Goal: Task Accomplishment & Management: Manage account settings

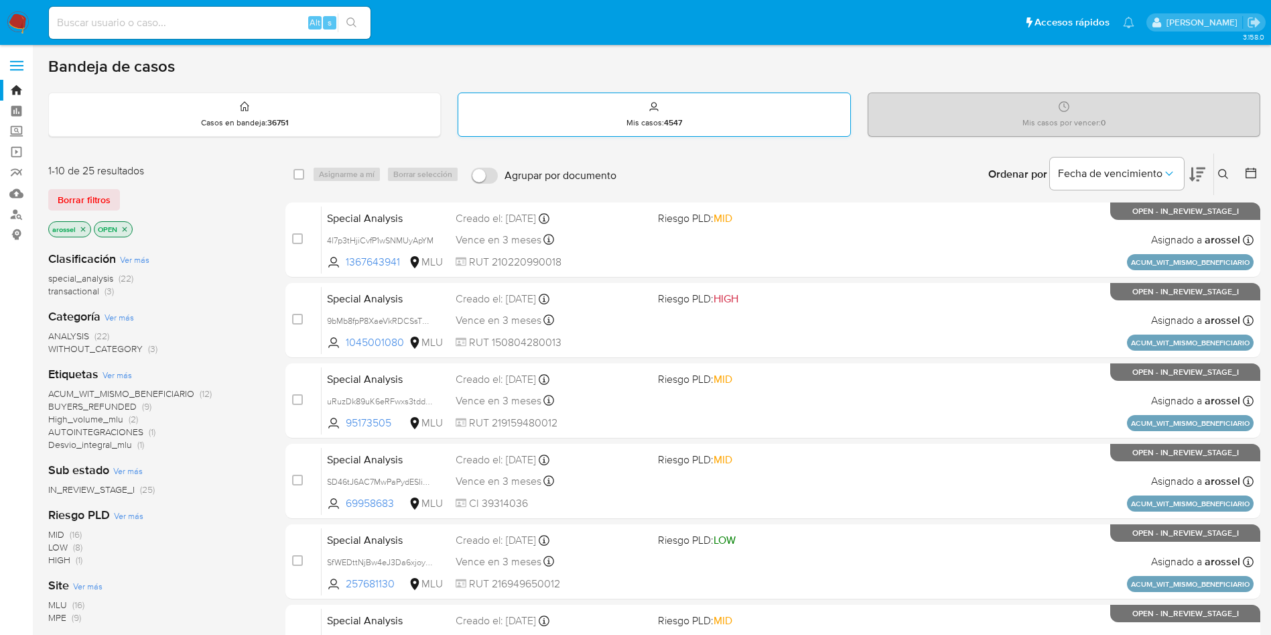
drag, startPoint x: 147, startPoint y: 0, endPoint x: 582, endPoint y: 102, distance: 446.7
click at [582, 102] on div "Mis casos : 4547" at bounding box center [653, 114] width 391 height 43
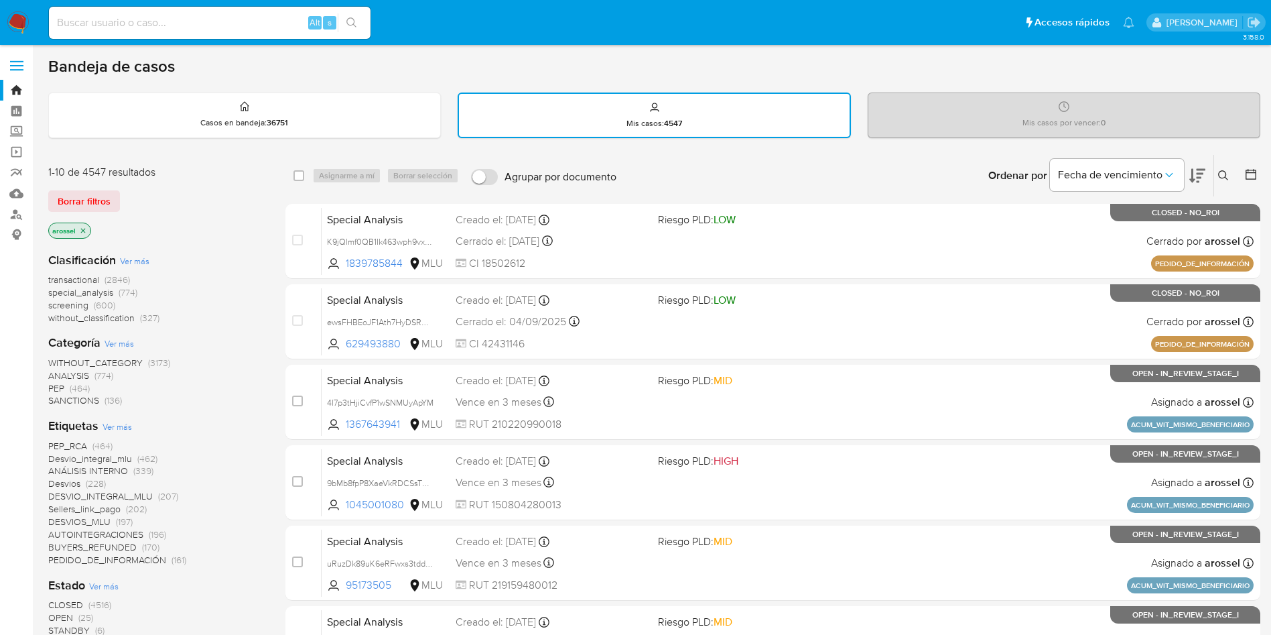
click at [190, 25] on input at bounding box center [210, 22] width 322 height 17
paste input "JVcIE0qsRmR7aP33qEhPnDyZ"
type input "JVcIE0qsRmR7aP33qEhPnDyZ"
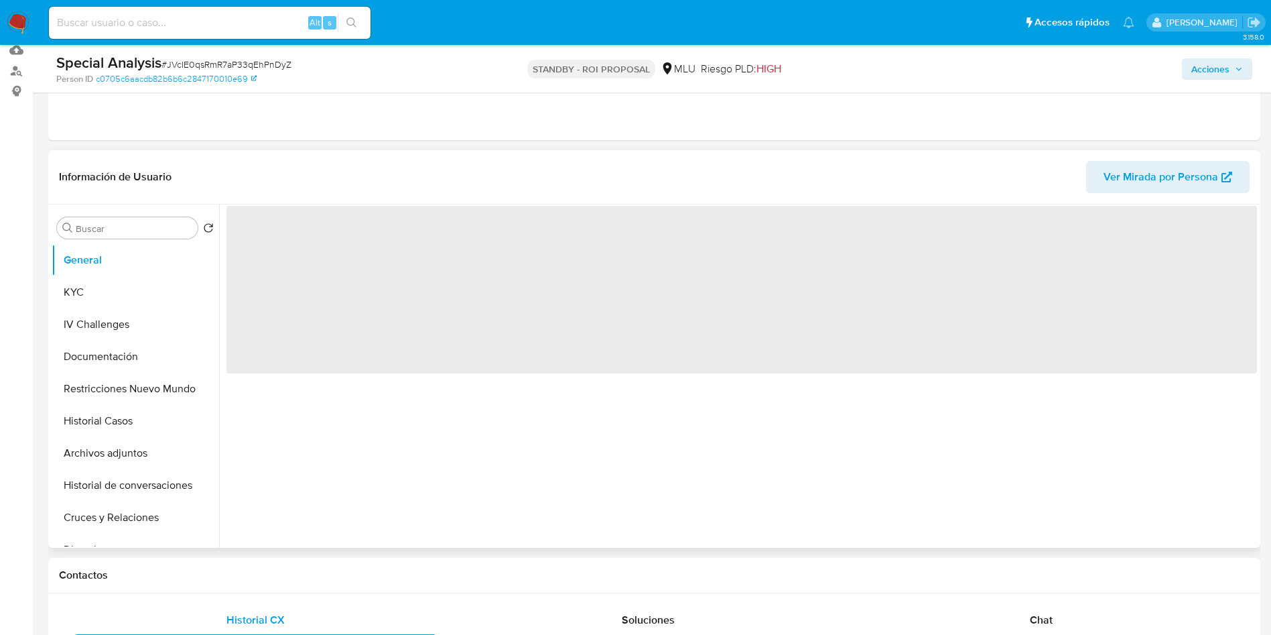
scroll to position [201, 0]
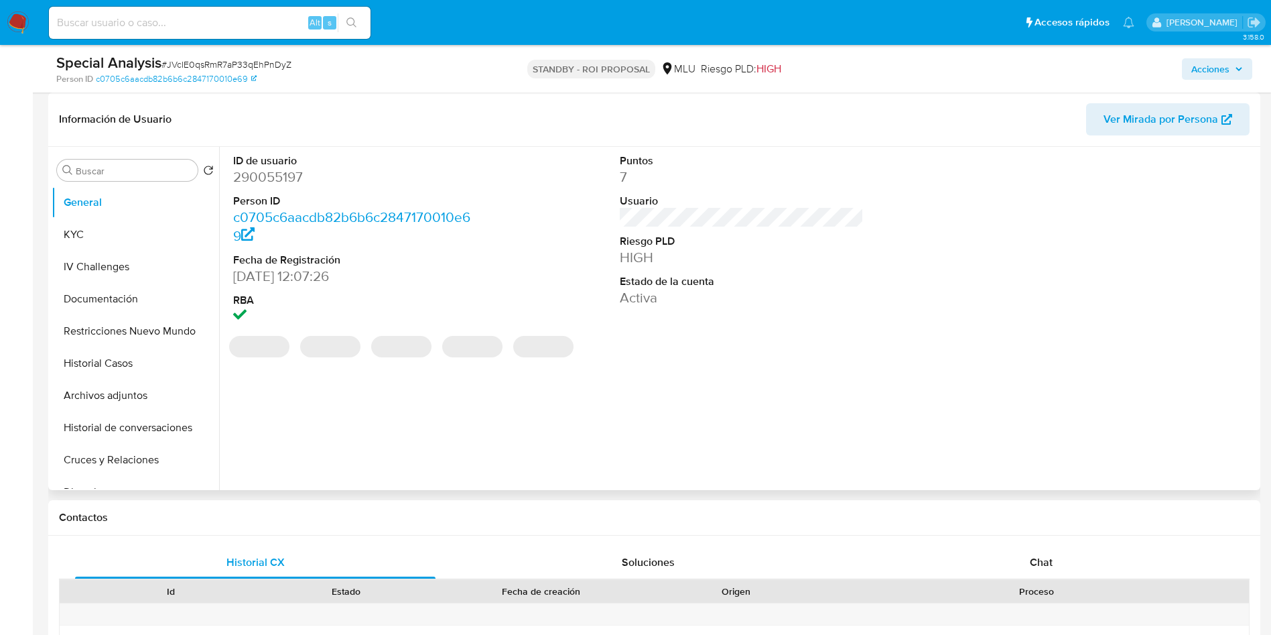
select select "10"
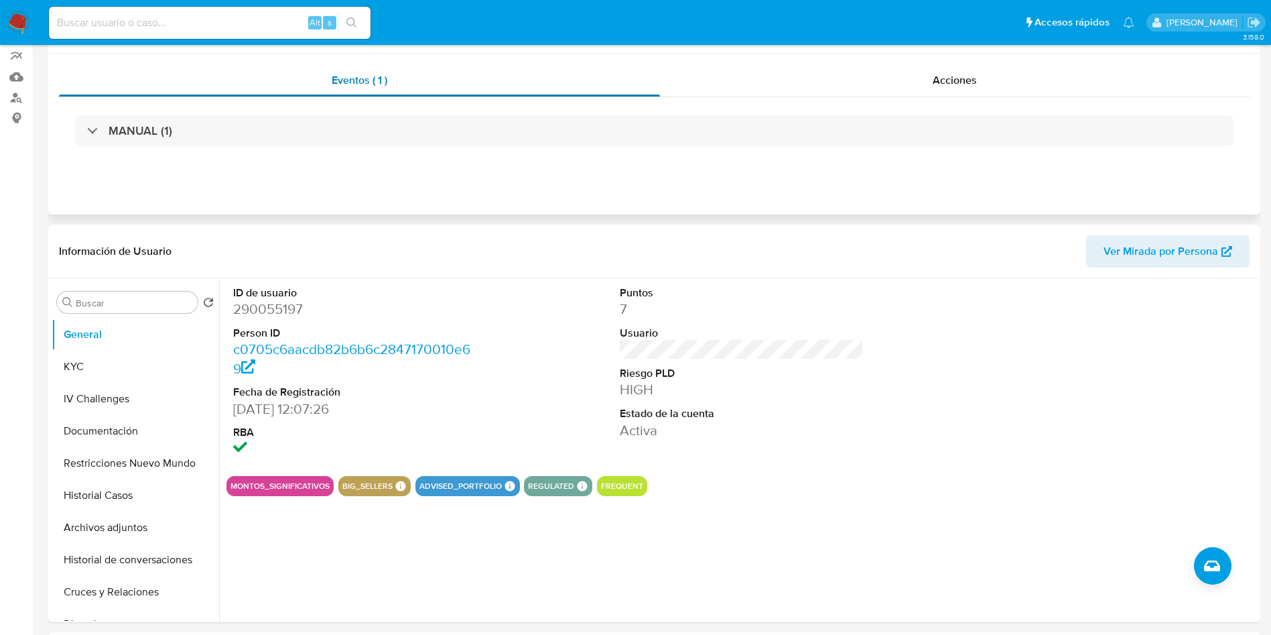
scroll to position [0, 0]
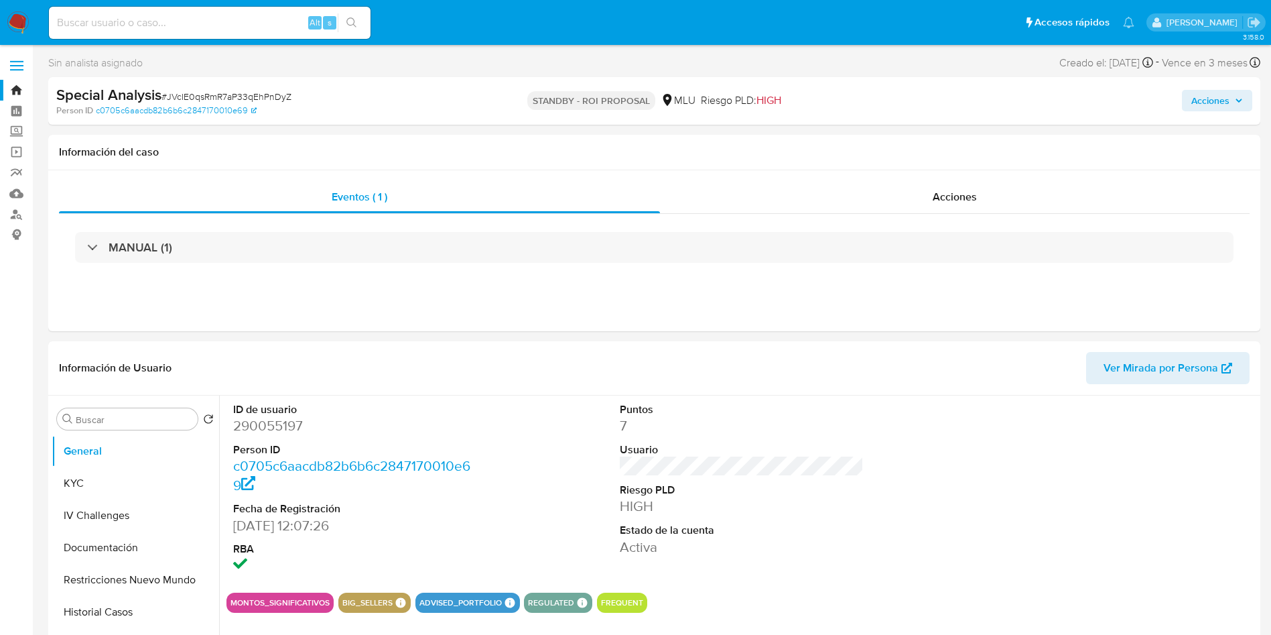
click at [208, 30] on input at bounding box center [210, 22] width 322 height 17
paste input "BqqRpXneXcDFKKpIBltDuKWX"
type input "BqqRpXneXcDFKKpIBltDuKWX"
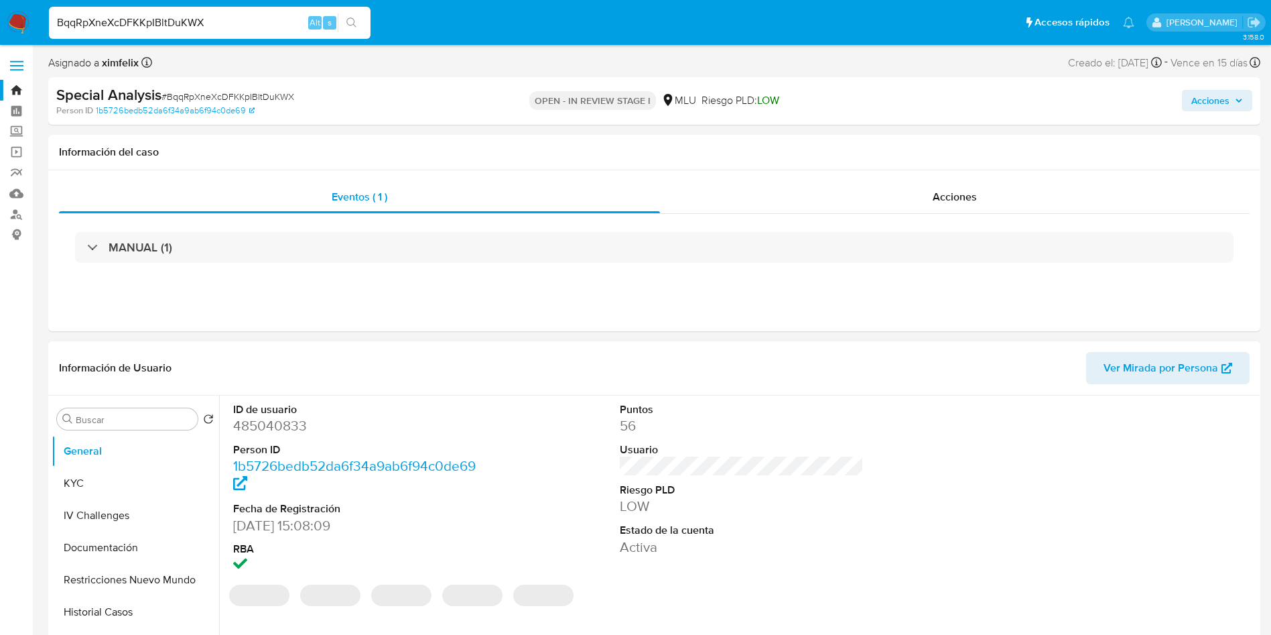
select select "10"
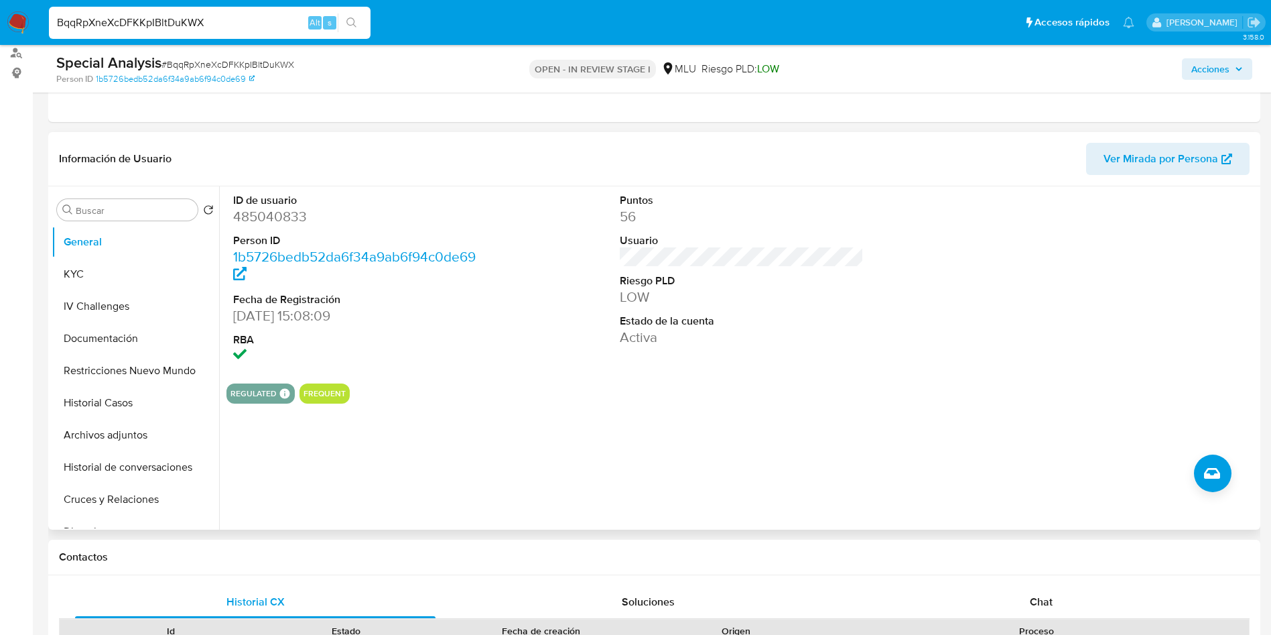
scroll to position [101, 0]
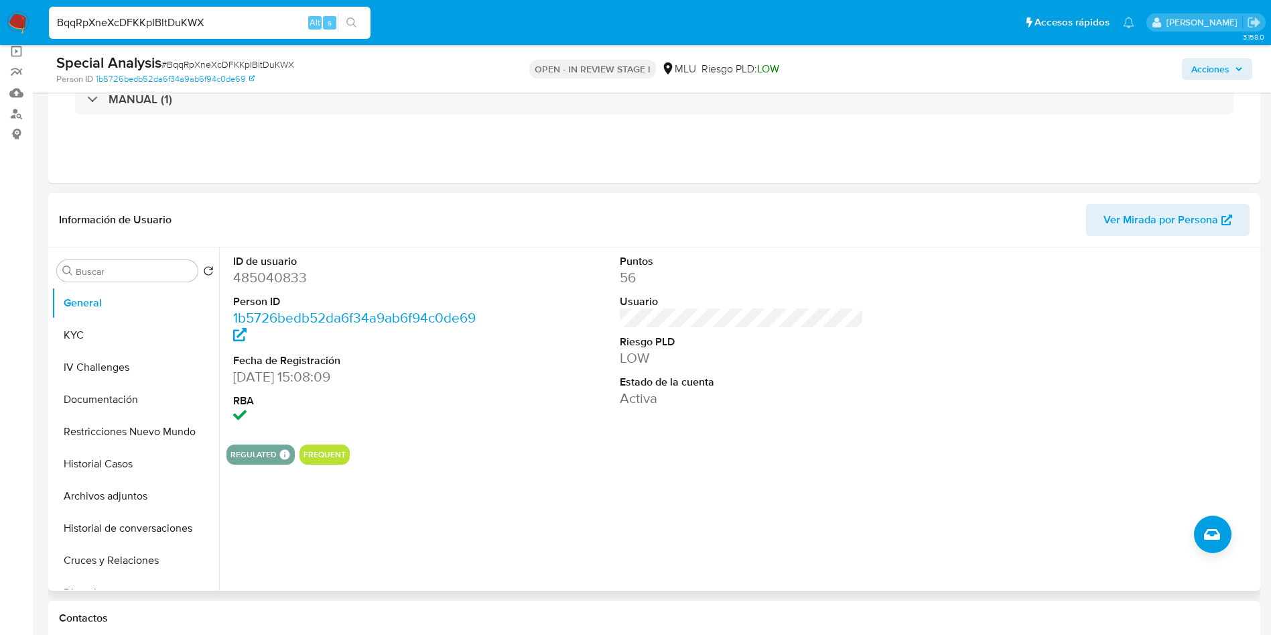
click at [1115, 229] on span "Ver Mirada por Persona" at bounding box center [1161, 220] width 115 height 32
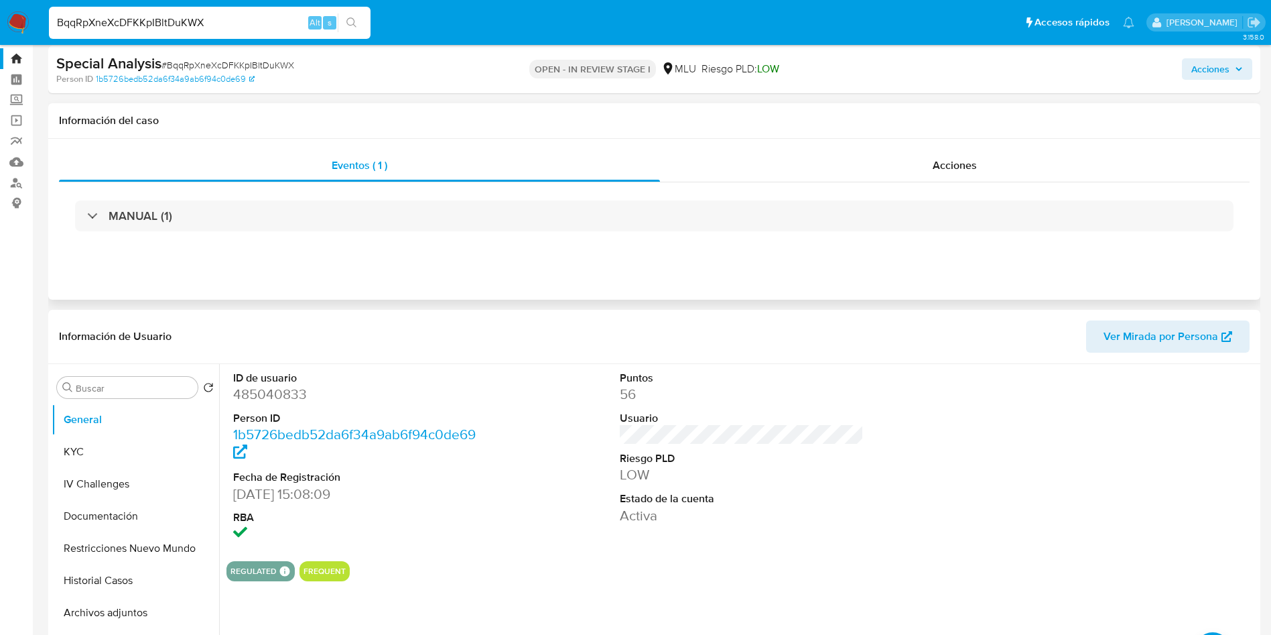
scroll to position [0, 0]
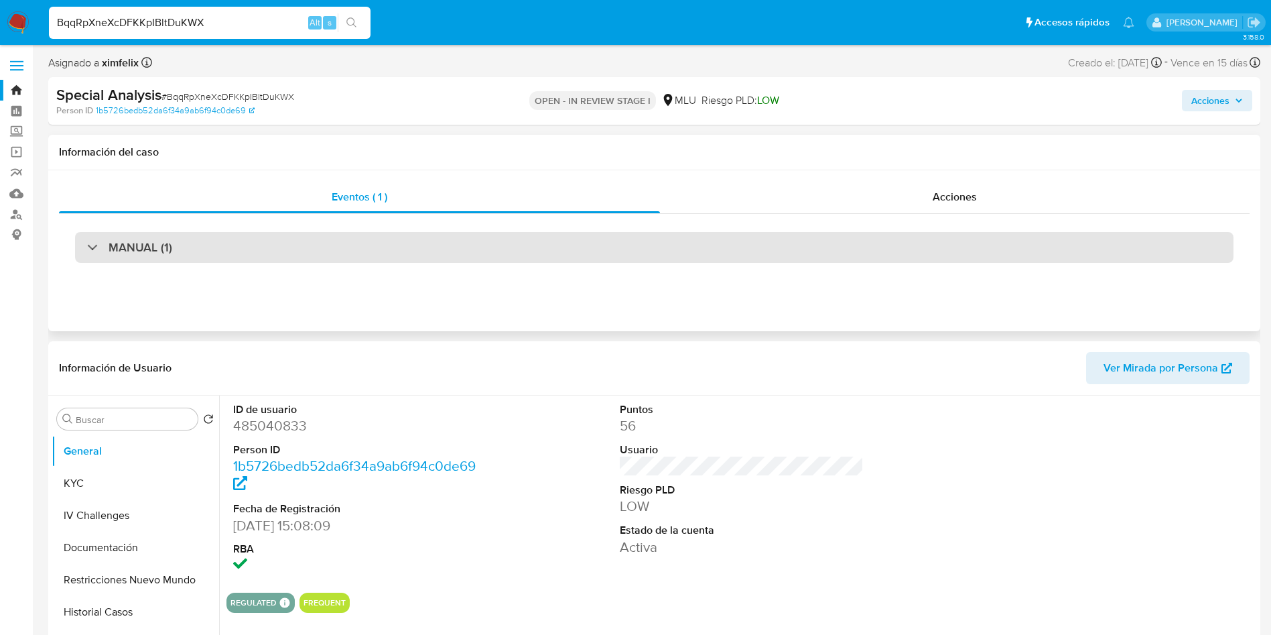
click at [305, 261] on div "MANUAL (1)" at bounding box center [654, 247] width 1159 height 31
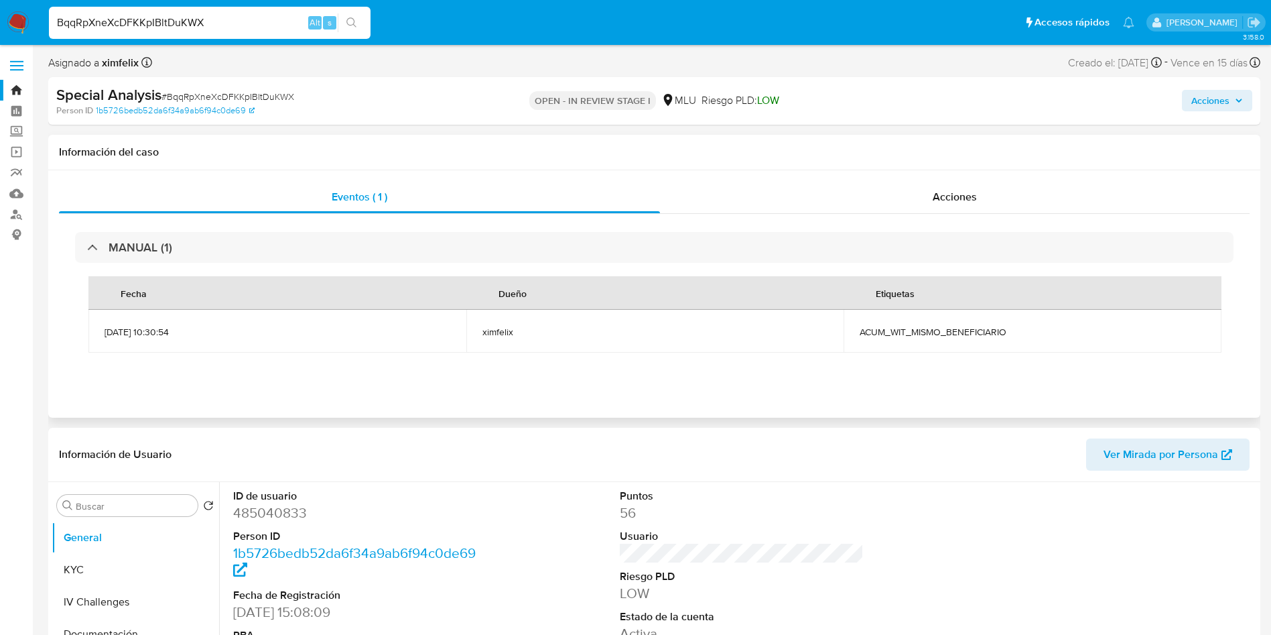
click at [1108, 171] on div "Eventos ( 1 ) Acciones MANUAL (1) Fecha Dueño Etiquetas 27/06/2025 10:30:54 xim…" at bounding box center [654, 293] width 1212 height 247
click at [283, 513] on dd "485040833" at bounding box center [355, 512] width 245 height 19
copy dd "485040833"
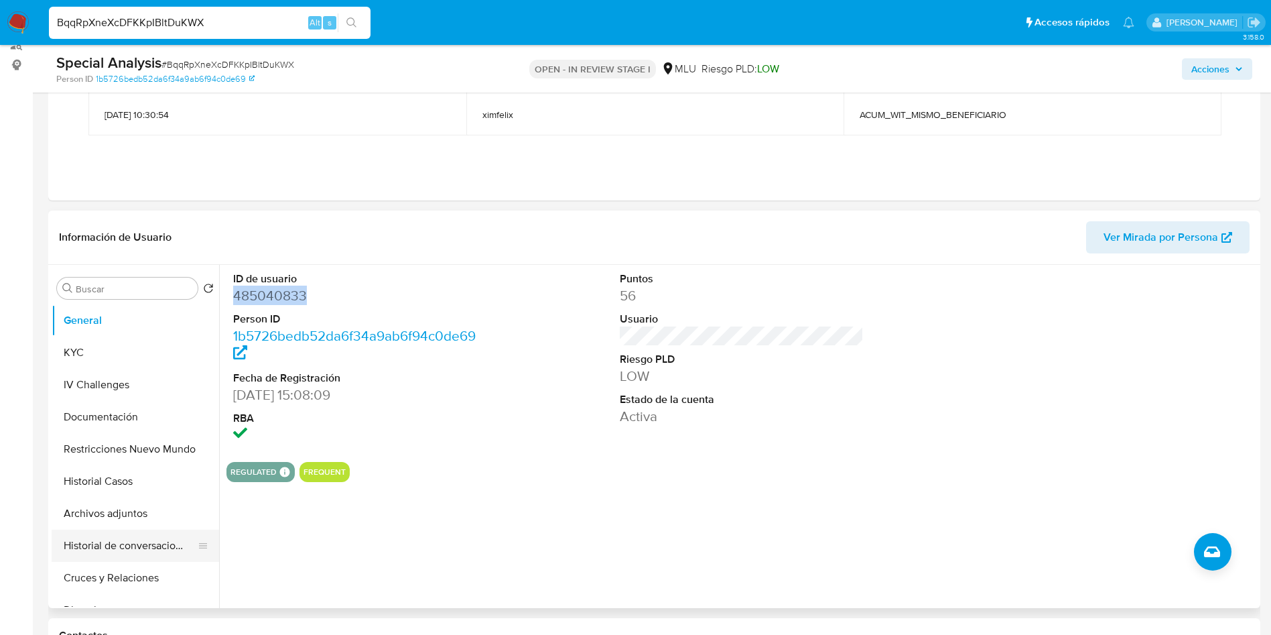
scroll to position [201, 0]
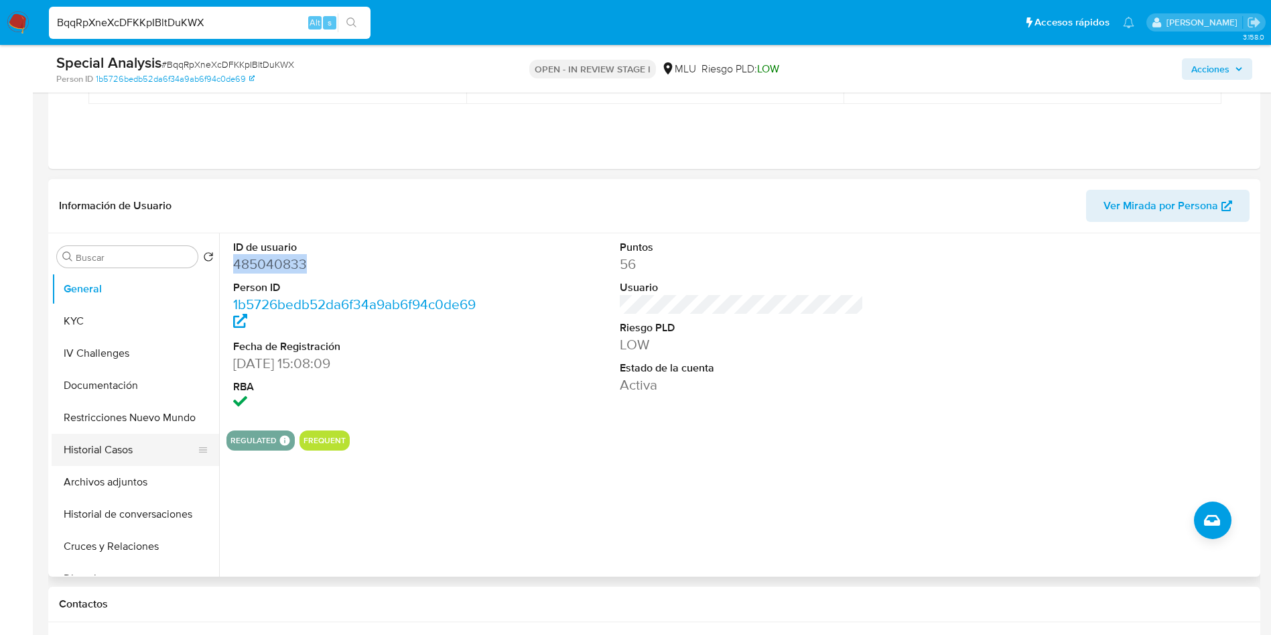
click at [107, 446] on button "Historial Casos" at bounding box center [130, 450] width 157 height 32
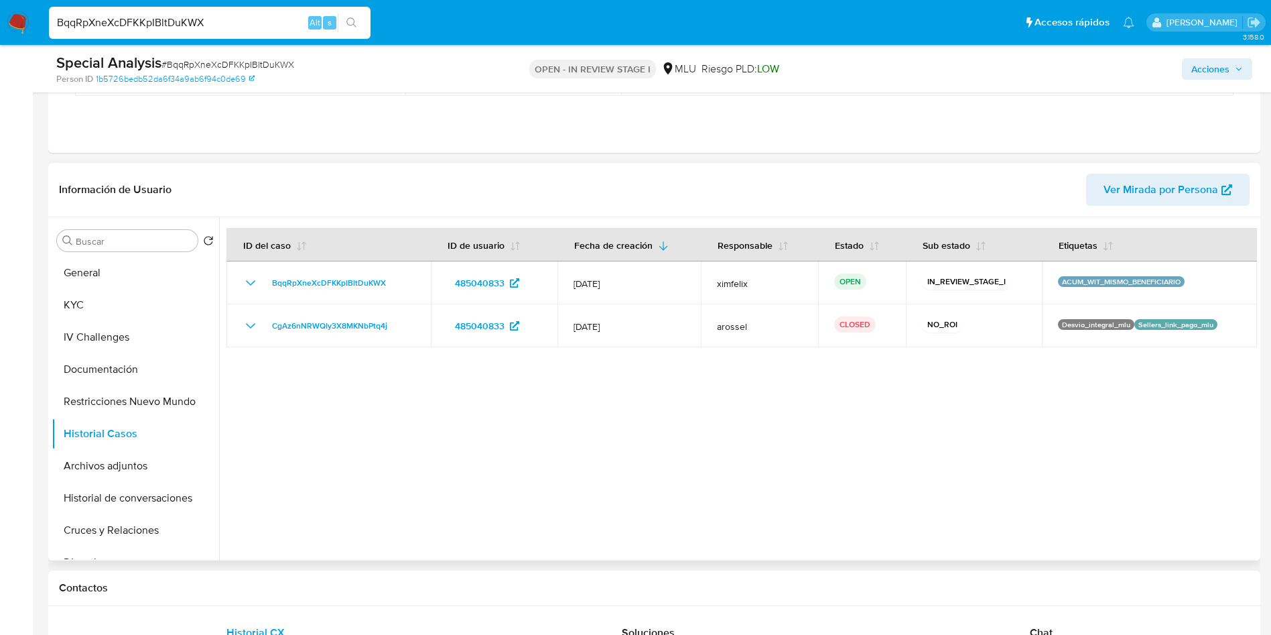
click at [741, 486] on div at bounding box center [738, 388] width 1038 height 343
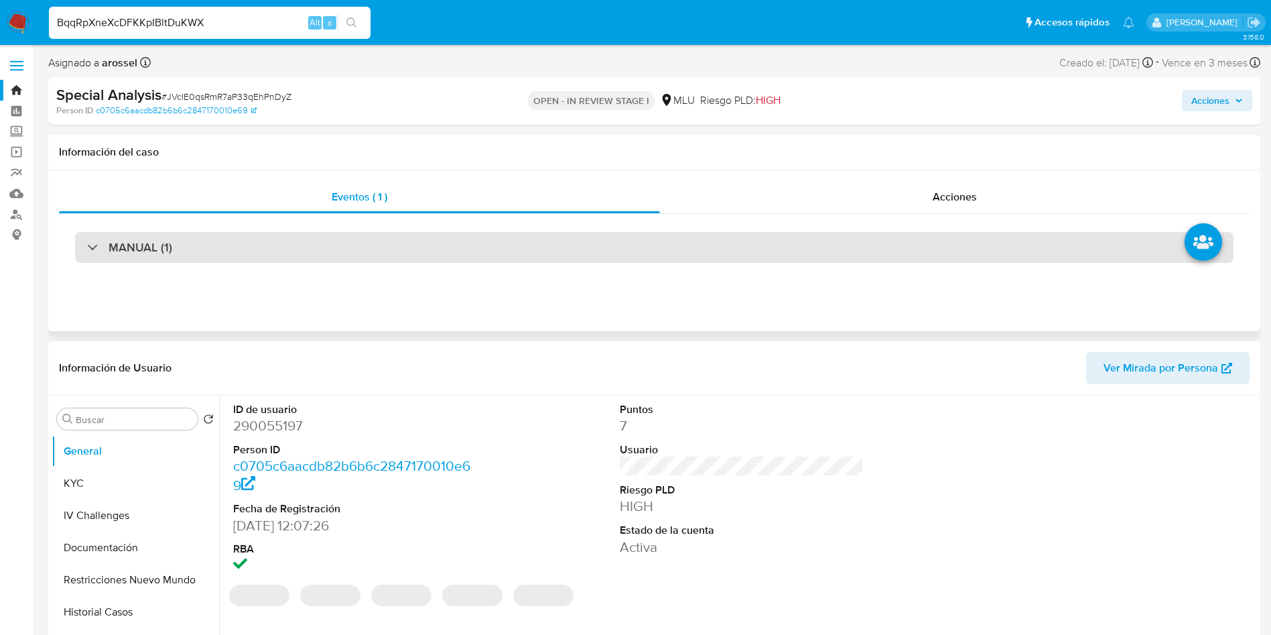
select select "10"
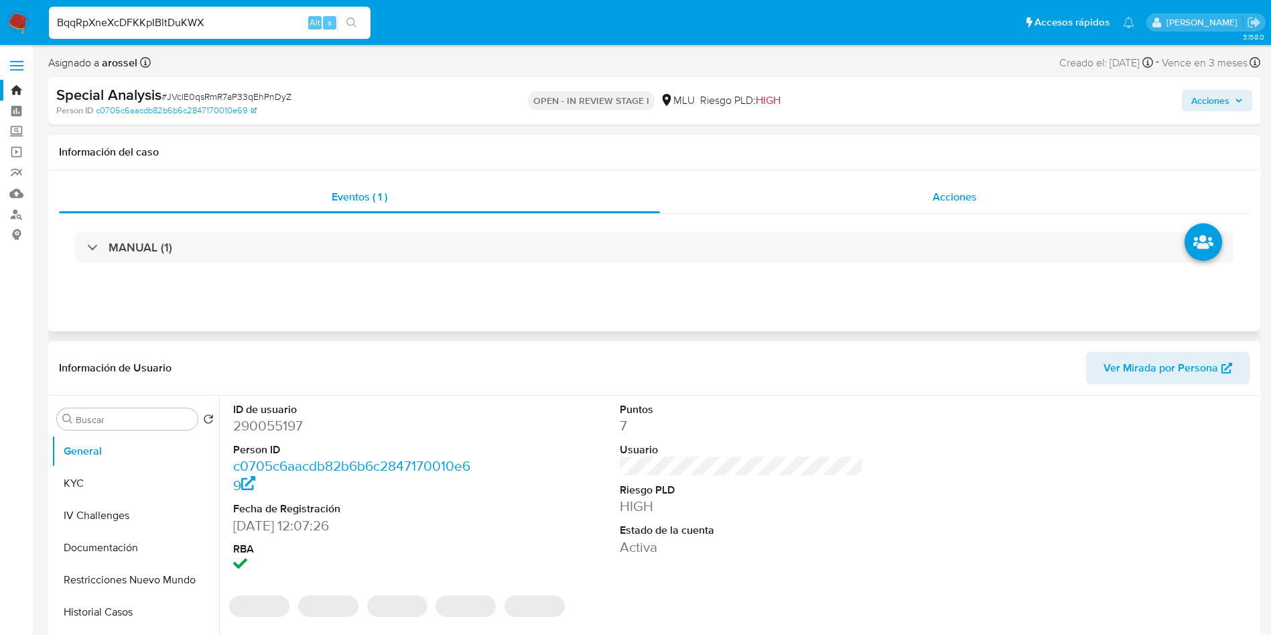
click at [936, 197] on span "Acciones" at bounding box center [955, 196] width 44 height 15
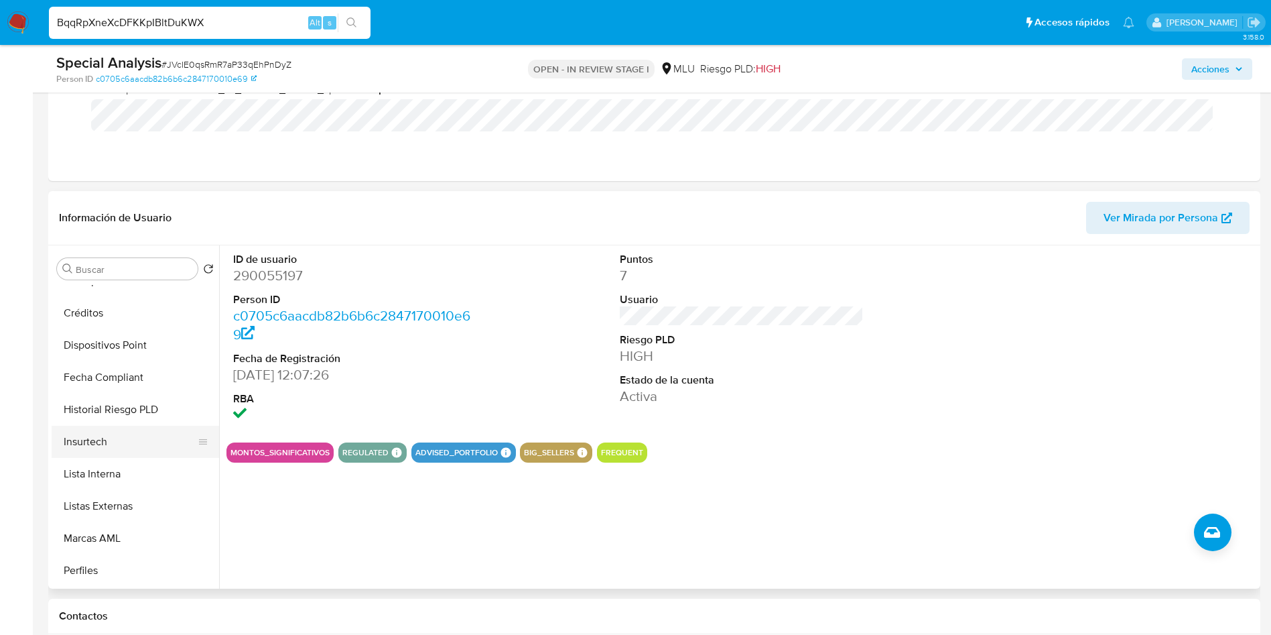
scroll to position [598, 0]
click at [110, 428] on button "Marcas AML" at bounding box center [130, 442] width 157 height 32
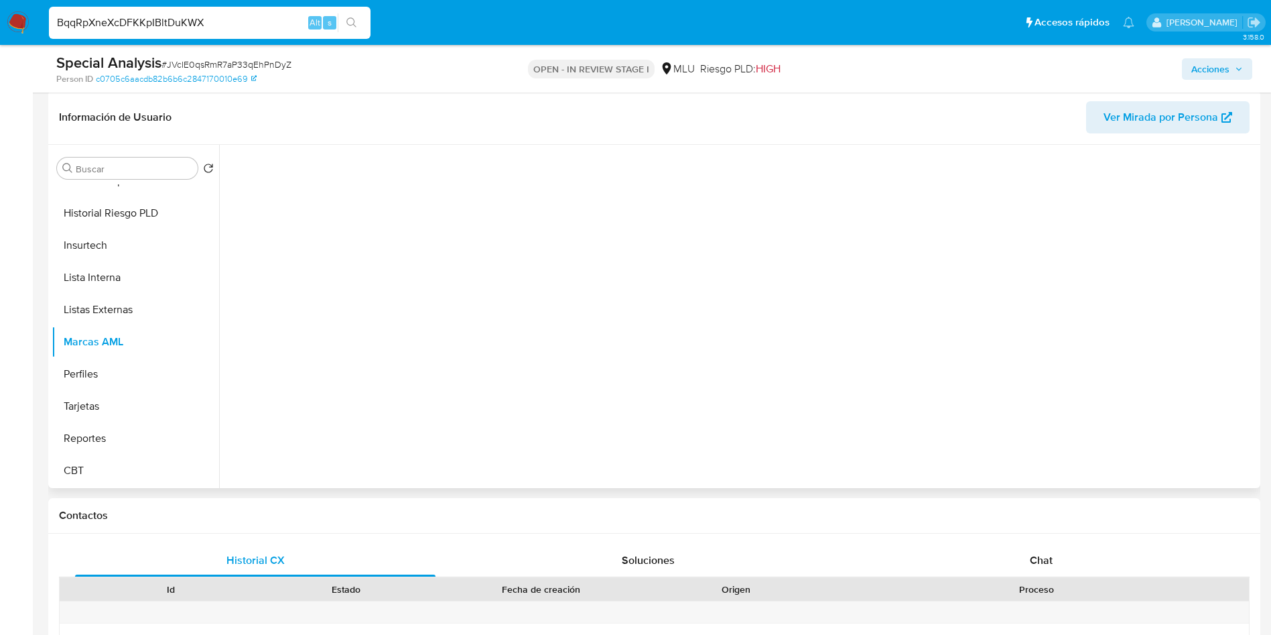
scroll to position [201, 0]
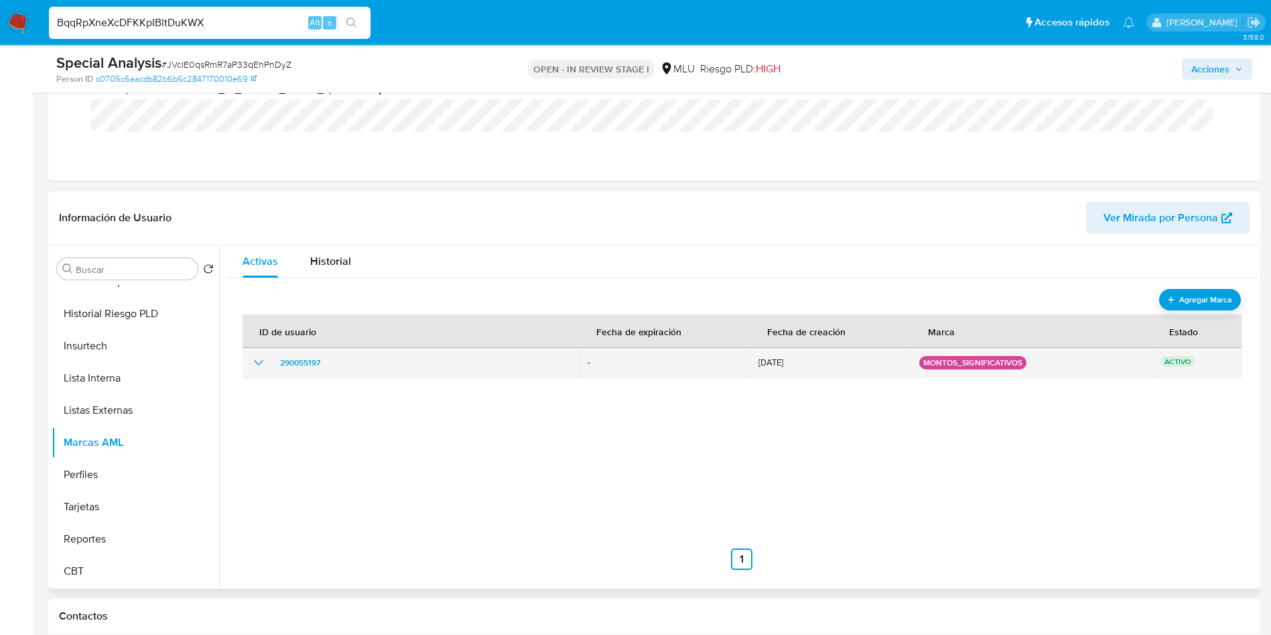
click at [255, 370] on icon "show_hidden_detail_by_id_290055197" at bounding box center [259, 363] width 16 height 16
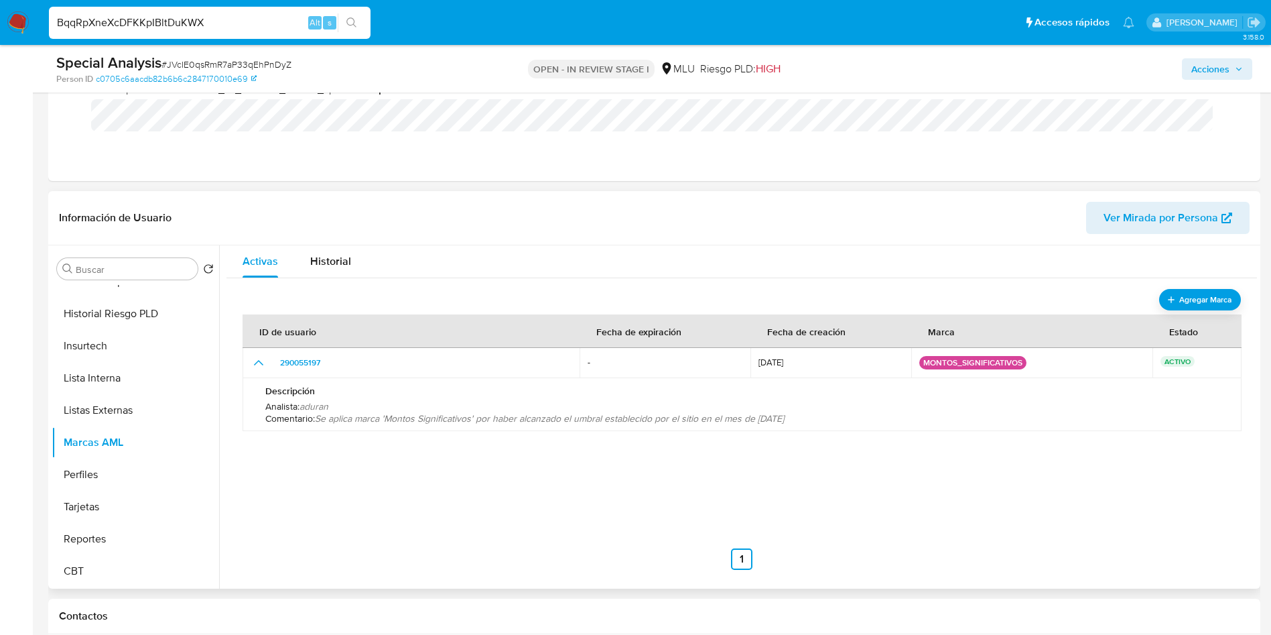
drag, startPoint x: 318, startPoint y: 419, endPoint x: 834, endPoint y: 412, distance: 515.4
click at [834, 412] on p "Comentario : Se aplica marca 'Montos Significativos' por haber alcanzado el umb…" at bounding box center [742, 418] width 954 height 12
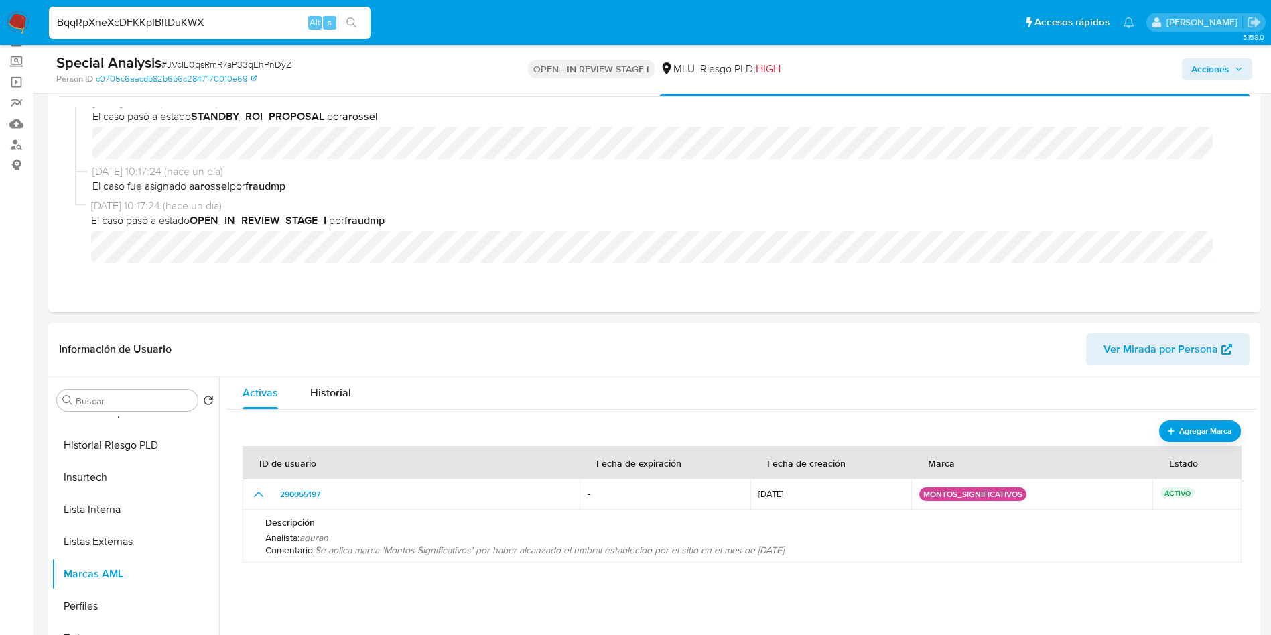
scroll to position [0, 0]
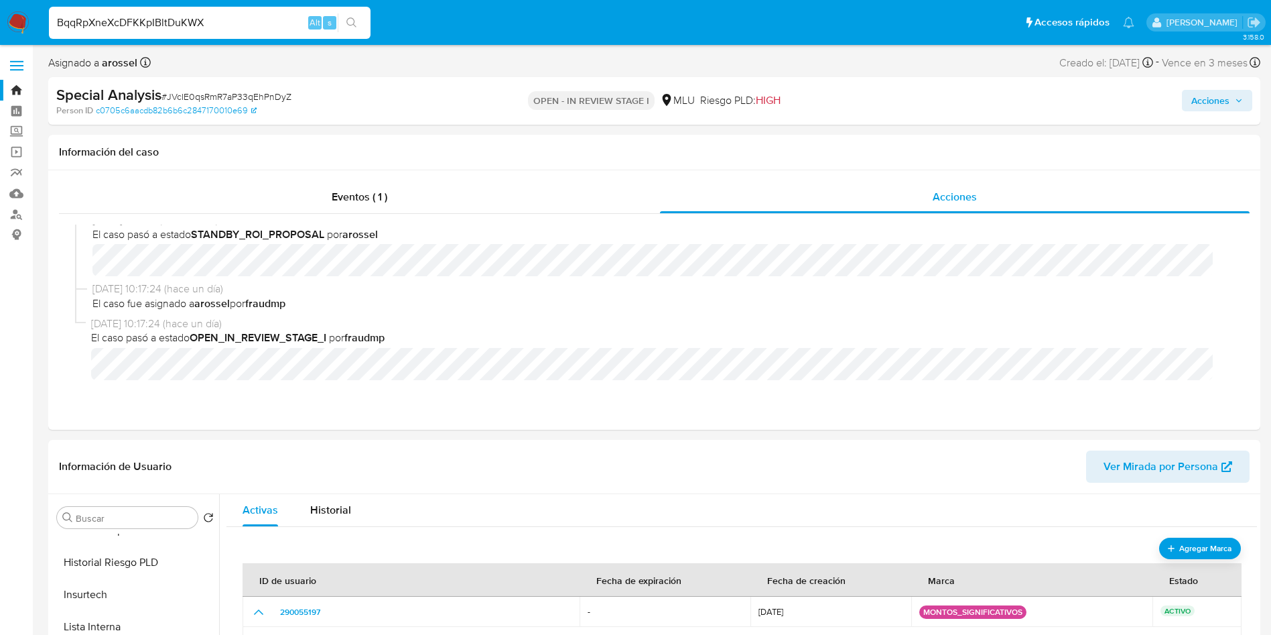
click at [1230, 94] on span "Acciones" at bounding box center [1218, 100] width 52 height 19
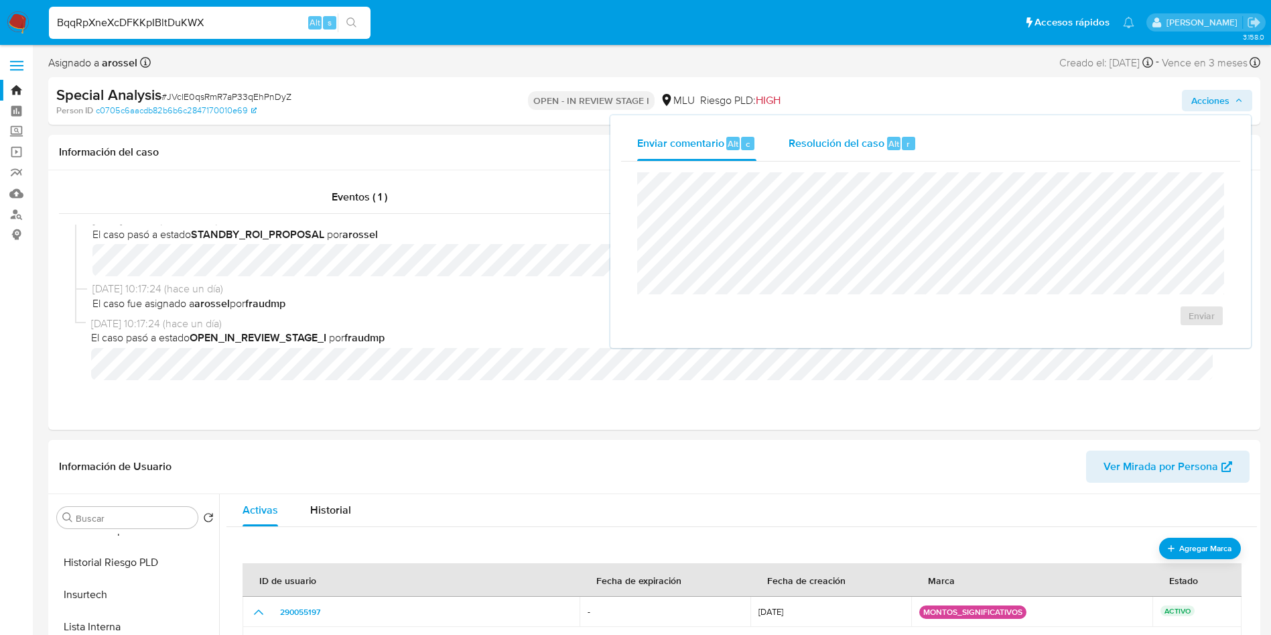
click at [868, 150] on span "Resolución del caso" at bounding box center [837, 142] width 96 height 15
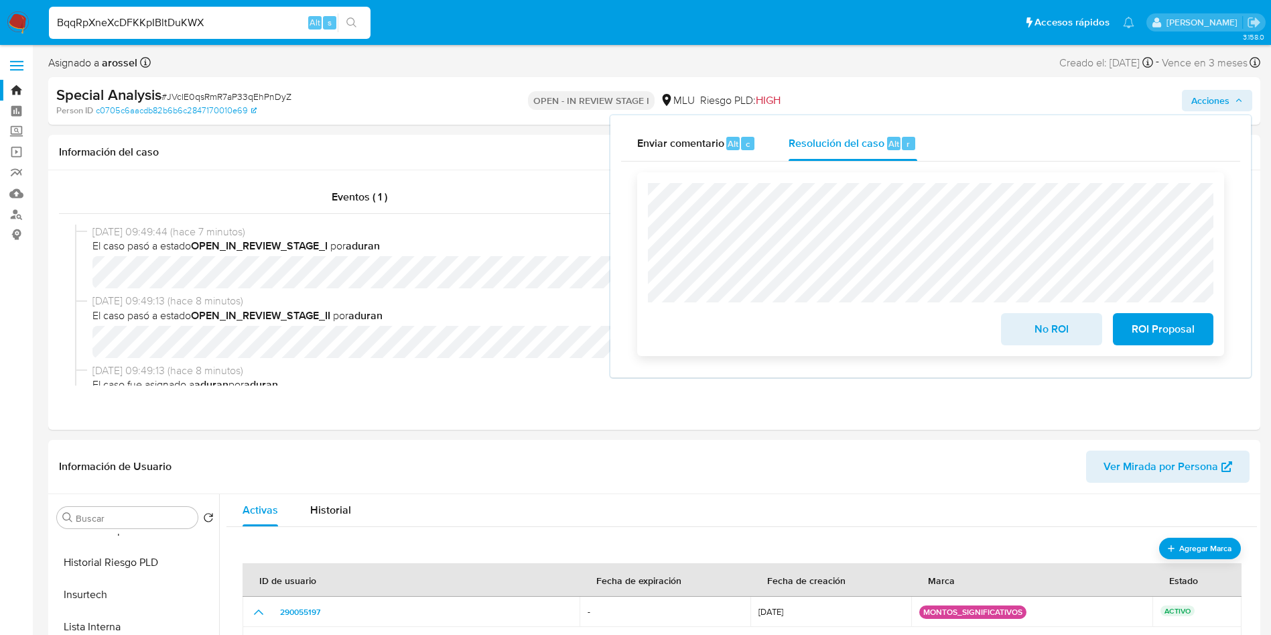
click at [1013, 324] on button "No ROI" at bounding box center [1051, 329] width 101 height 32
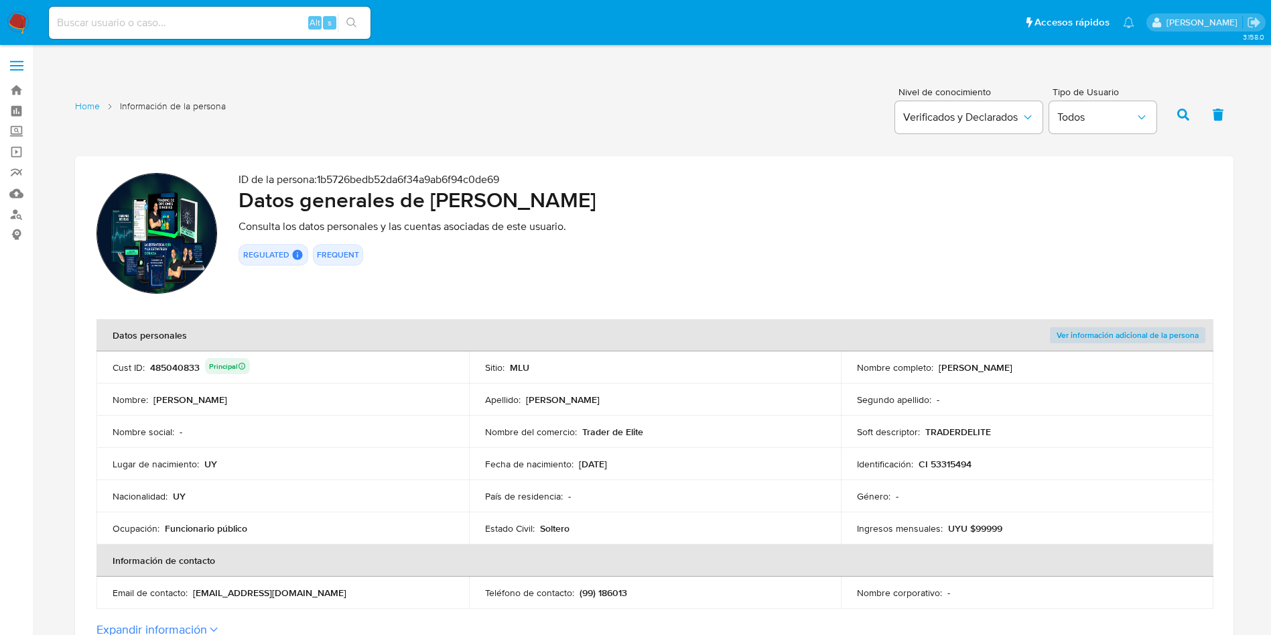
click at [249, 21] on input at bounding box center [210, 22] width 322 height 17
paste input "qjCybk6WJrQQ2oM7pLRATFyW"
type input "qjCybk6WJrQQ2oM7pLRATFyW"
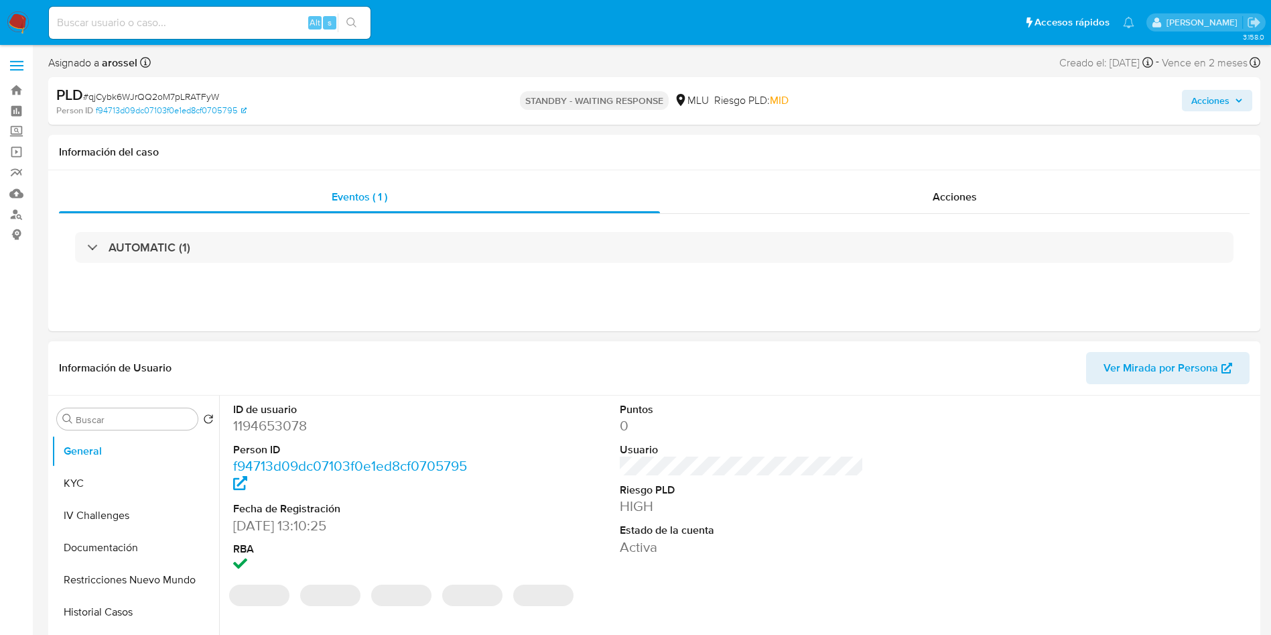
select select "10"
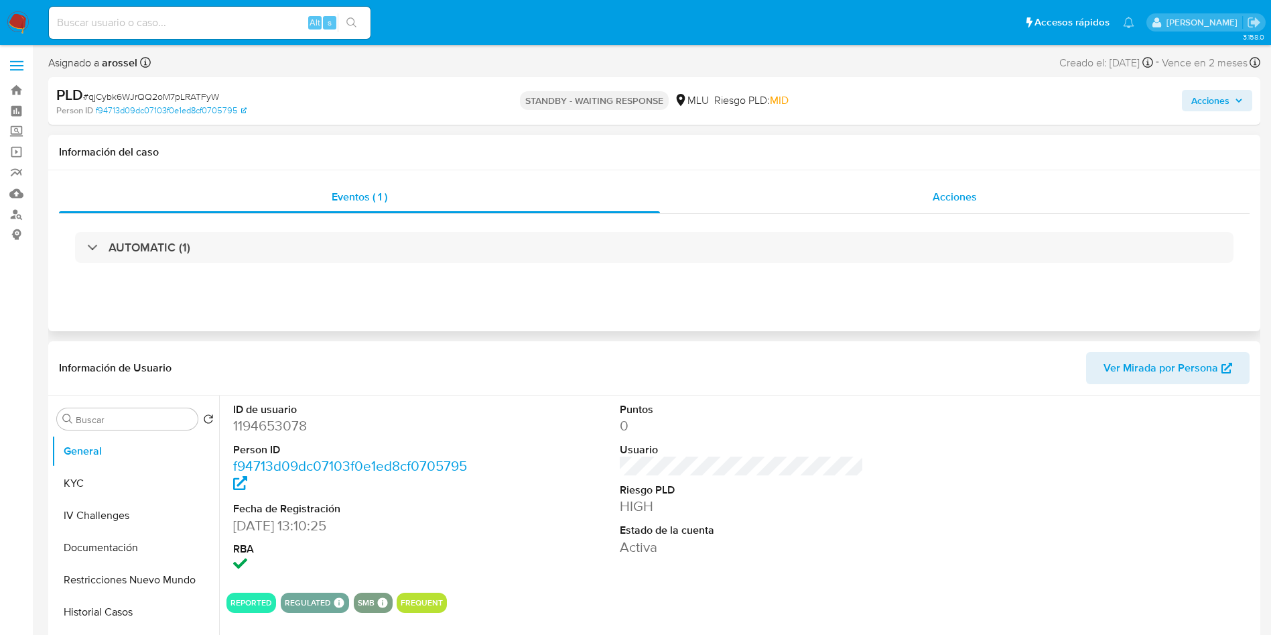
click at [961, 204] on span "Acciones" at bounding box center [955, 196] width 44 height 15
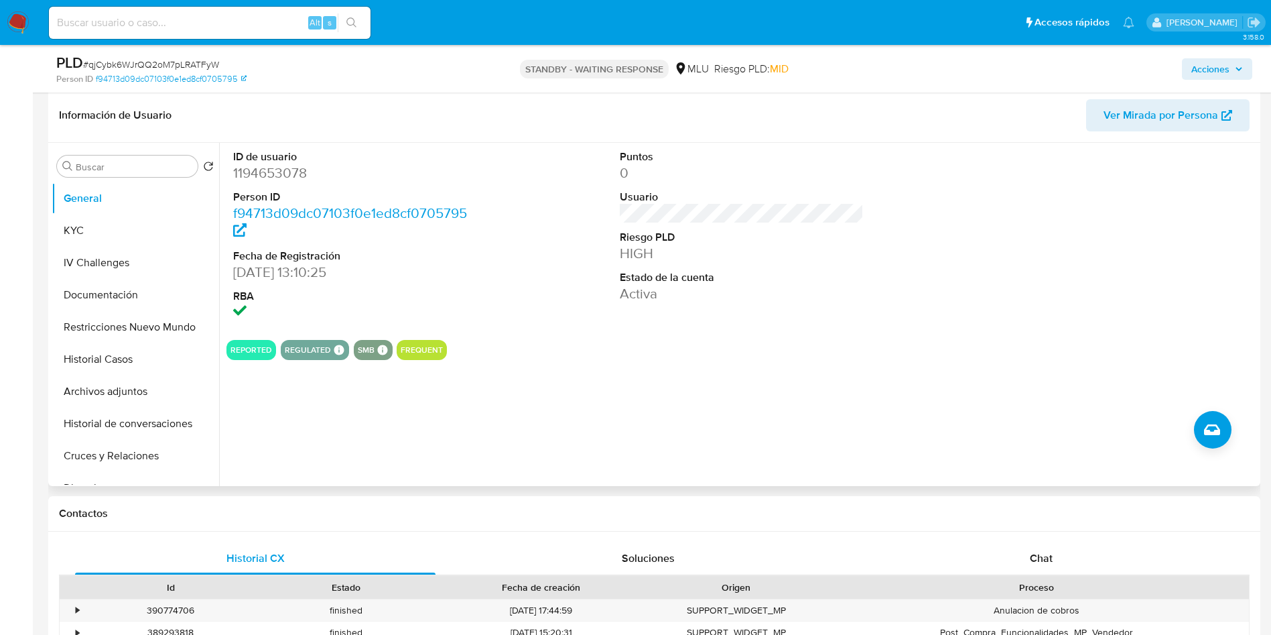
scroll to position [402, 0]
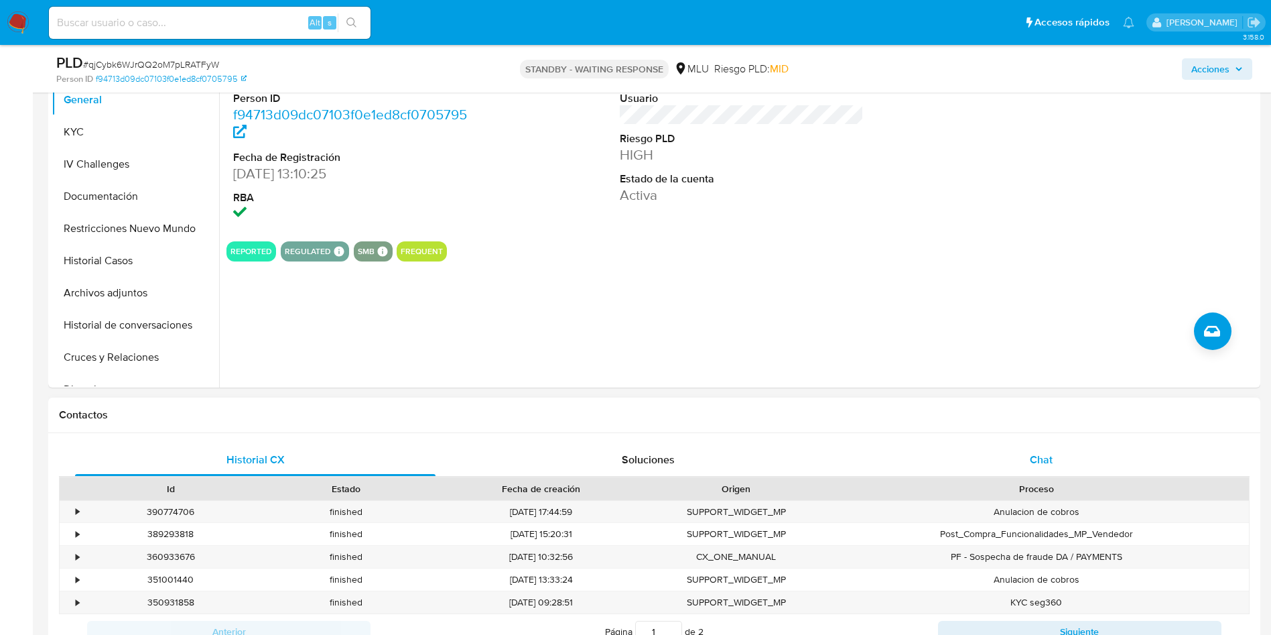
click at [1031, 450] on div "Chat" at bounding box center [1041, 460] width 361 height 32
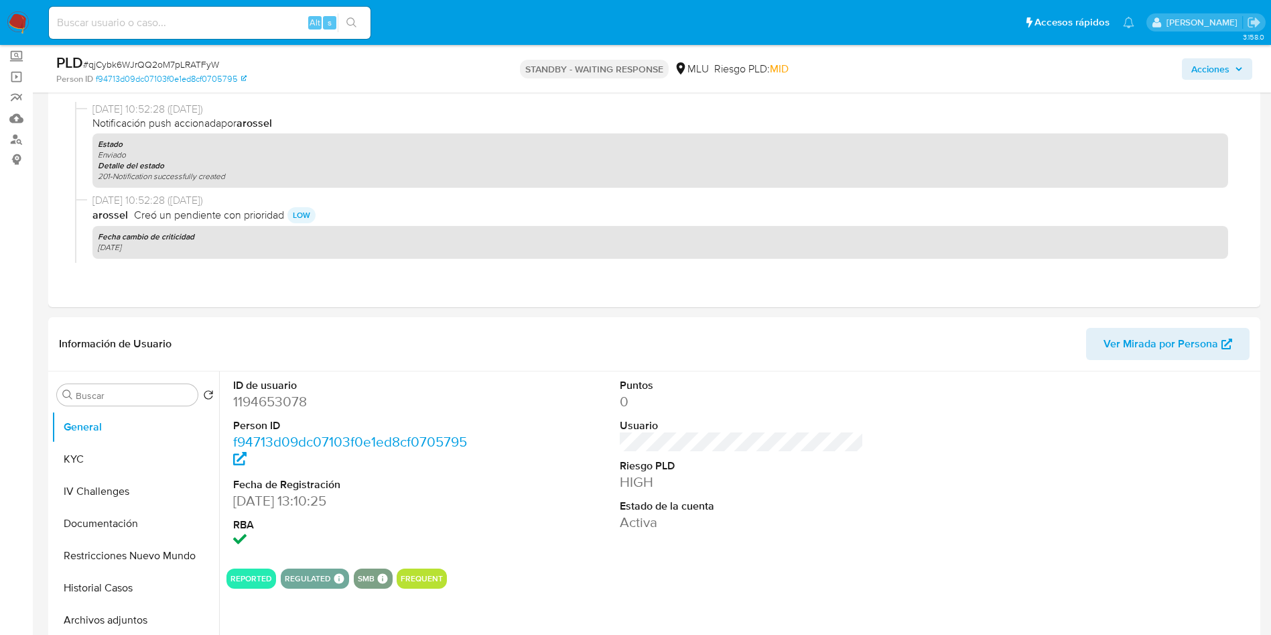
scroll to position [0, 0]
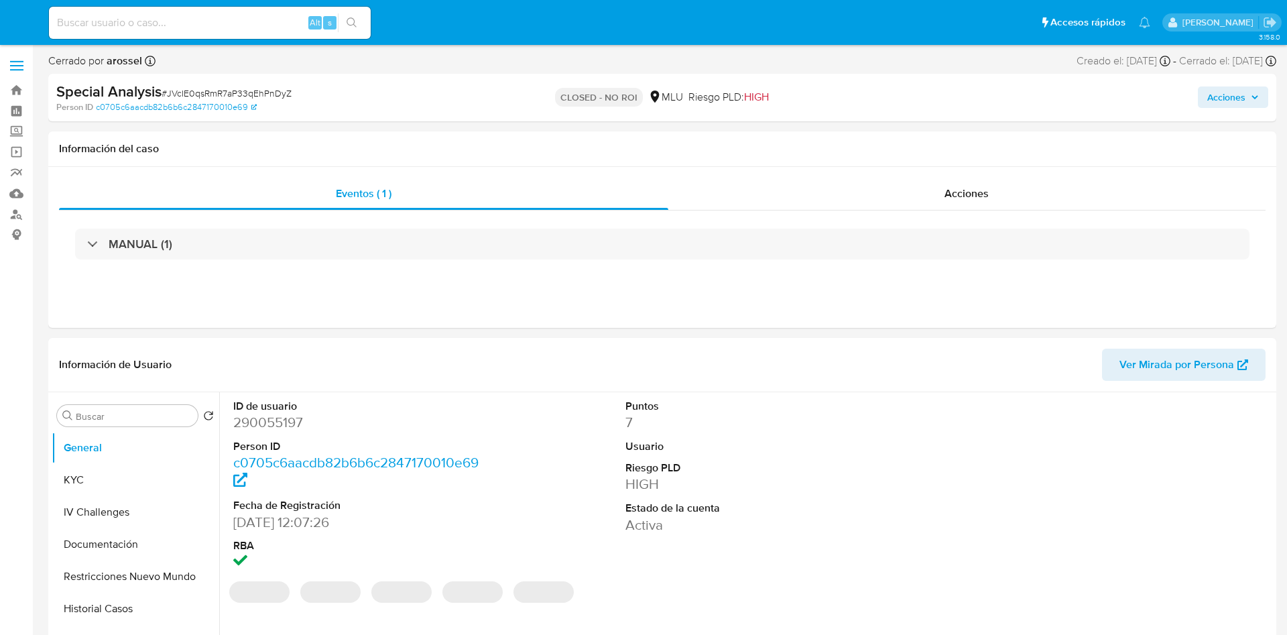
select select "10"
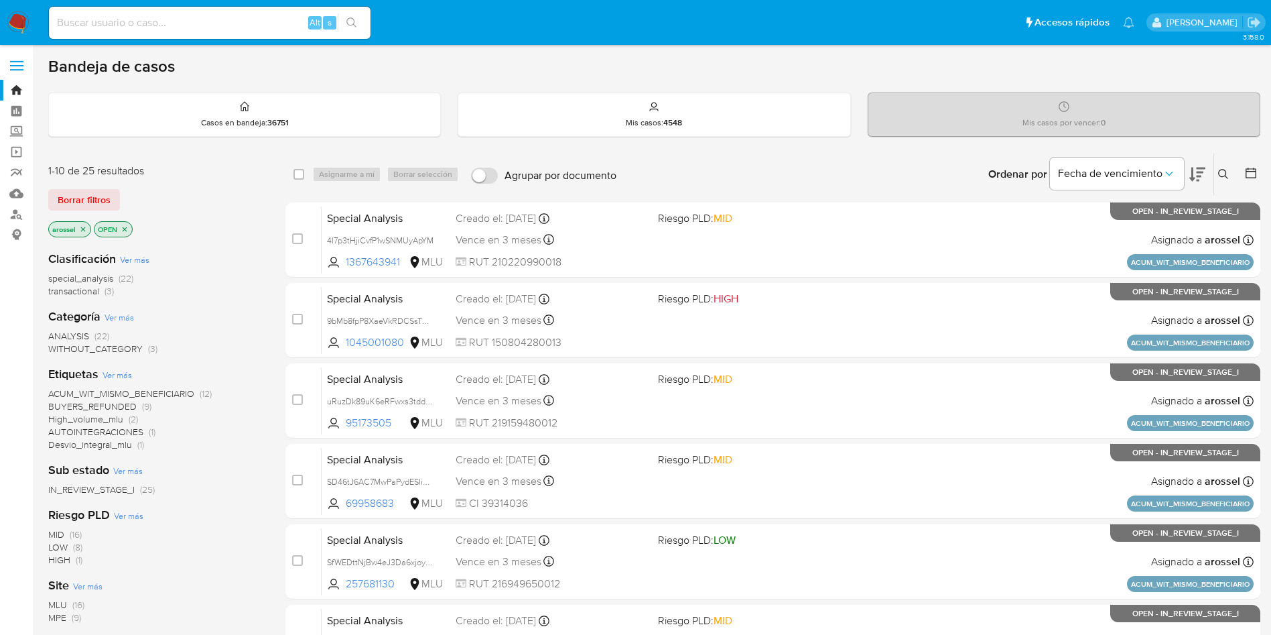
click at [207, 21] on input at bounding box center [210, 22] width 322 height 17
paste input "485040833"
type input "485040833"
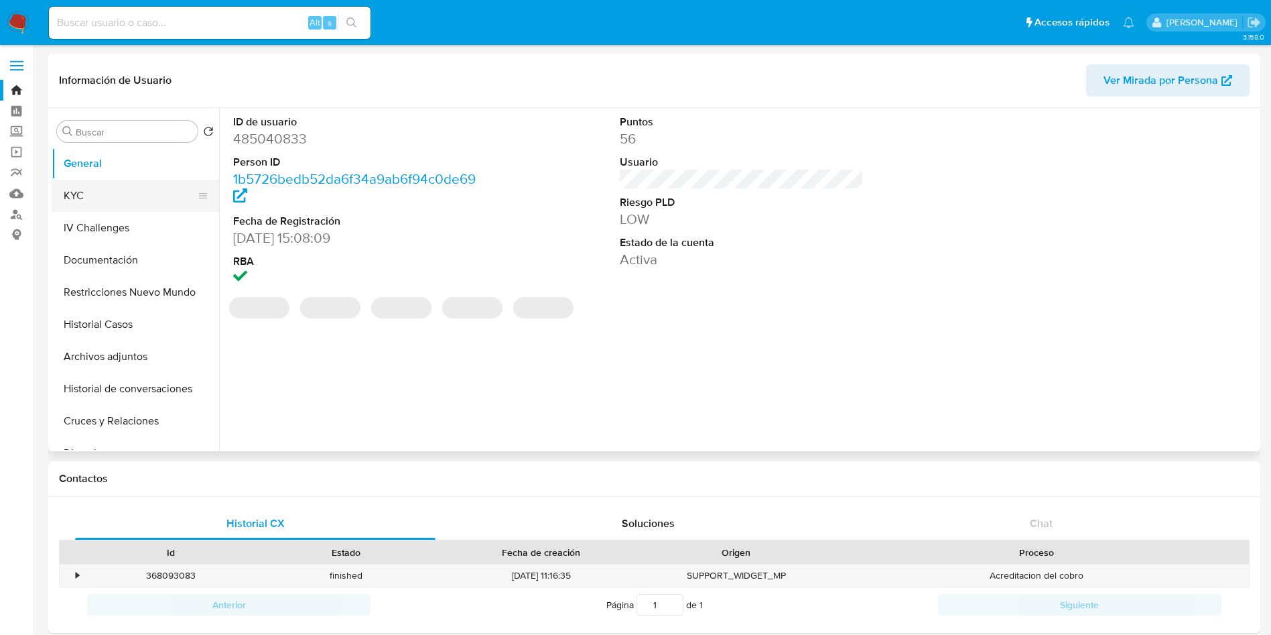
select select "10"
click at [127, 203] on button "KYC" at bounding box center [130, 196] width 157 height 32
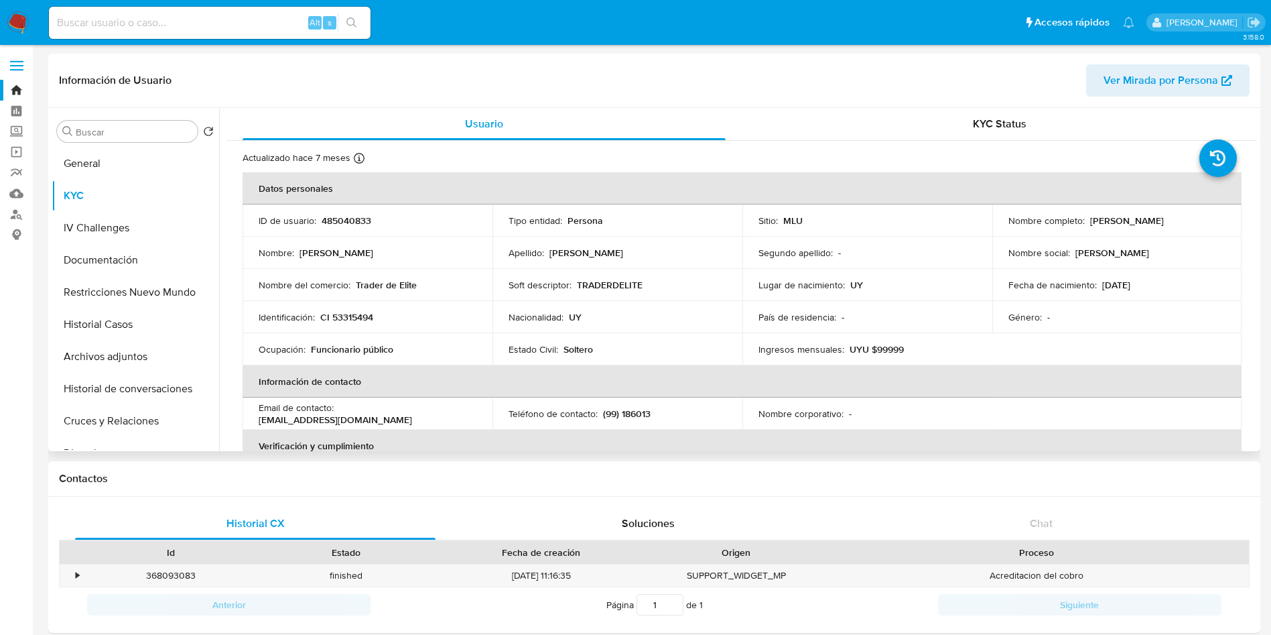
click at [1141, 355] on table "Datos personales ID de usuario : 485040833 Tipo entidad : Persona Sitio : MLU N…" at bounding box center [742, 413] width 999 height 483
click at [195, 25] on input at bounding box center [210, 22] width 322 height 17
paste input "231948895"
type input "231948895"
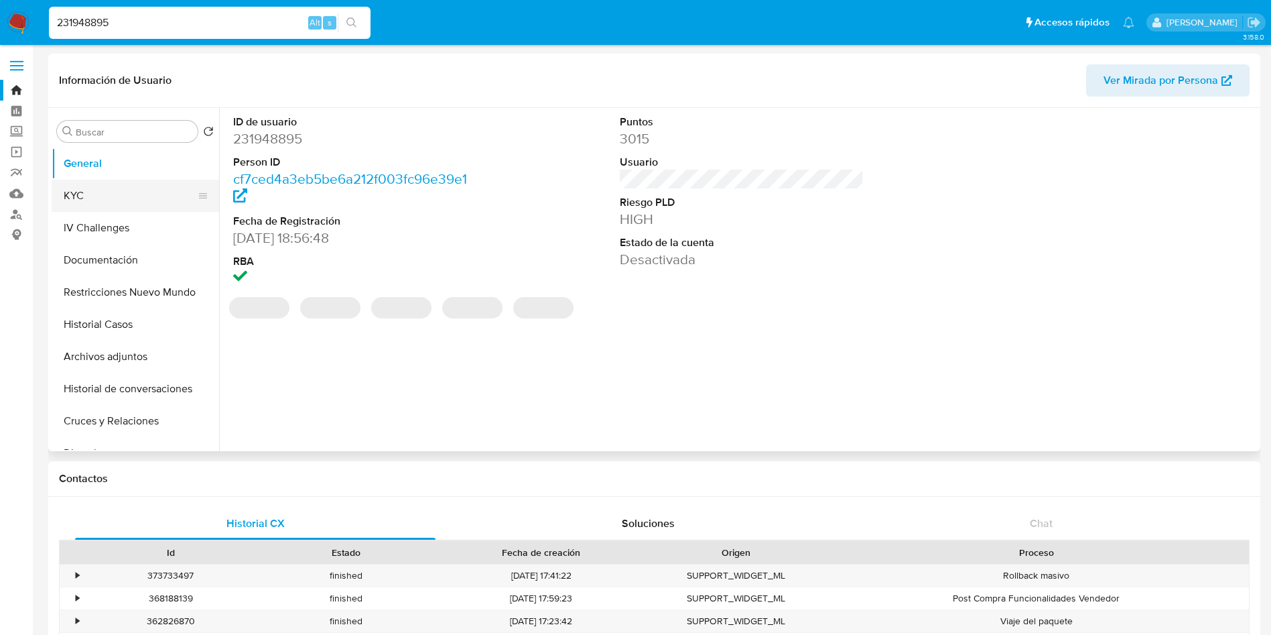
select select "10"
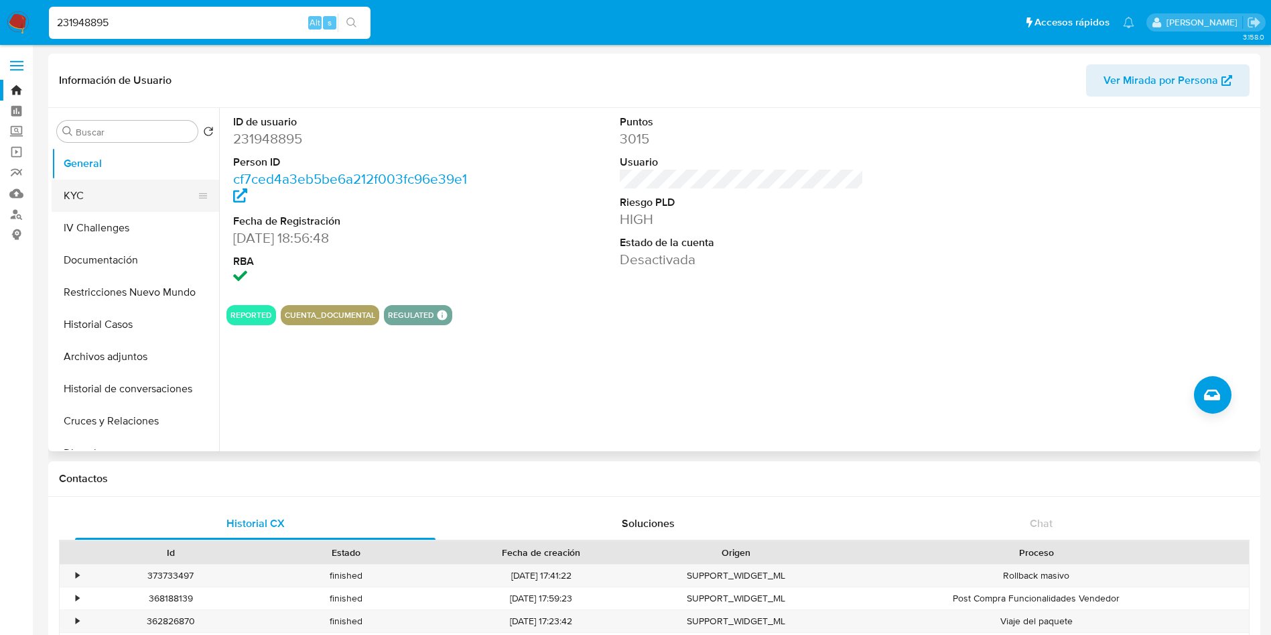
click at [132, 194] on button "KYC" at bounding box center [130, 196] width 157 height 32
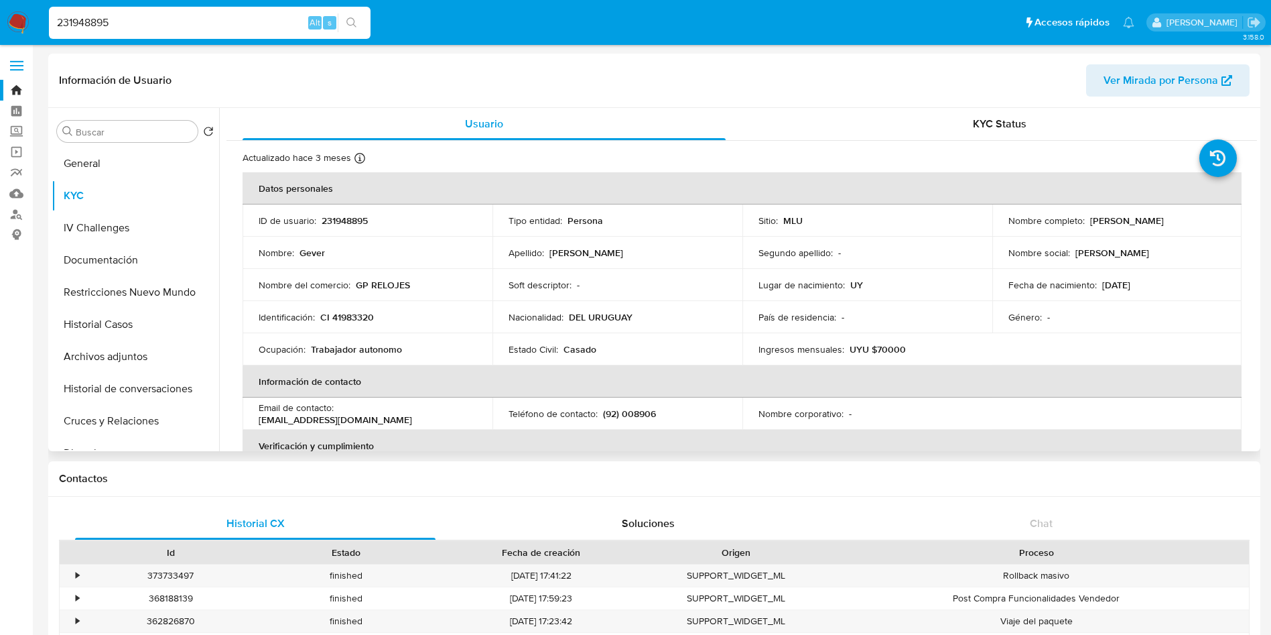
click at [1131, 285] on p "01/08/1975" at bounding box center [1116, 285] width 28 height 12
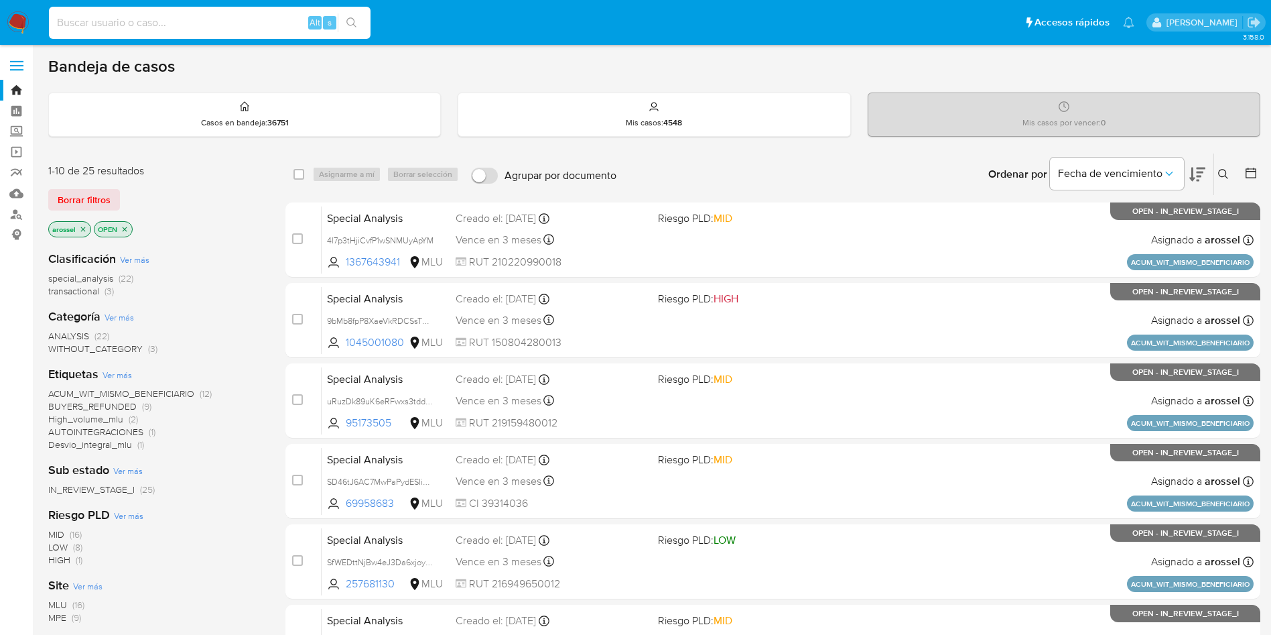
click at [211, 14] on input at bounding box center [210, 22] width 322 height 17
paste input "bTrQqvnQJ3bJjdFwZysS9SYE"
type input "bTrQqvnQJ3bJjdFwZysS9SYE"
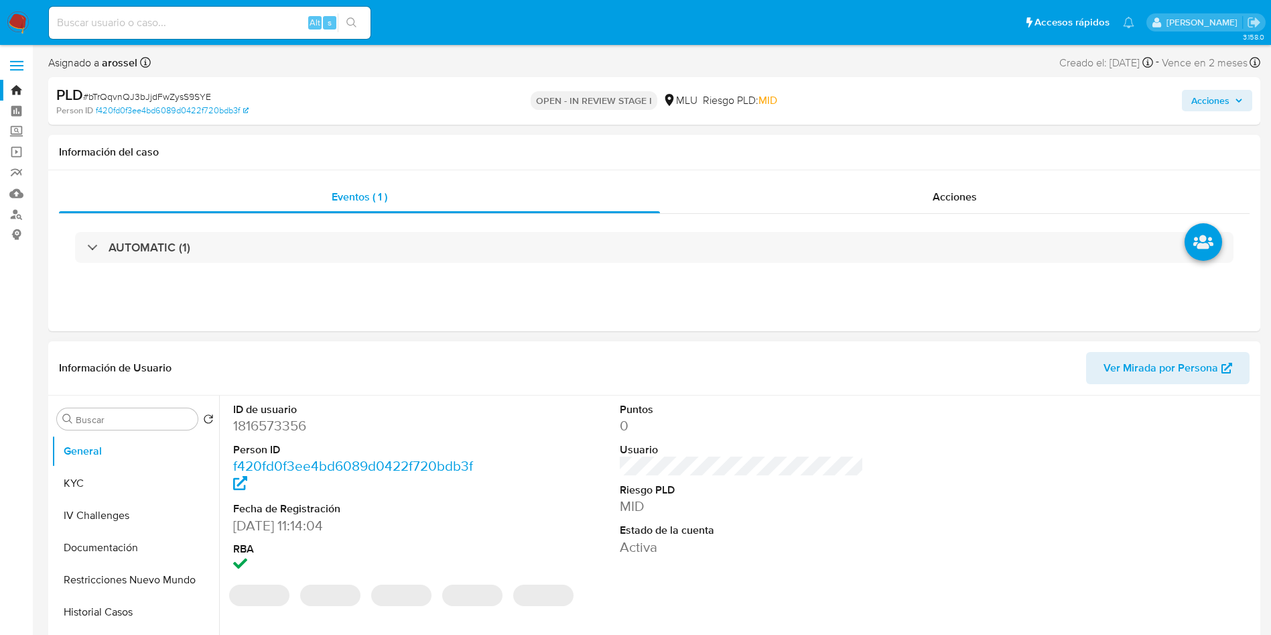
select select "10"
click at [771, 523] on dt "Estado de la cuenta" at bounding box center [742, 530] width 245 height 15
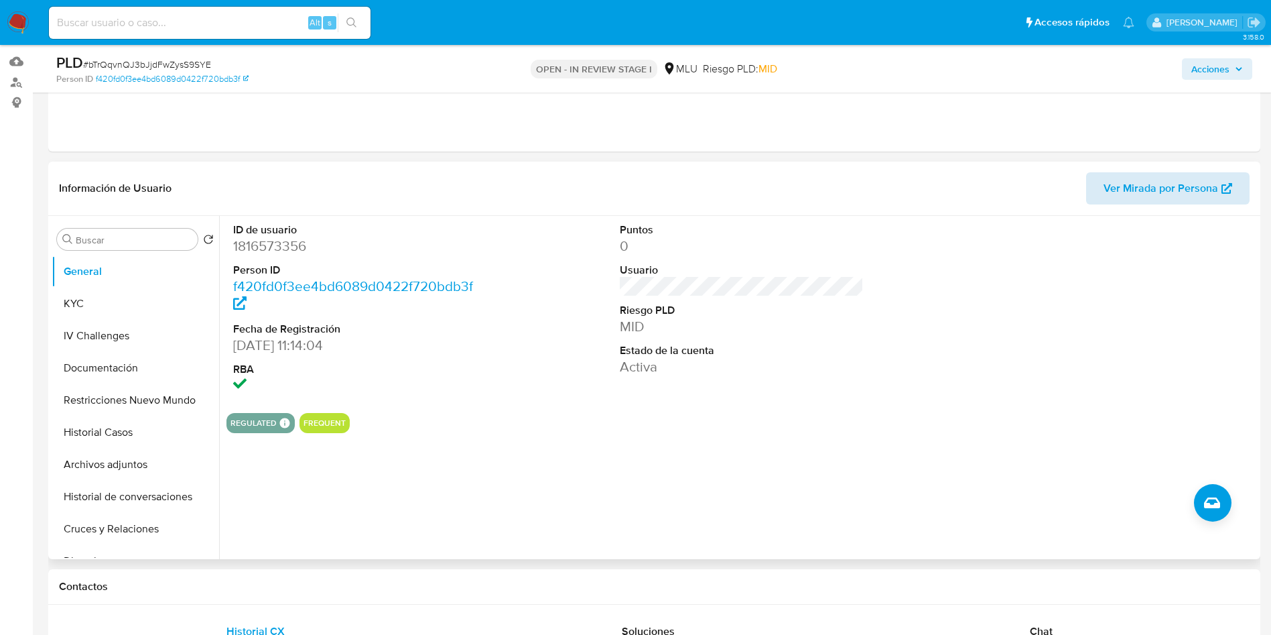
scroll to position [101, 0]
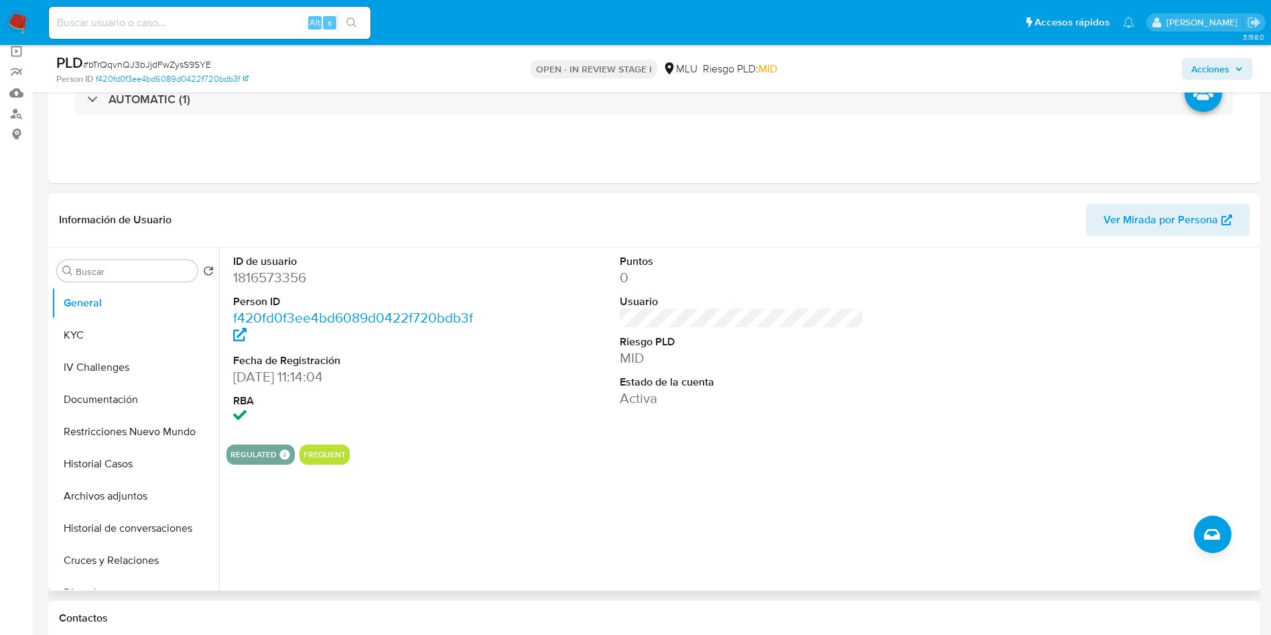
click at [1188, 220] on span "Ver Mirada por Persona" at bounding box center [1161, 220] width 115 height 32
click at [1103, 343] on div at bounding box center [1129, 340] width 258 height 186
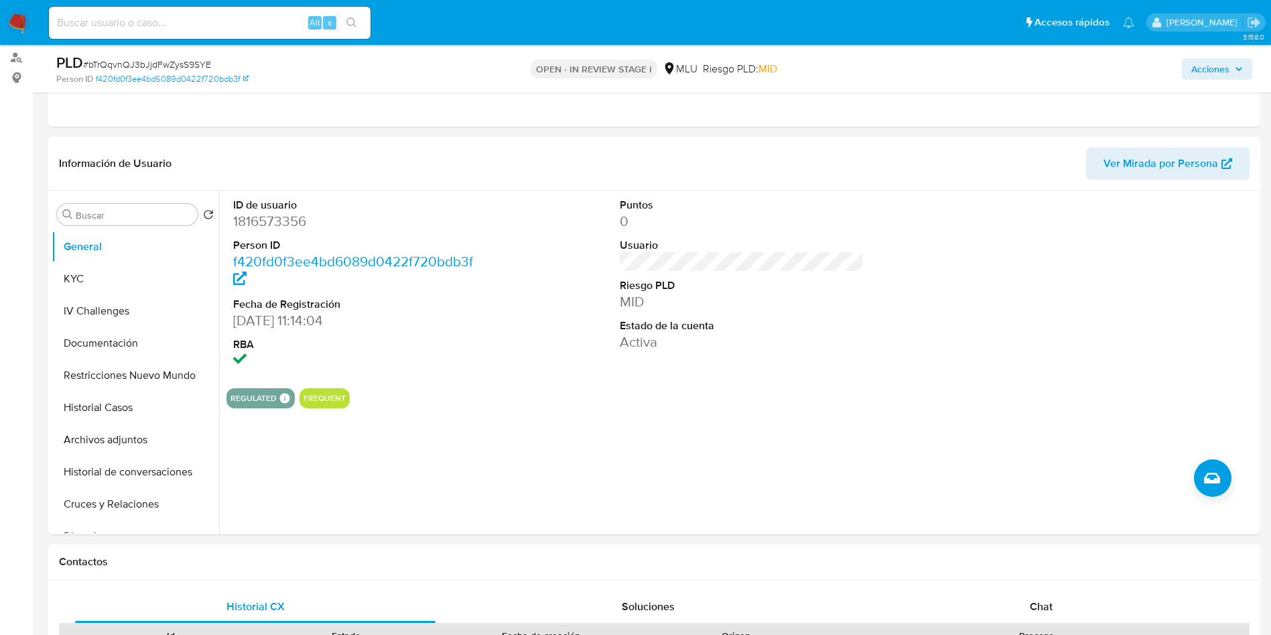
scroll to position [201, 0]
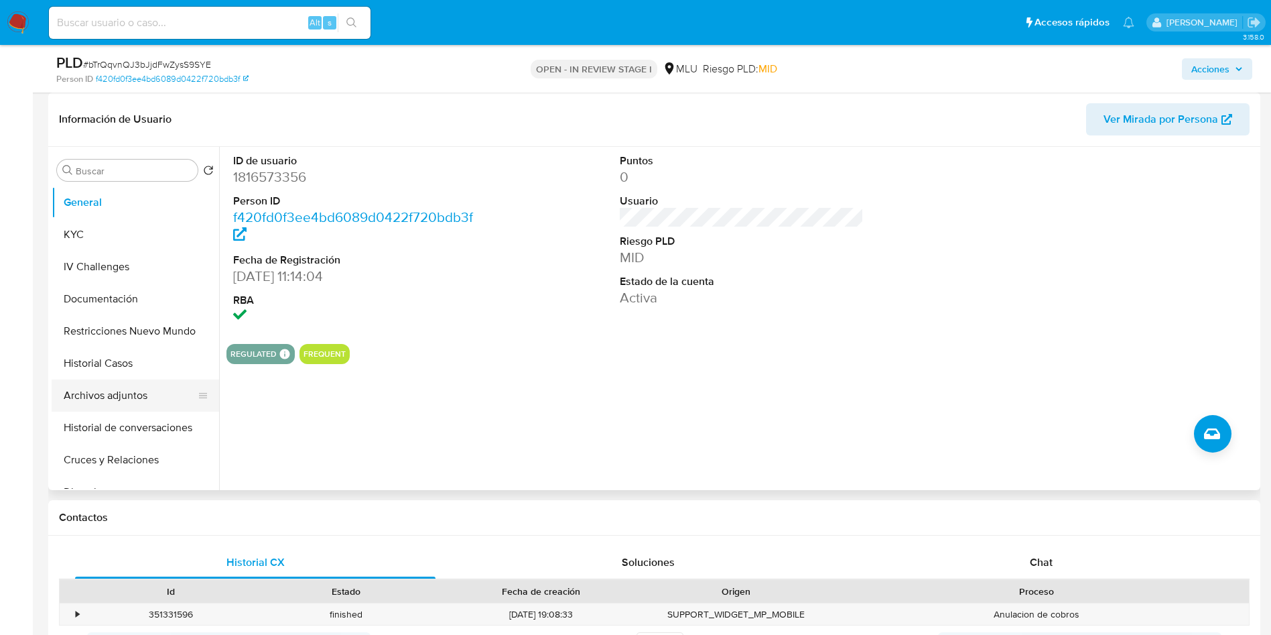
click at [137, 380] on button "Archivos adjuntos" at bounding box center [130, 395] width 157 height 32
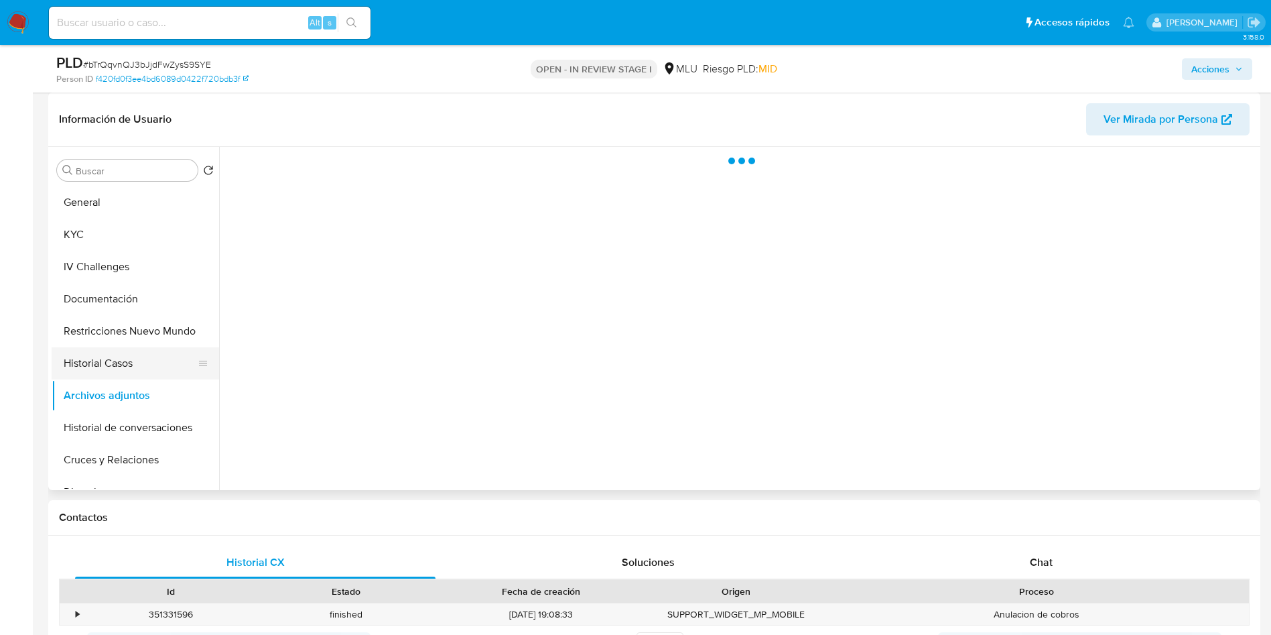
click at [135, 362] on button "Historial Casos" at bounding box center [130, 363] width 157 height 32
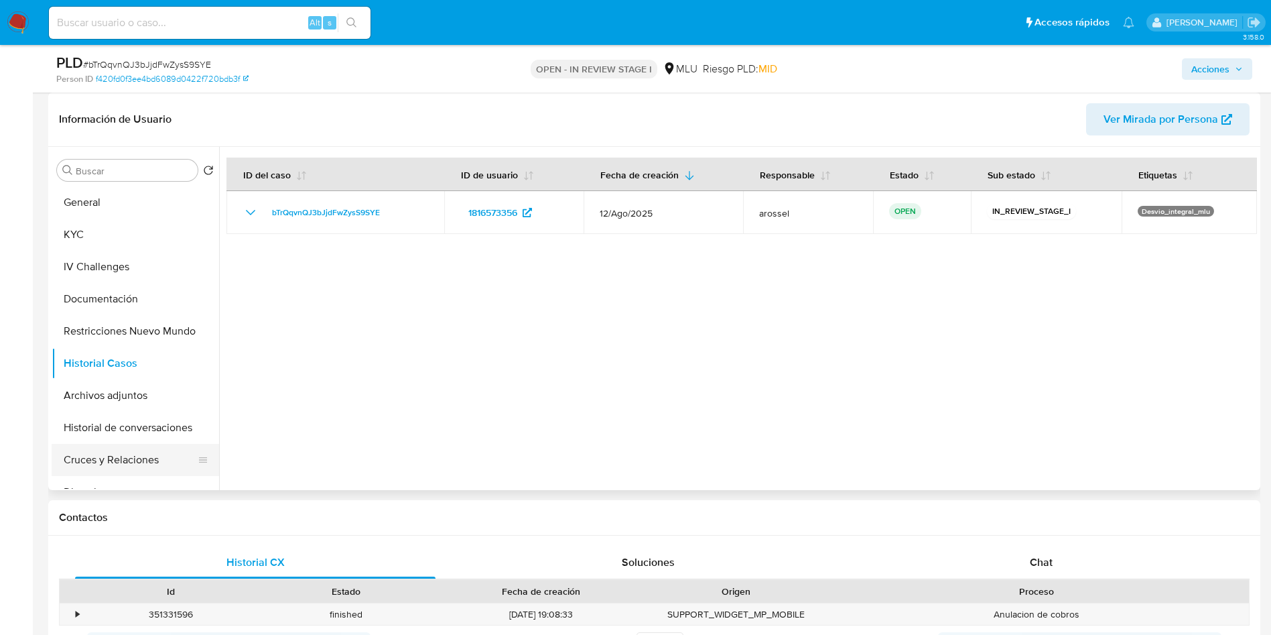
click at [105, 457] on button "Cruces y Relaciones" at bounding box center [130, 460] width 157 height 32
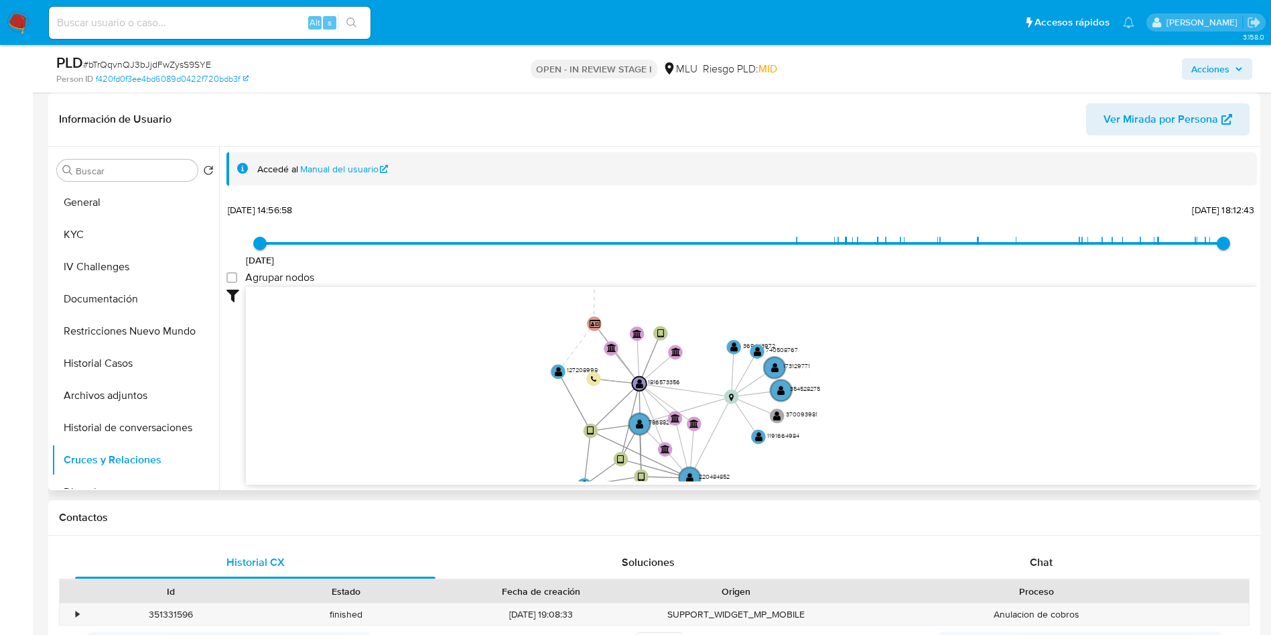
drag, startPoint x: 497, startPoint y: 381, endPoint x: 489, endPoint y: 315, distance: 66.8
click at [482, 452] on icon "user-786882949  786882949 device-67ccfffbad4e2fec89d83c33  user-127208998  1…" at bounding box center [751, 384] width 1011 height 194
click at [489, 315] on icon "user-786882949  786882949 device-67ccfffbad4e2fec89d83c33  user-127208998  1…" at bounding box center [751, 384] width 1011 height 194
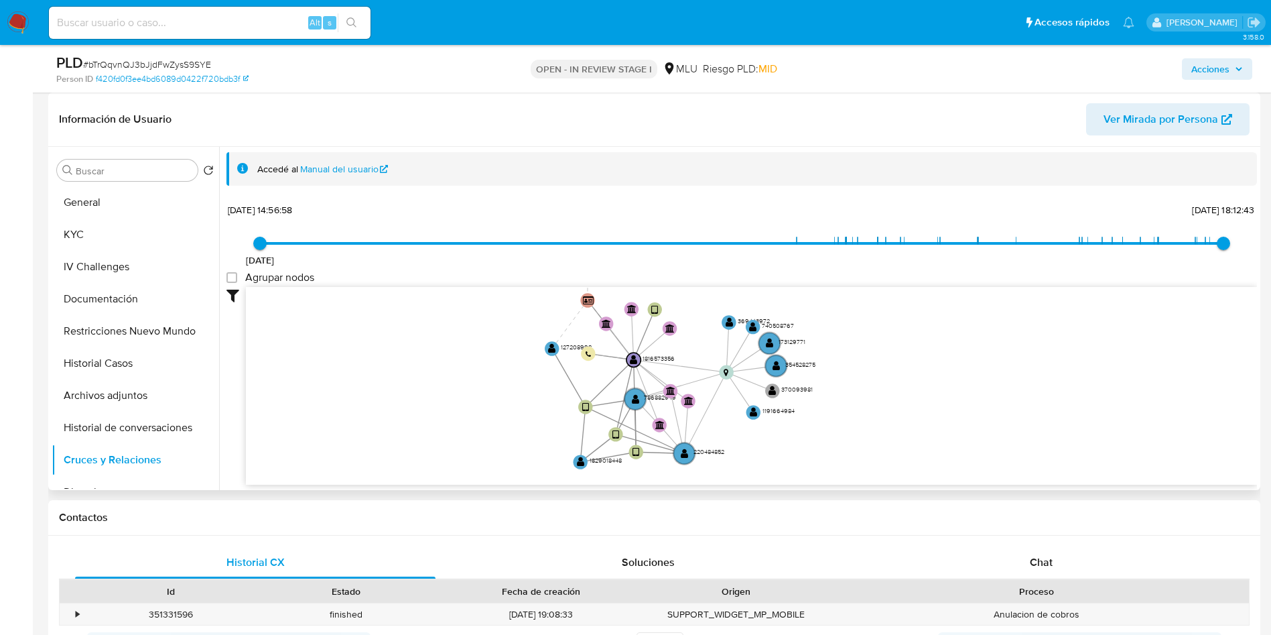
click at [489, 314] on icon "user-786882949  786882949 device-67ccfffbad4e2fec89d83c33  user-127208998  1…" at bounding box center [751, 384] width 1011 height 194
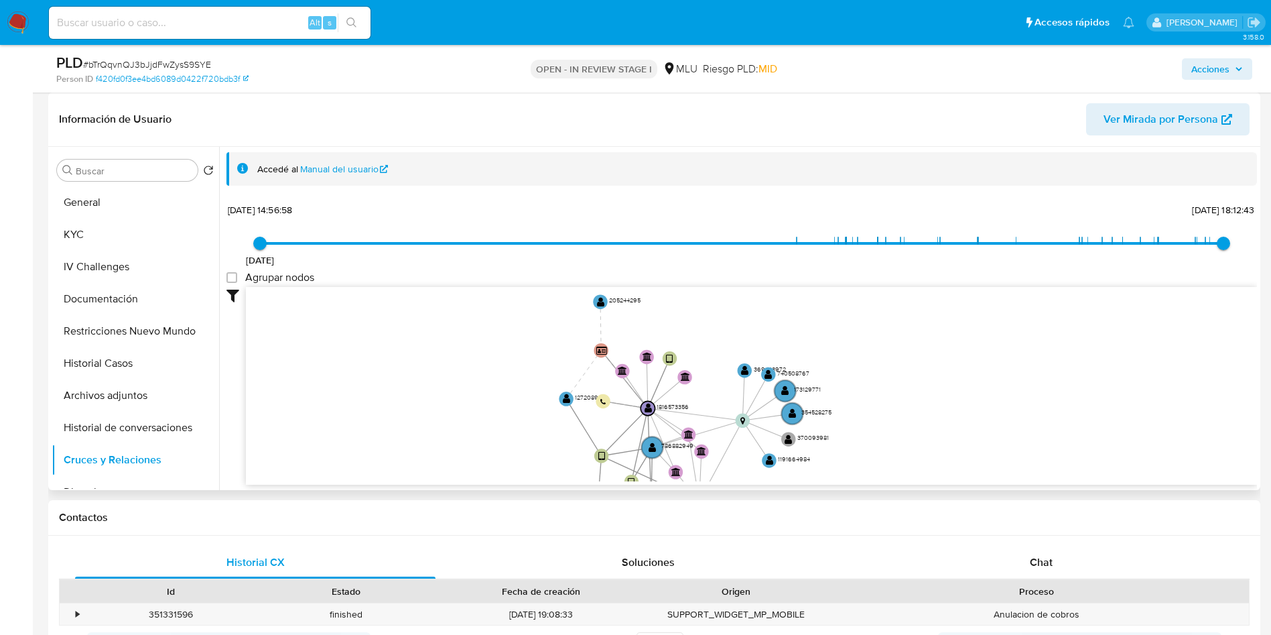
drag, startPoint x: 490, startPoint y: 314, endPoint x: 506, endPoint y: 363, distance: 50.9
click at [506, 363] on icon "user-786882949  786882949 device-67ccfffbad4e2fec89d83c33  user-127208998  1…" at bounding box center [751, 384] width 1011 height 194
click at [114, 233] on button "KYC" at bounding box center [130, 234] width 157 height 32
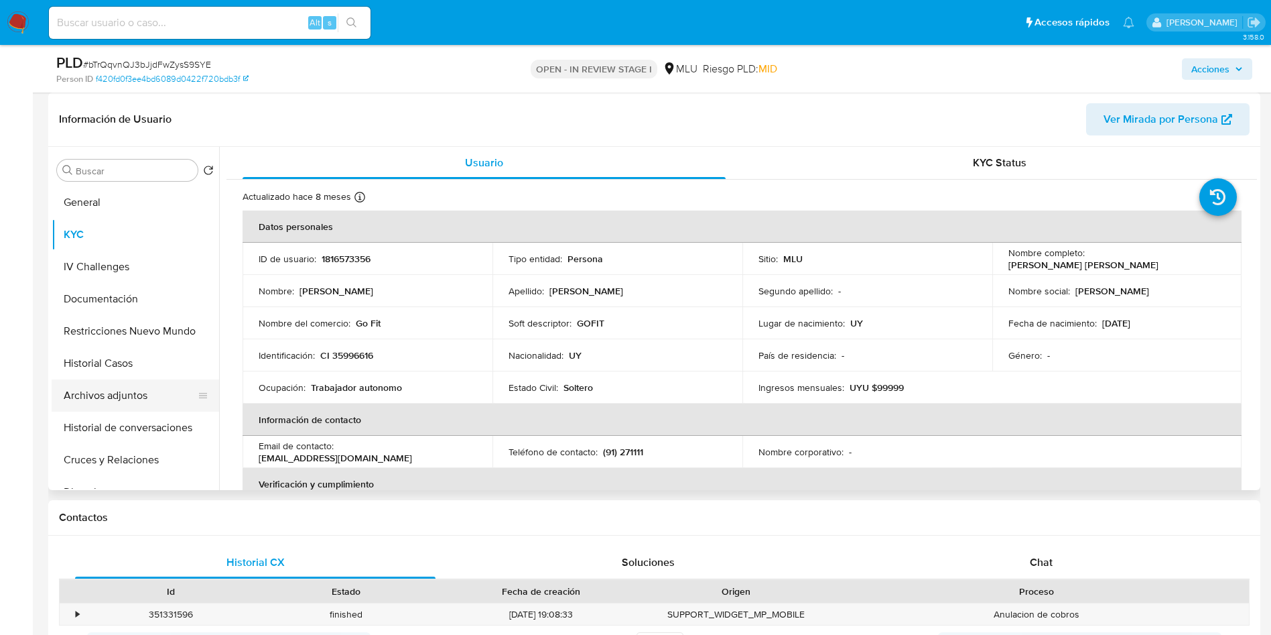
click at [110, 393] on button "Archivos adjuntos" at bounding box center [130, 395] width 157 height 32
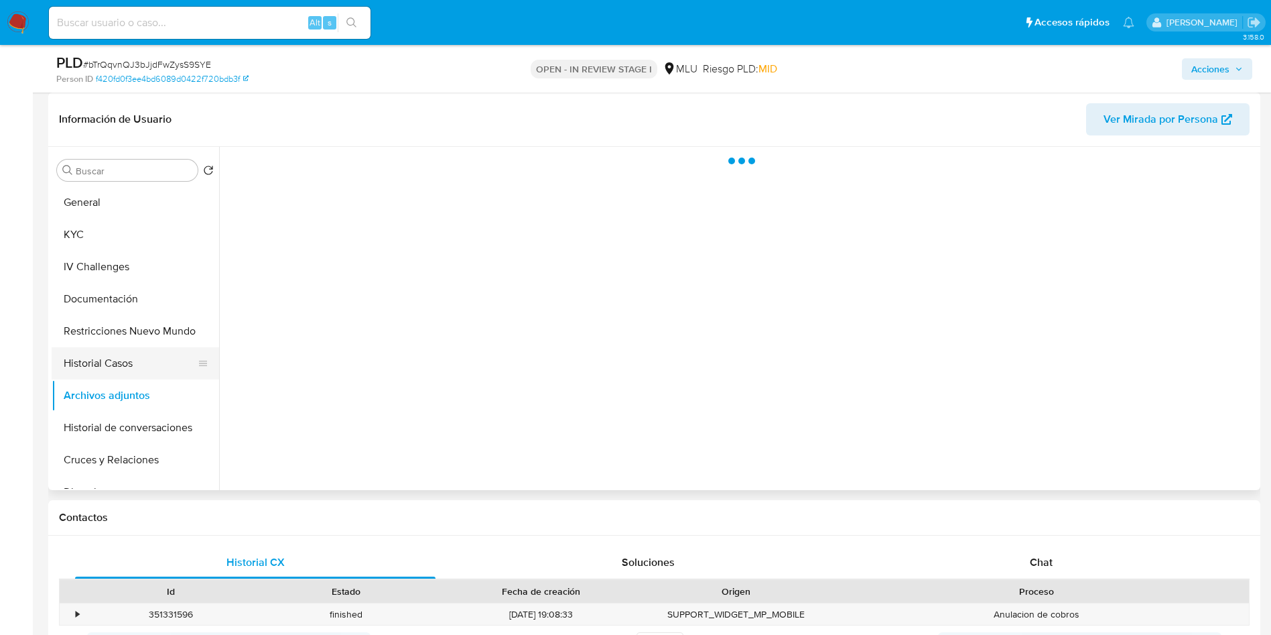
click at [121, 356] on button "Historial Casos" at bounding box center [130, 363] width 157 height 32
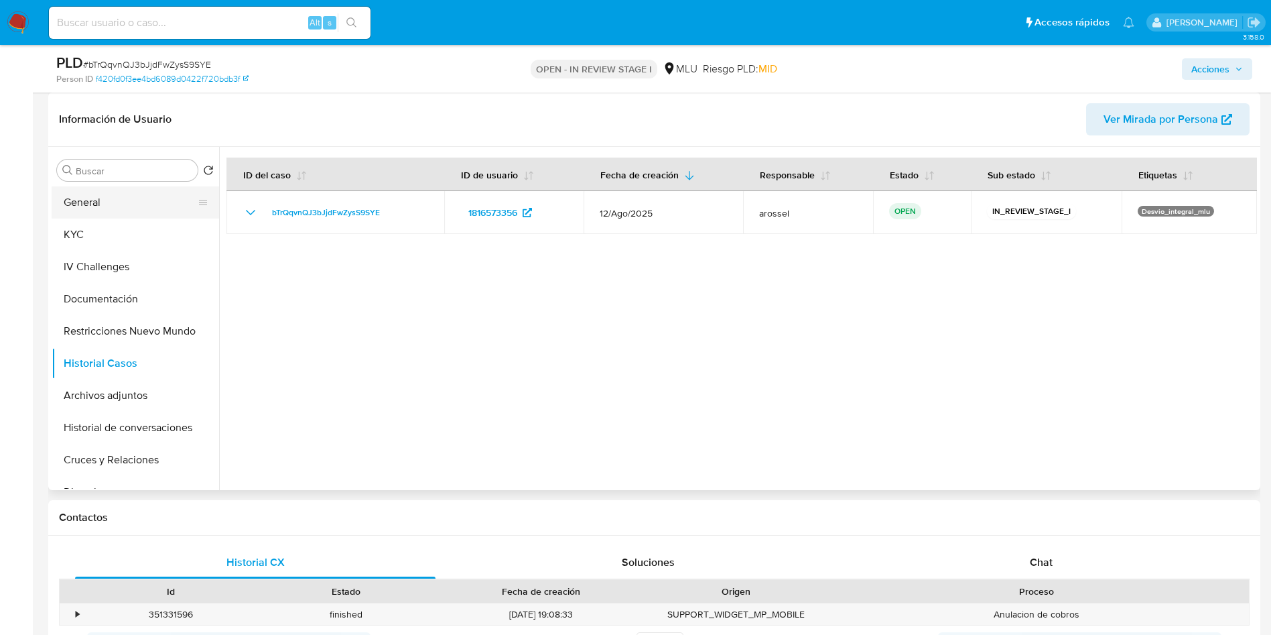
click at [136, 194] on button "General" at bounding box center [130, 202] width 157 height 32
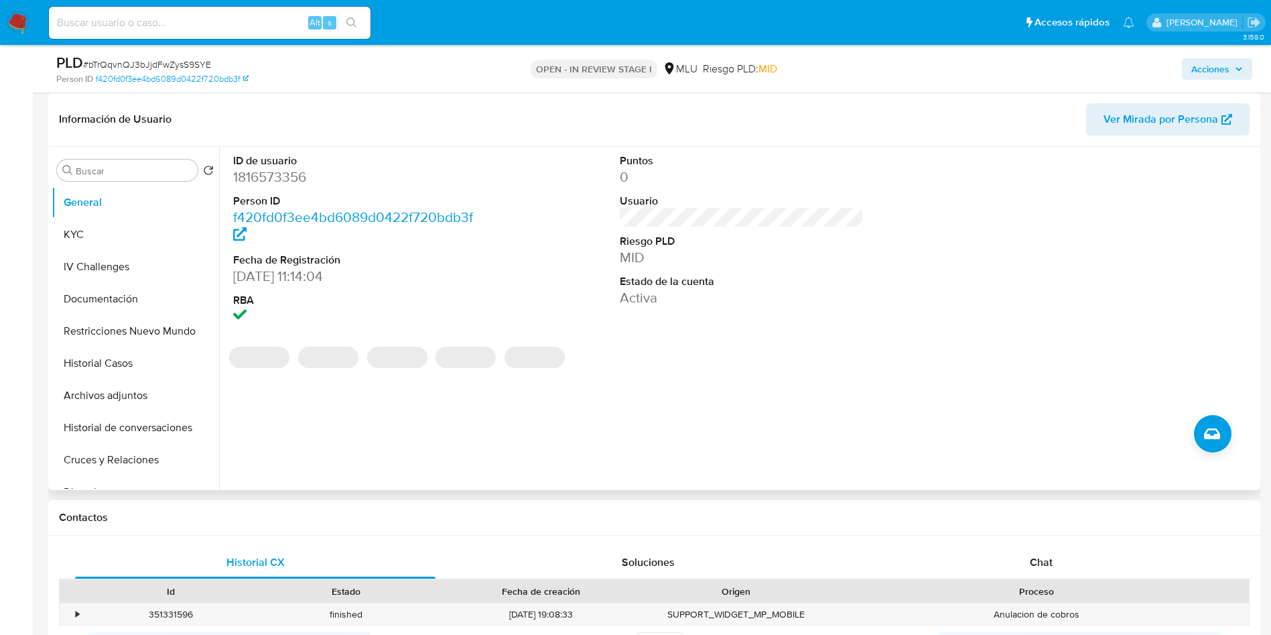
click at [281, 173] on dd "1816573356" at bounding box center [355, 177] width 245 height 19
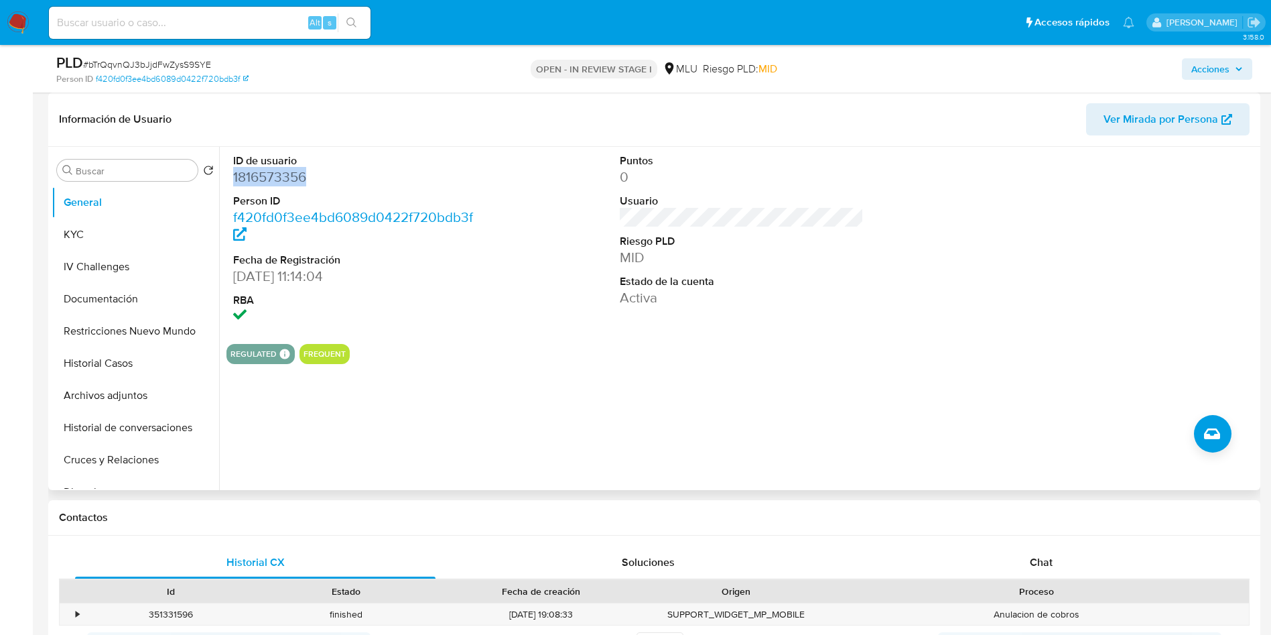
copy dd "1816573356"
click at [123, 229] on button "KYC" at bounding box center [130, 234] width 157 height 32
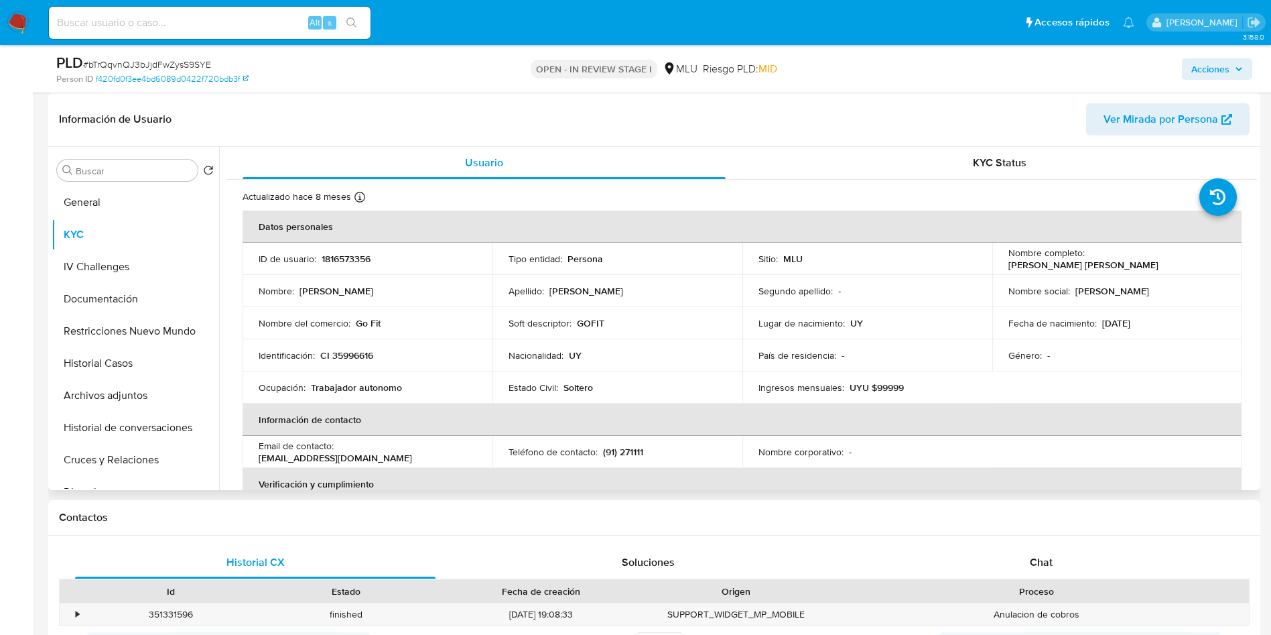
click at [347, 253] on p "1816573356" at bounding box center [346, 259] width 49 height 12
copy p "1816573356"
click at [200, 68] on span "# bTrQqvnQJ3bJjdFwZysS9SYE" at bounding box center [147, 64] width 128 height 13
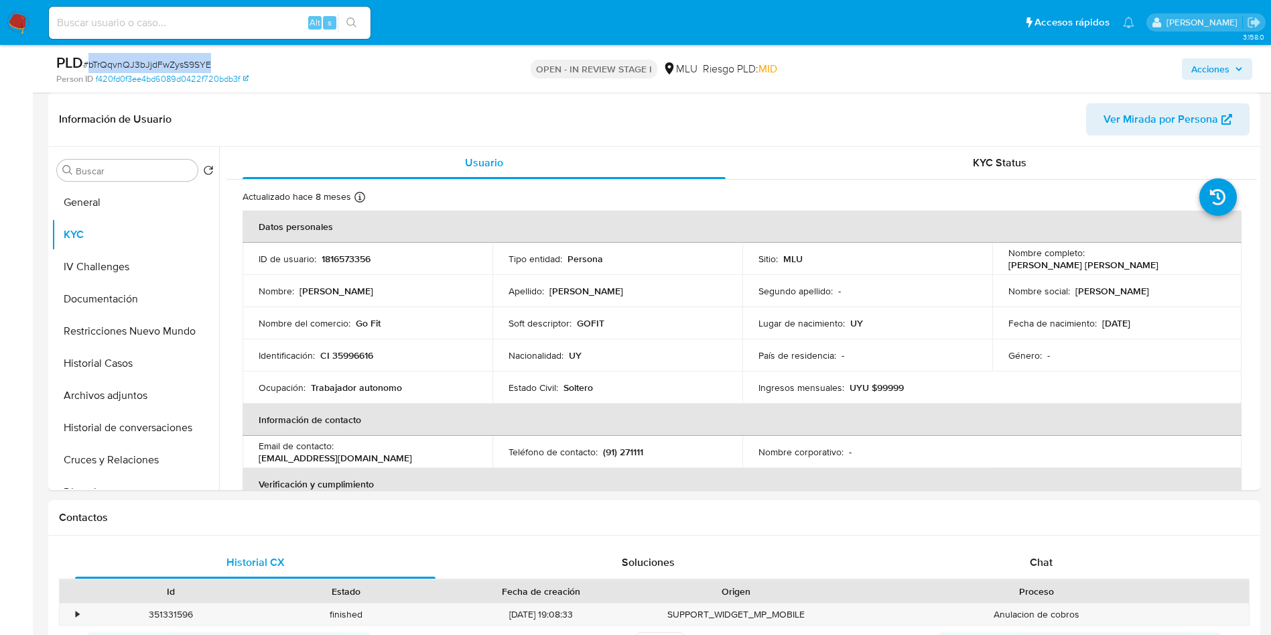
copy span "bTrQqvnQJ3bJjdFwZysS9SYE"
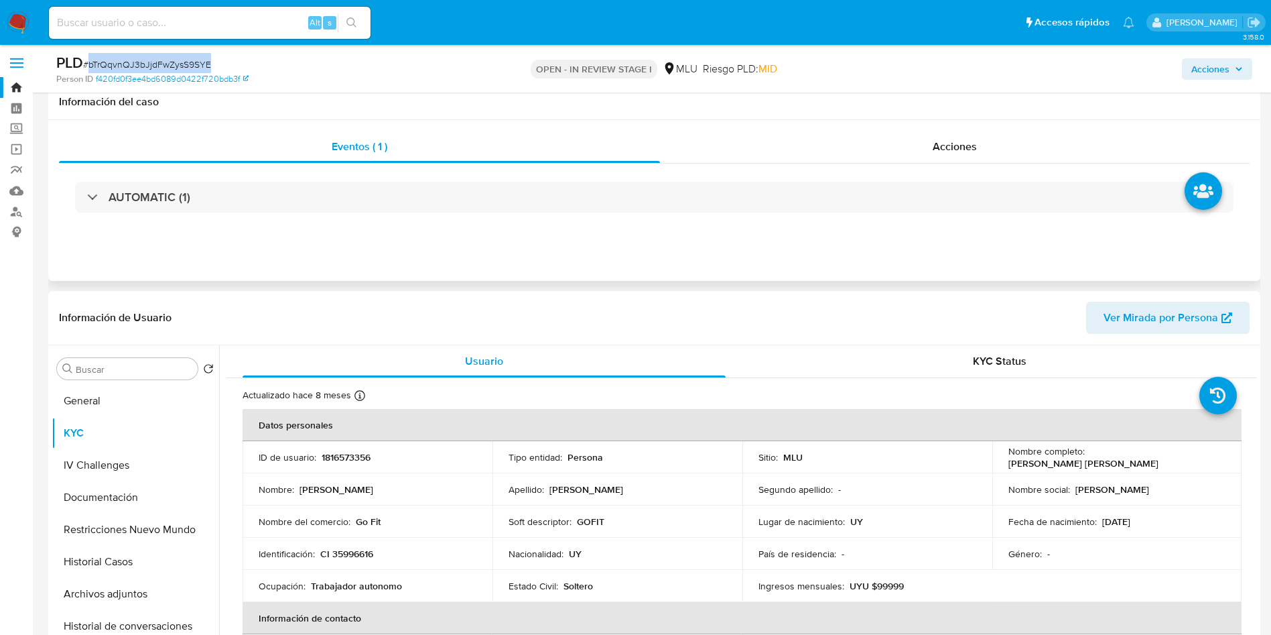
scroll to position [0, 0]
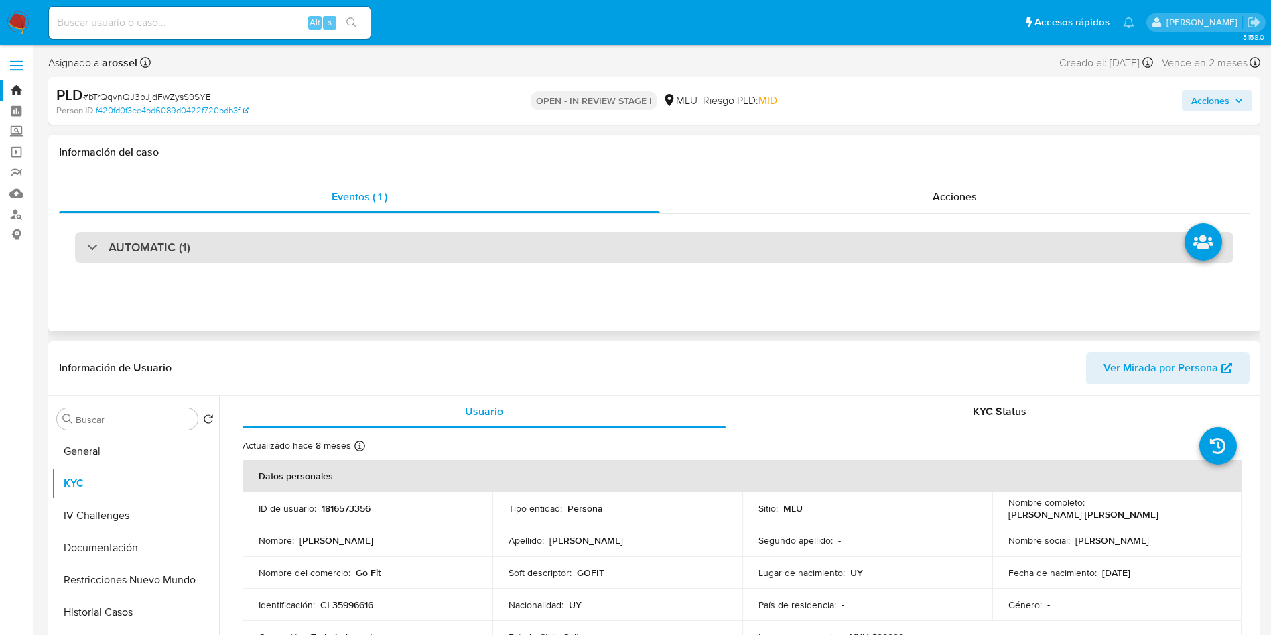
click at [268, 245] on div "AUTOMATIC (1)" at bounding box center [654, 247] width 1159 height 31
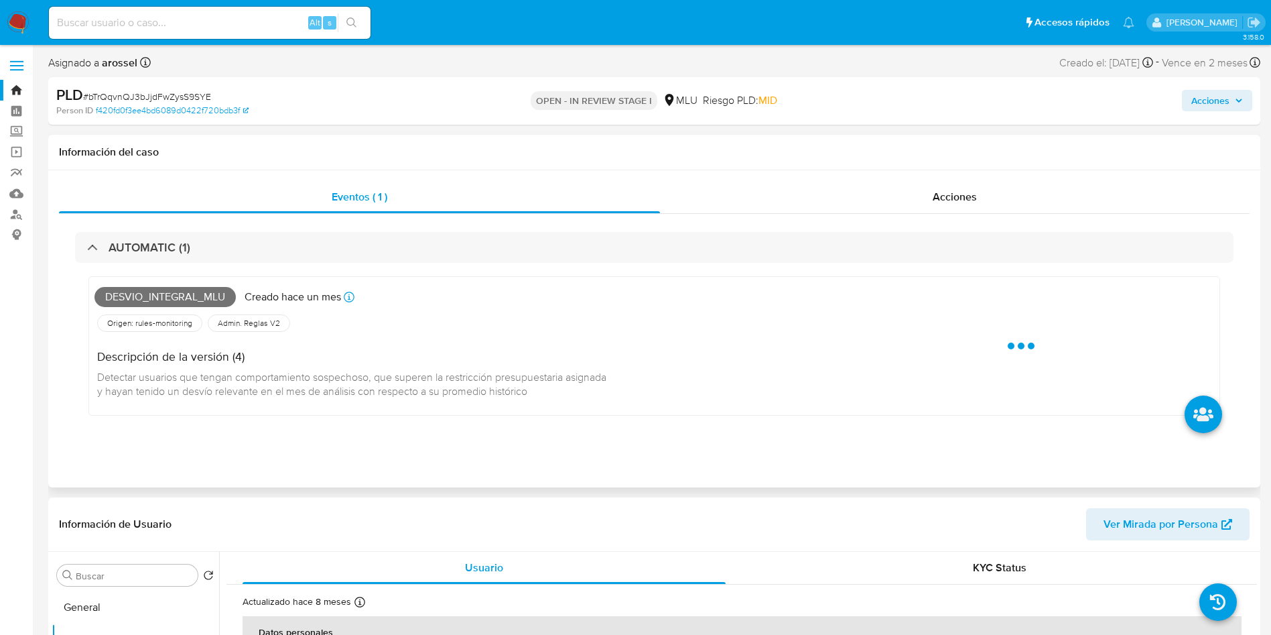
click at [172, 303] on span "Desvio_integral_mlu" at bounding box center [164, 297] width 141 height 20
copy span "Desvio_integral_mlu"
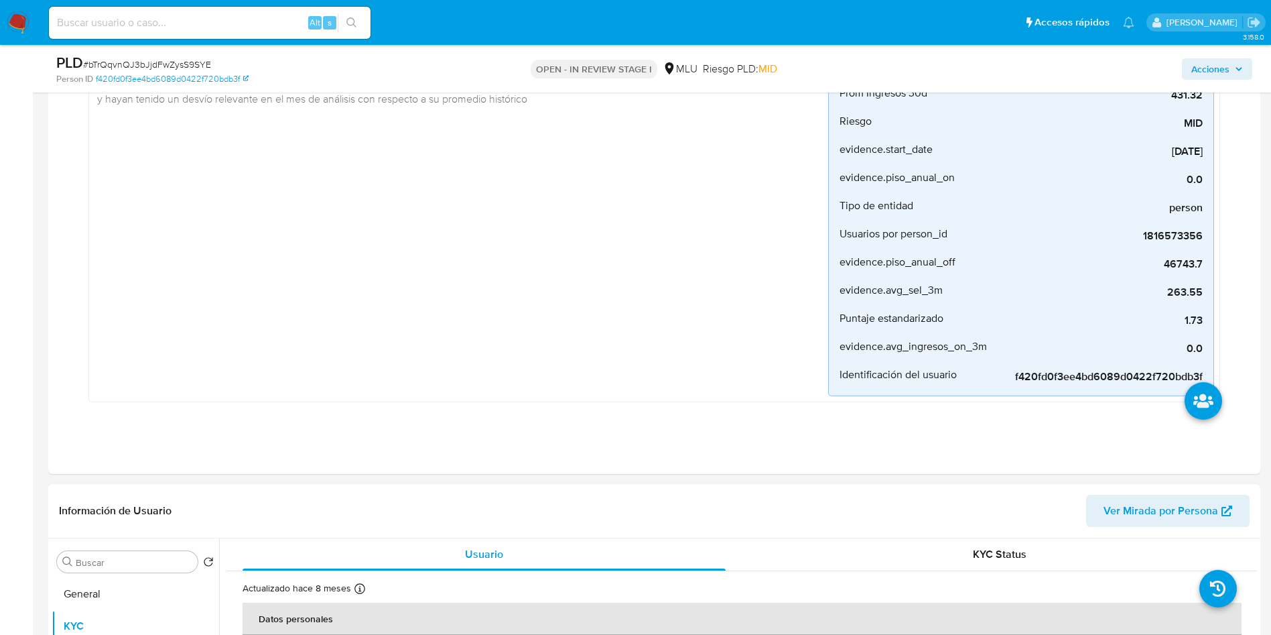
scroll to position [402, 0]
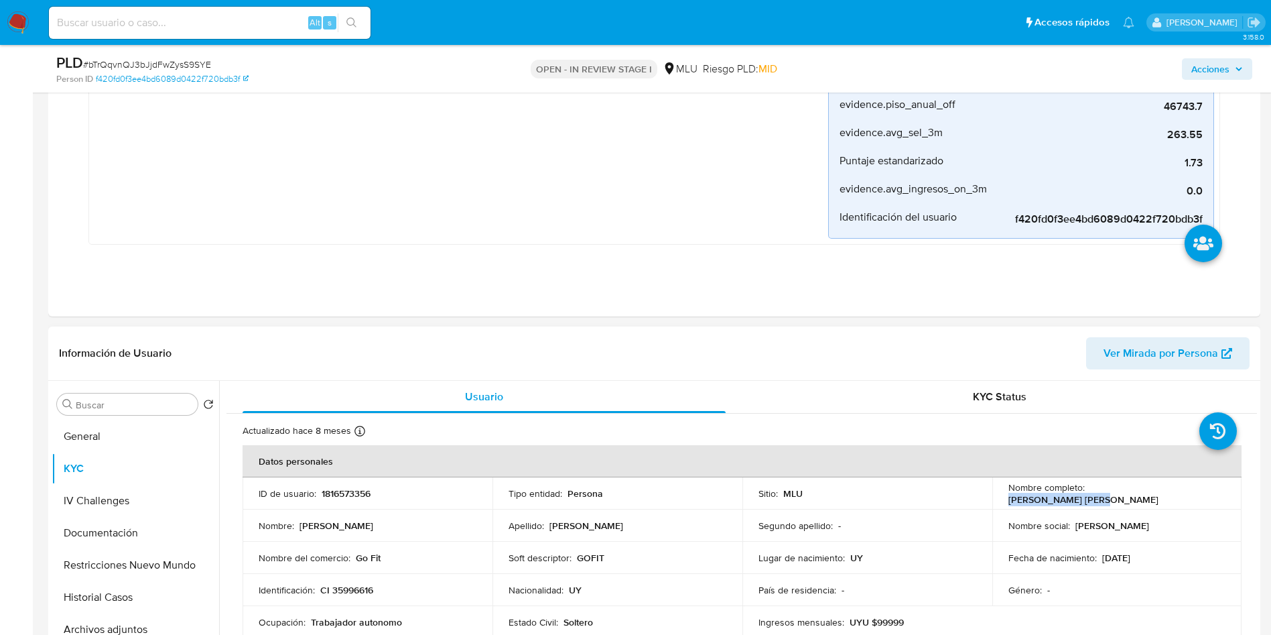
drag, startPoint x: 1085, startPoint y: 497, endPoint x: 1173, endPoint y: 490, distance: 88.7
click at [1173, 490] on div "Nombre completo : [PERSON_NAME]" at bounding box center [1118, 493] width 218 height 24
copy p "[PERSON_NAME]"
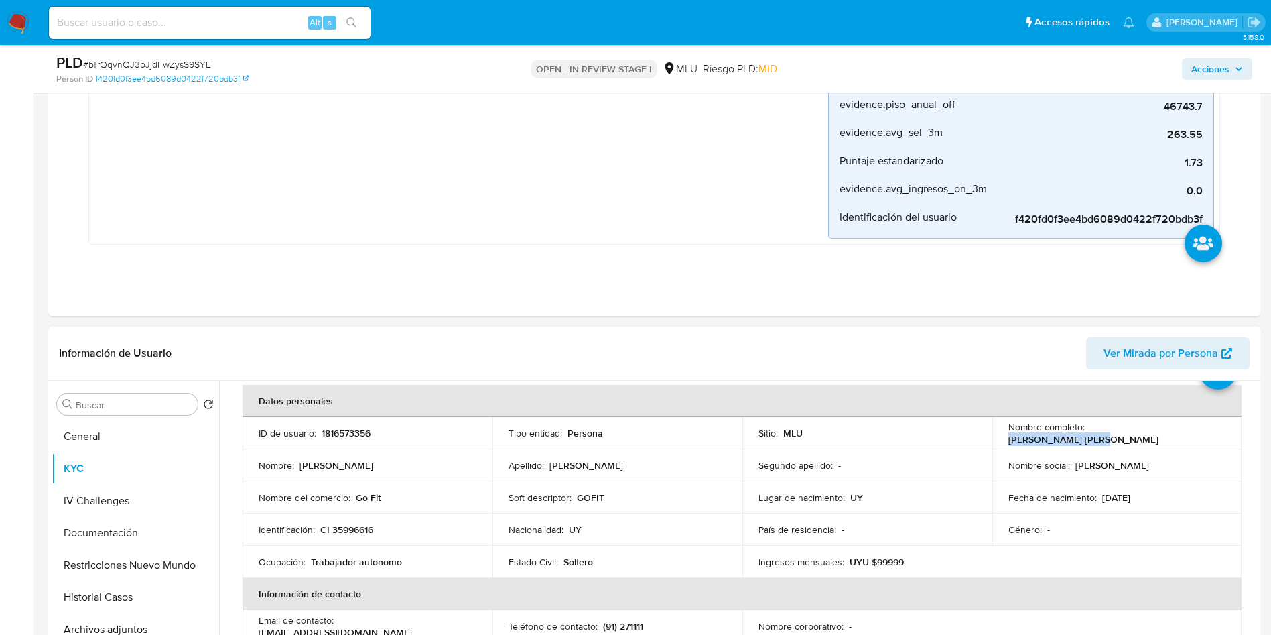
scroll to position [101, 0]
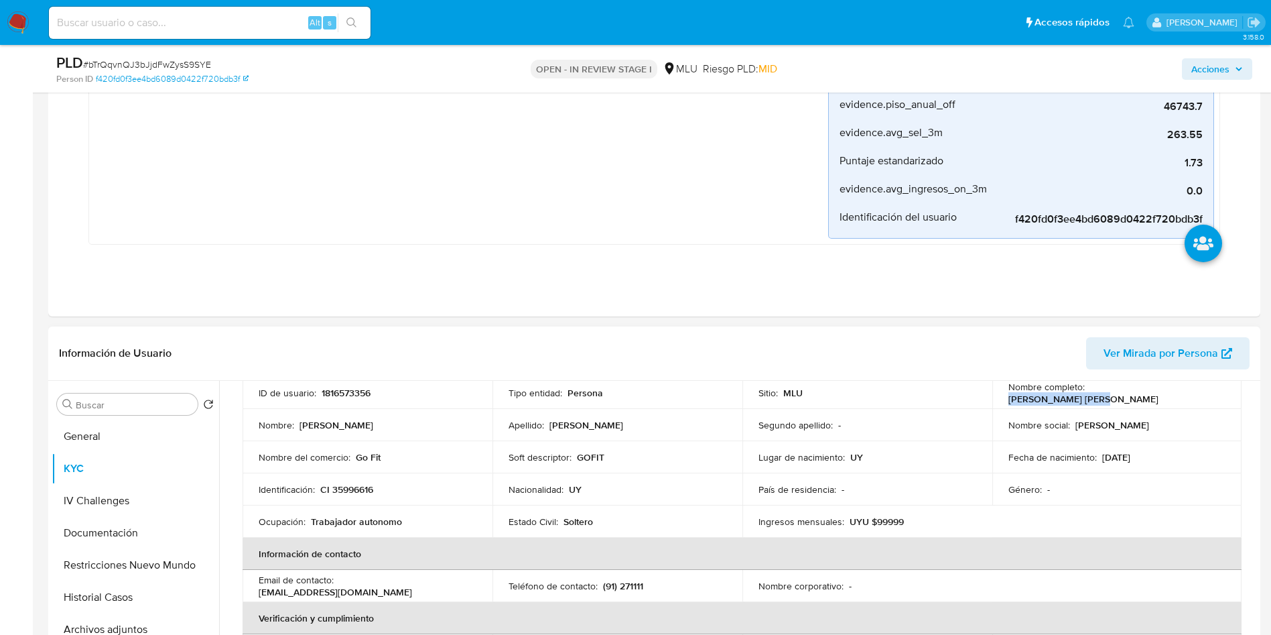
drag, startPoint x: 449, startPoint y: 596, endPoint x: 259, endPoint y: 594, distance: 190.3
click at [259, 594] on div "Email de contacto : gofit.electrofitness.pocitos@gmail.com" at bounding box center [368, 586] width 218 height 24
copy p "[EMAIL_ADDRESS][DOMAIN_NAME]"
click at [347, 488] on p "CI 35996616" at bounding box center [346, 489] width 53 height 12
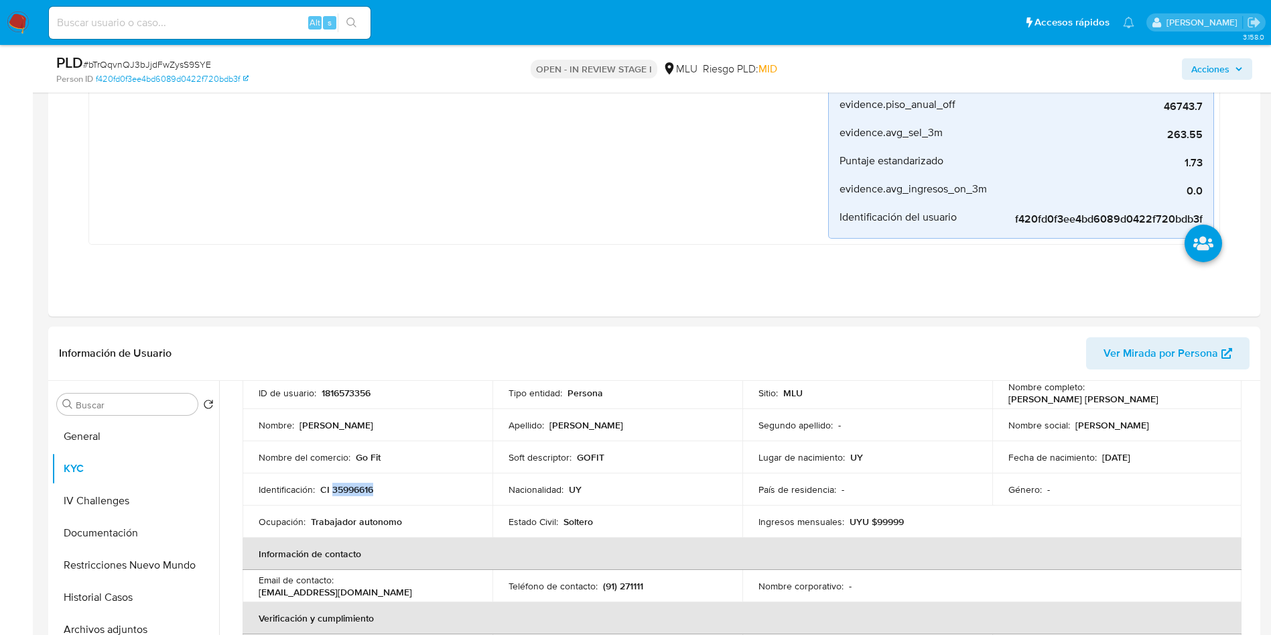
copy p "35996616"
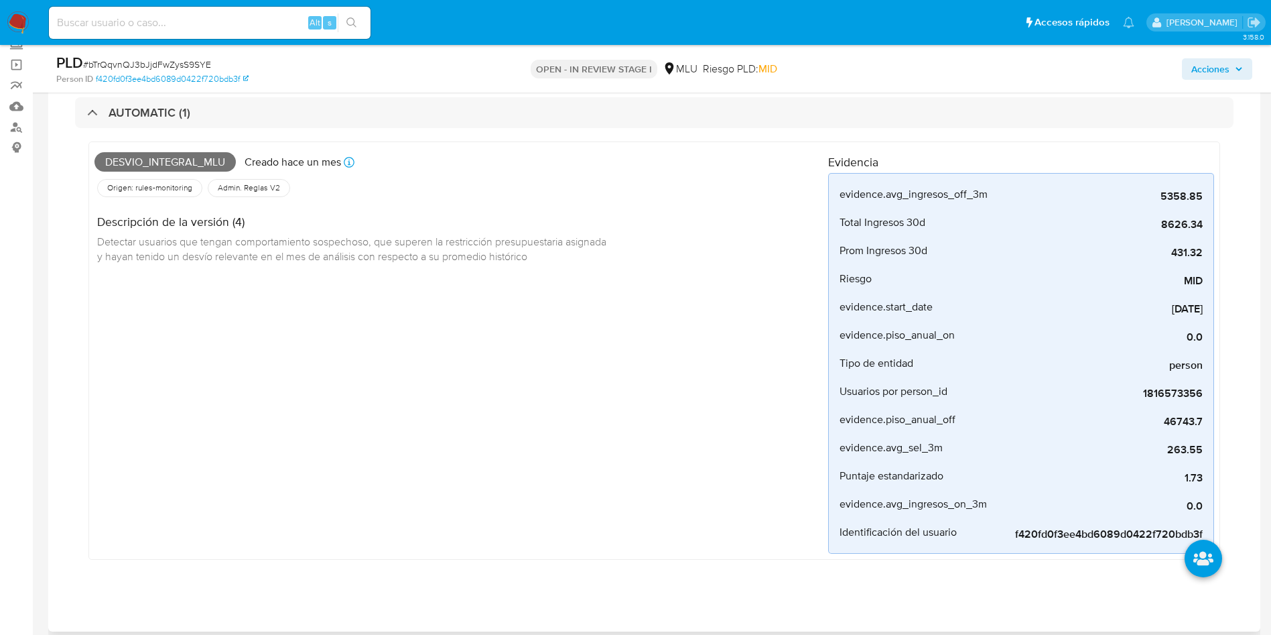
scroll to position [0, 0]
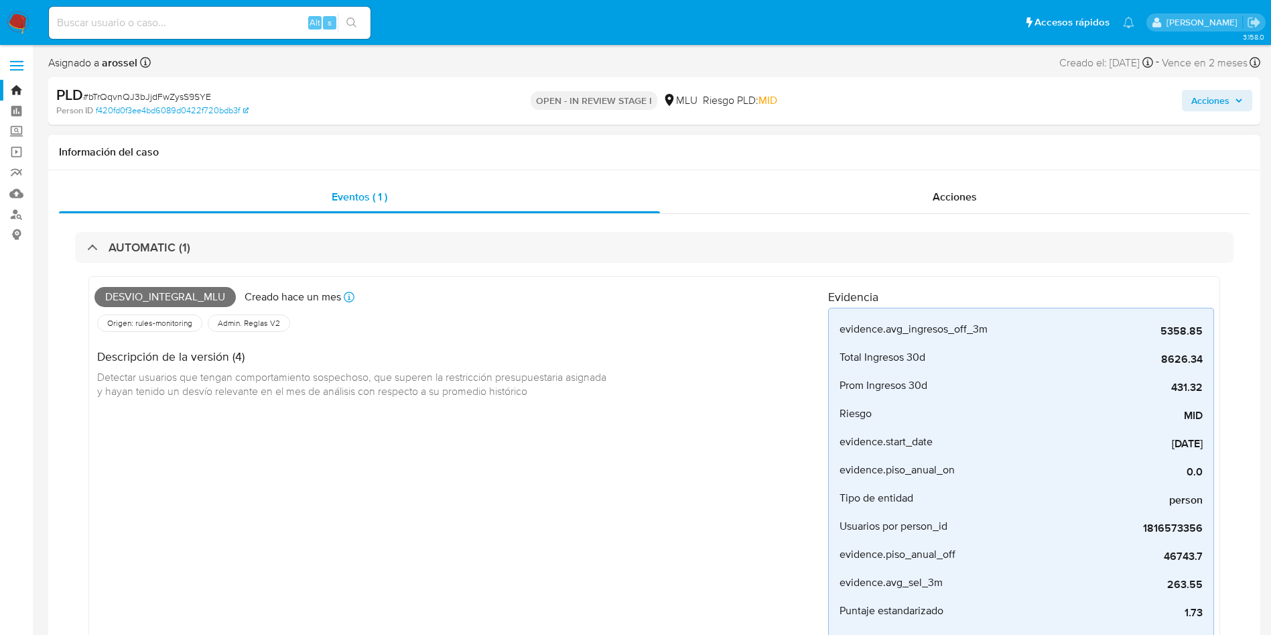
click at [411, 391] on span "Detectar usuarios que tengan comportamiento sospechoso, que superen la restricc…" at bounding box center [353, 383] width 512 height 29
click at [454, 395] on span "Detectar usuarios que tengan comportamiento sospechoso, que superen la restricc…" at bounding box center [353, 383] width 512 height 29
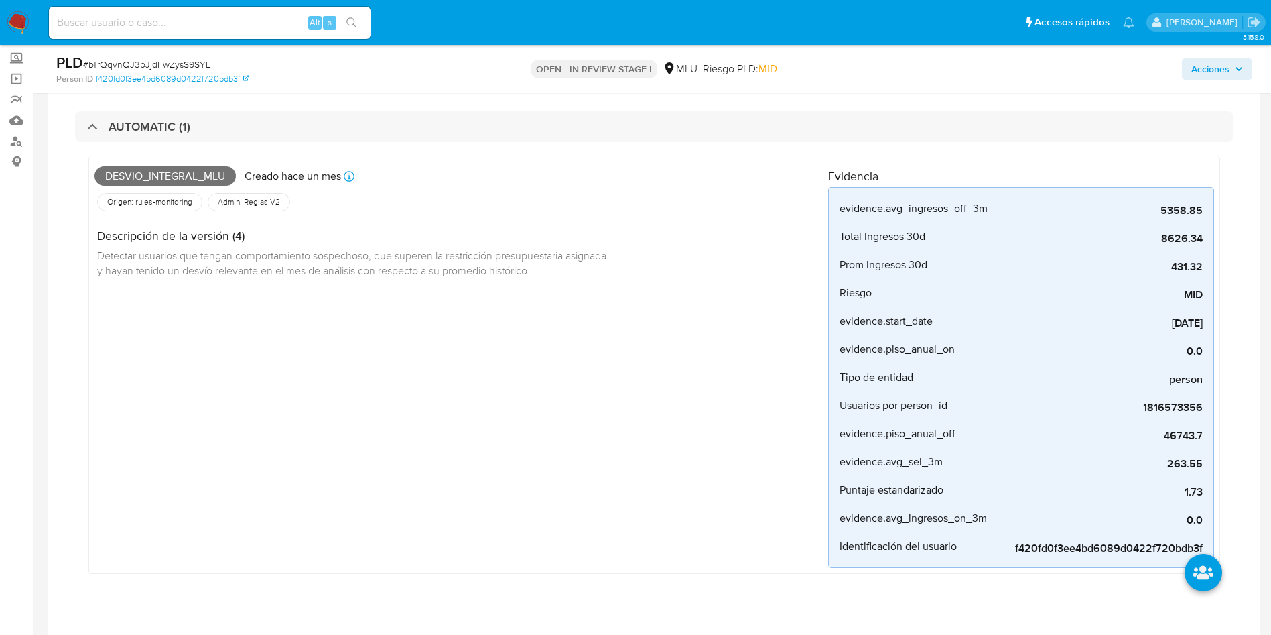
scroll to position [101, 0]
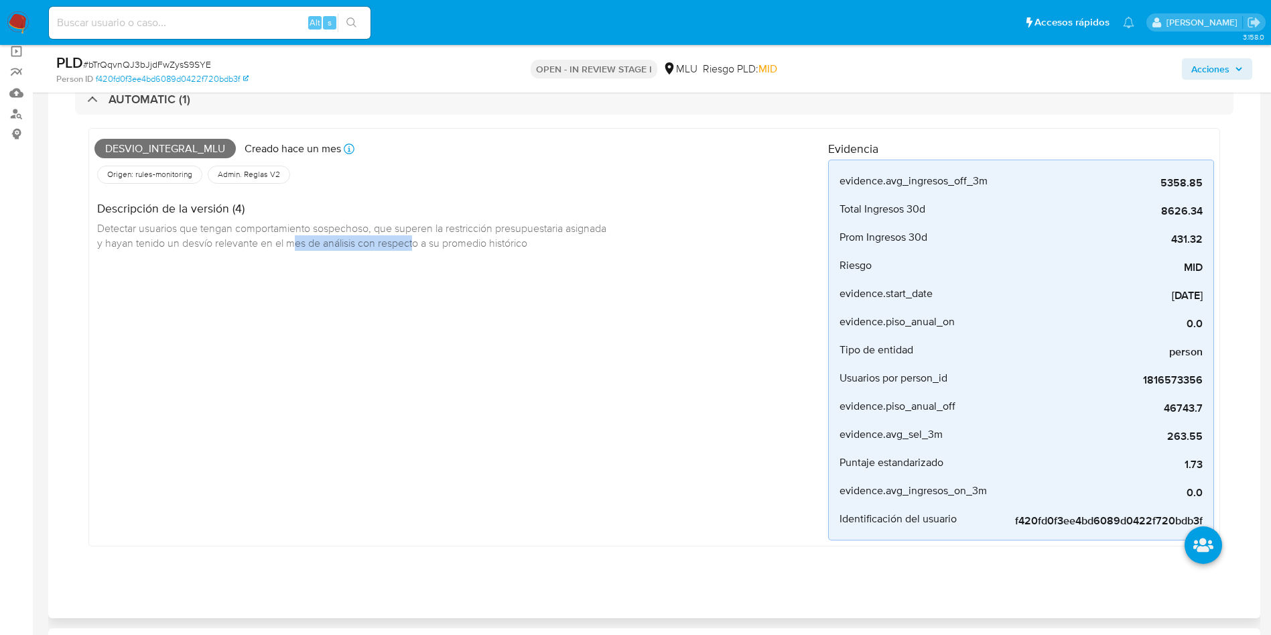
drag, startPoint x: 296, startPoint y: 243, endPoint x: 415, endPoint y: 243, distance: 119.3
click at [415, 243] on span "Detectar usuarios que tengan comportamiento sospechoso, que superen la restricc…" at bounding box center [353, 234] width 512 height 29
click at [434, 248] on span "Detectar usuarios que tengan comportamiento sospechoso, que superen la restricc…" at bounding box center [353, 234] width 512 height 29
drag, startPoint x: 273, startPoint y: 235, endPoint x: 430, endPoint y: 235, distance: 157.5
click at [430, 233] on span "Detectar usuarios que tengan comportamiento sospechoso, que superen la restricc…" at bounding box center [353, 234] width 512 height 29
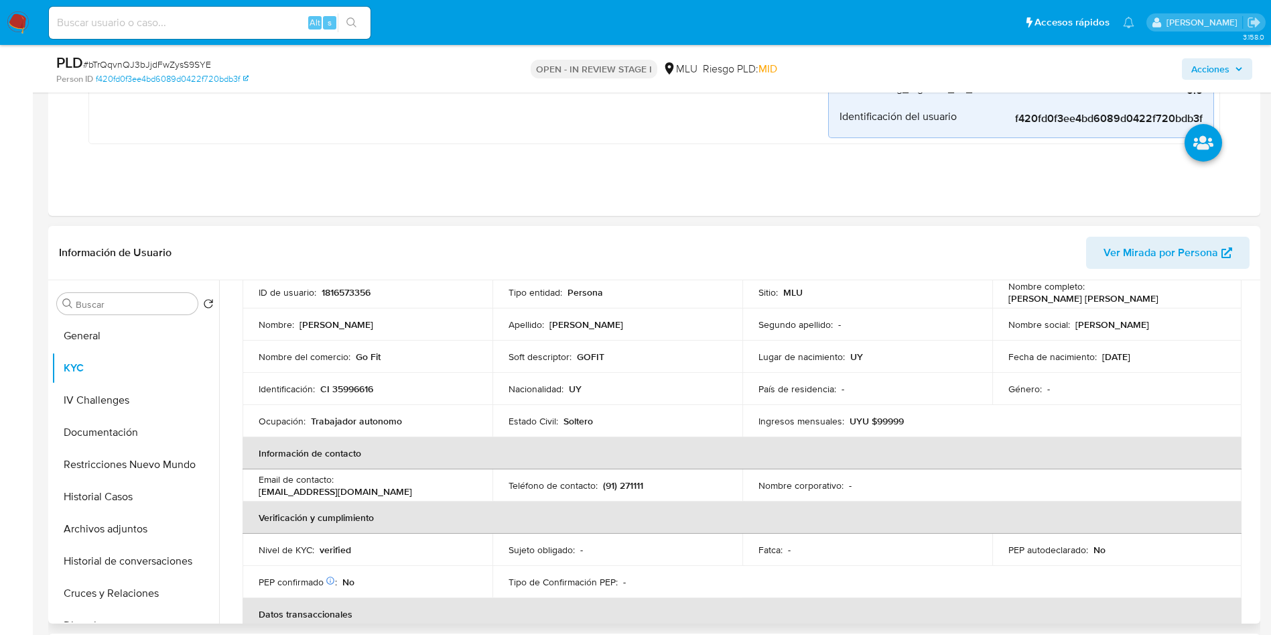
drag, startPoint x: 255, startPoint y: 492, endPoint x: 430, endPoint y: 491, distance: 174.3
click at [430, 491] on td "Email de contacto : gofit.electrofitness.pocitos@gmail.com" at bounding box center [368, 485] width 250 height 32
copy p "[EMAIL_ADDRESS][DOMAIN_NAME]"
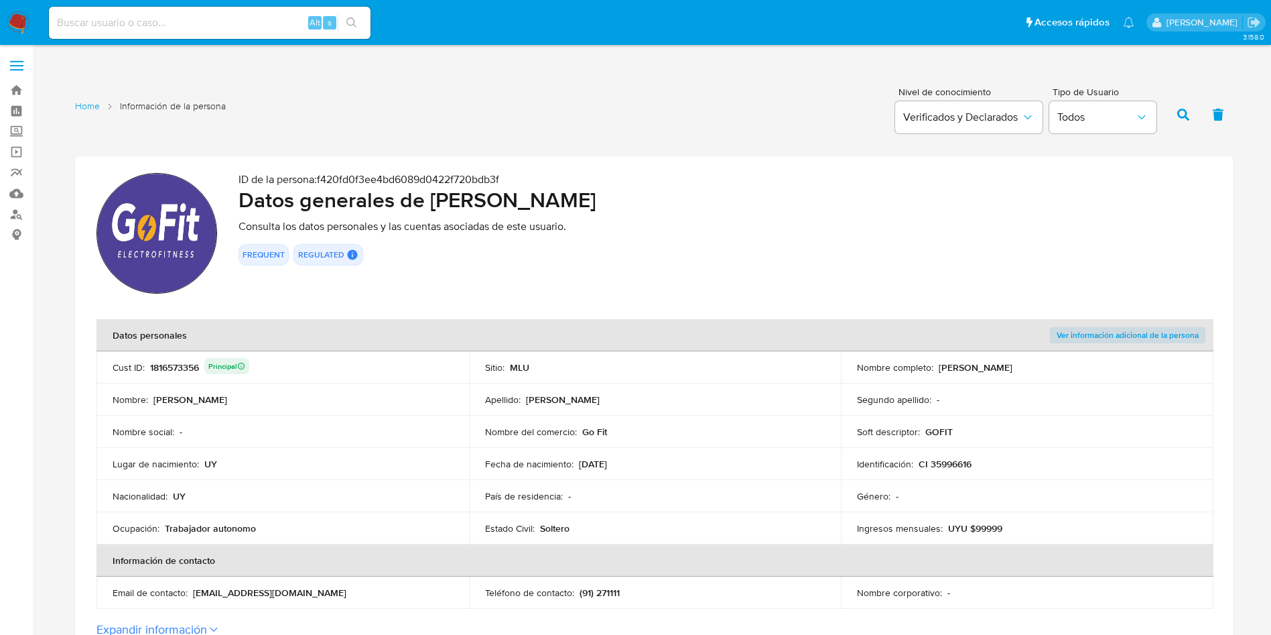
click at [1168, 235] on div "ID de la persona : f420fd0f3ee4bd6089d0422f720bdb3f Datos generales de [PERSON_…" at bounding box center [726, 235] width 974 height 125
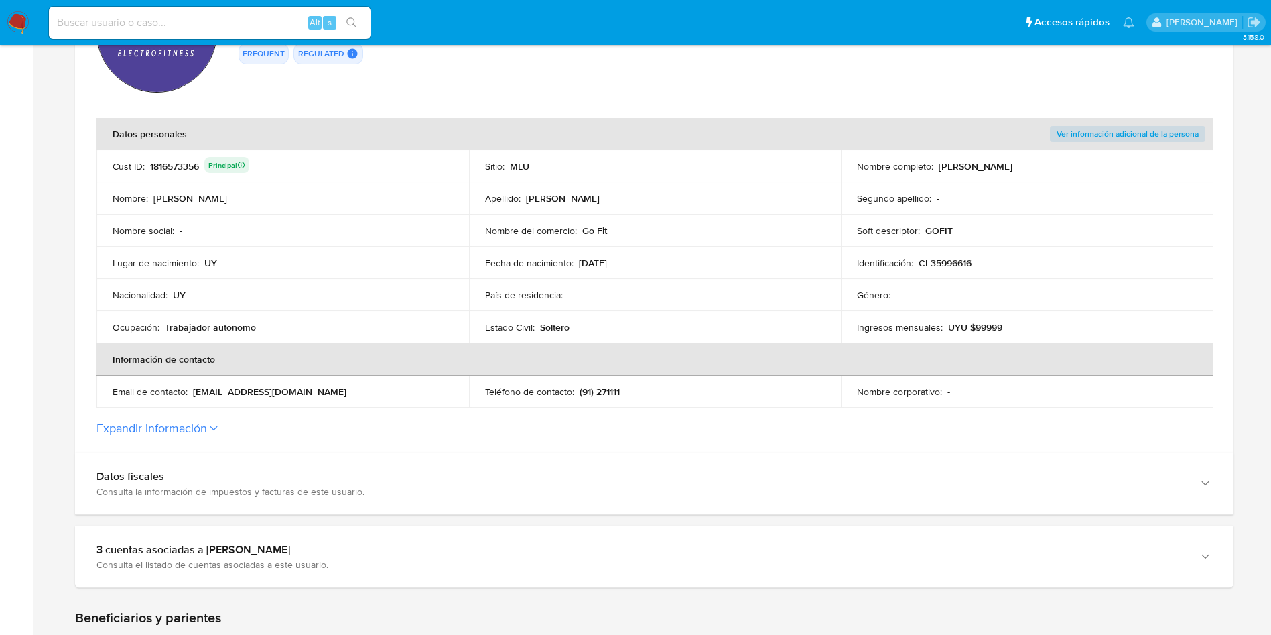
scroll to position [503, 0]
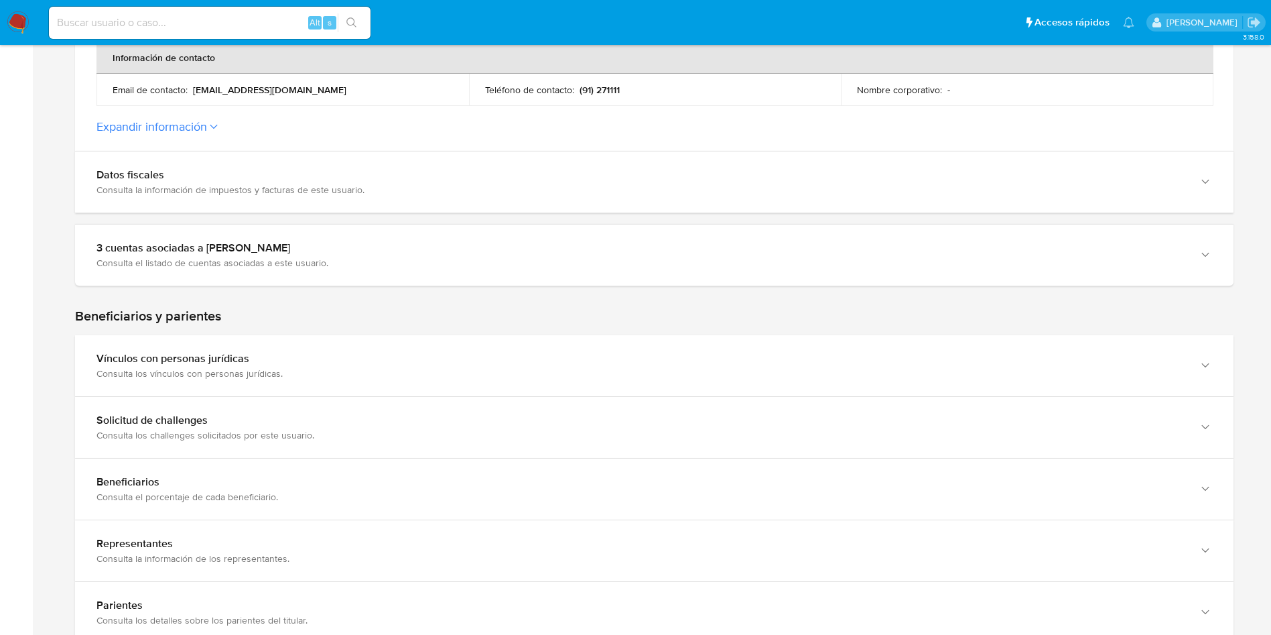
click at [1260, 239] on div "Home Información de la persona Nivel de conocimiento Verificados y Declarados T…" at bounding box center [654, 386] width 1212 height 1617
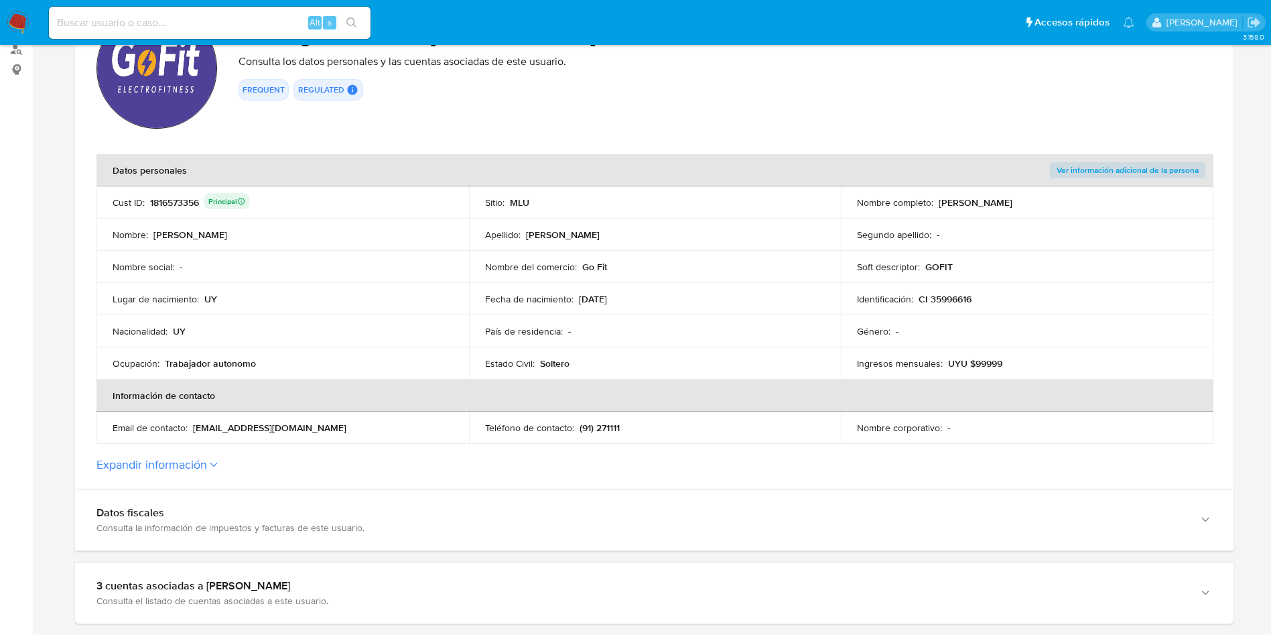
scroll to position [100, 0]
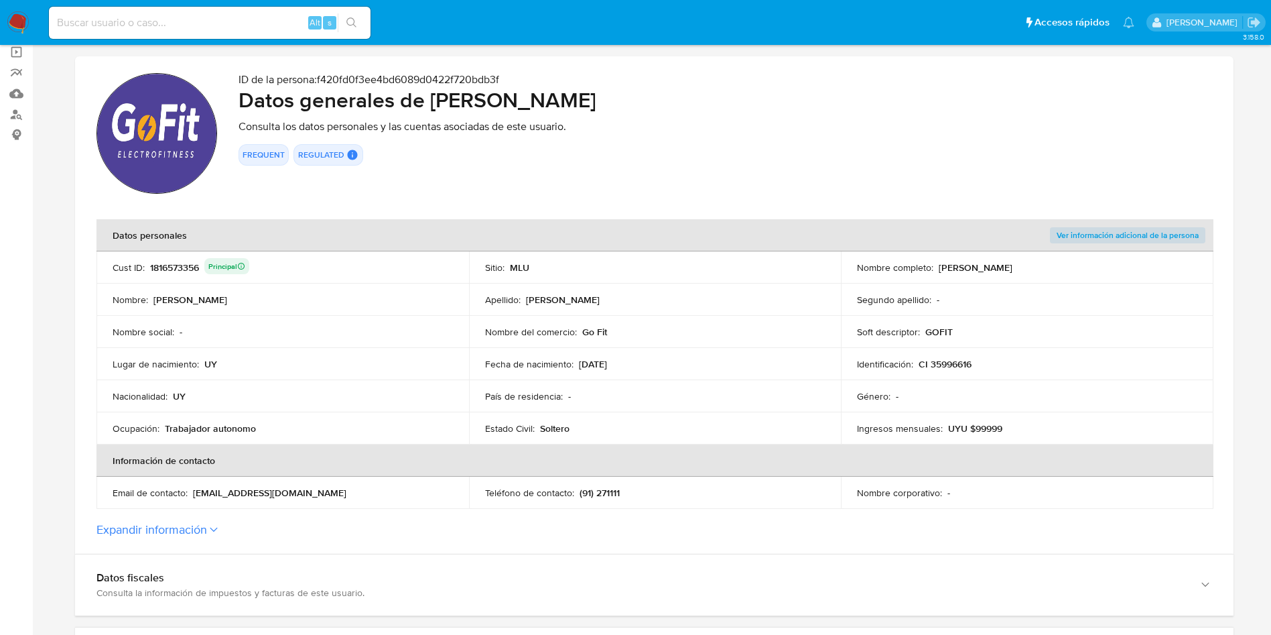
click at [614, 387] on td "País de residencia : -" at bounding box center [655, 396] width 373 height 32
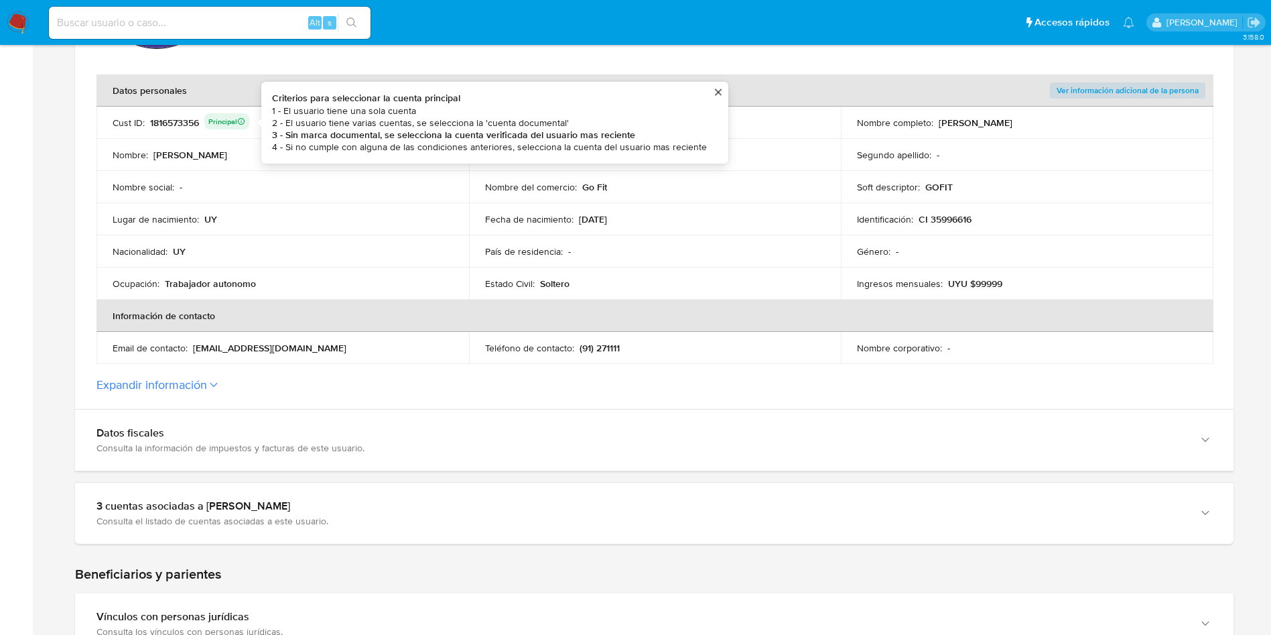
scroll to position [201, 0]
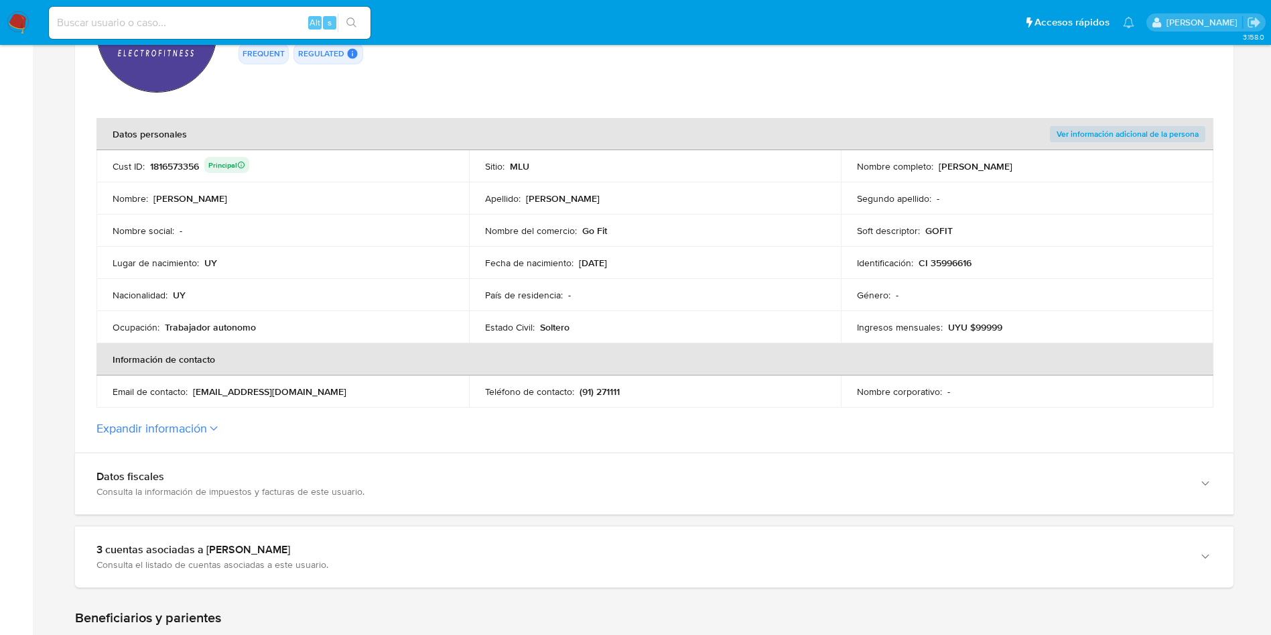
click at [564, 285] on td "País de residencia : -" at bounding box center [655, 295] width 373 height 32
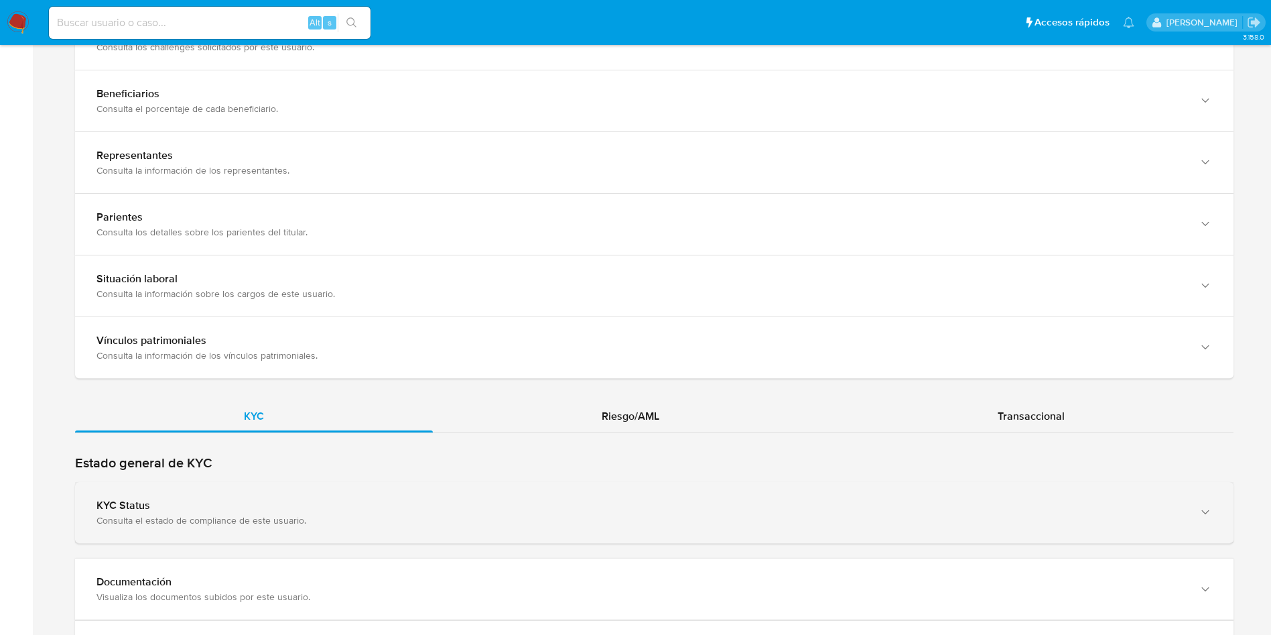
scroll to position [1005, 0]
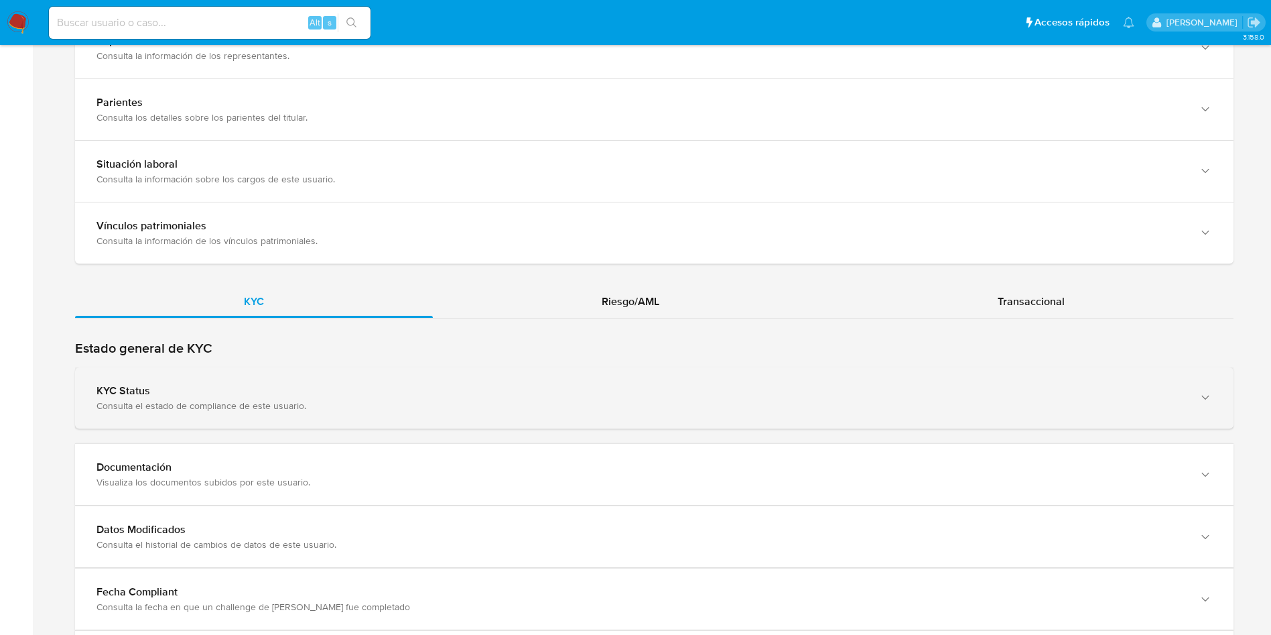
click at [342, 377] on div "KYC Status Consulta el estado de compliance de este usuario." at bounding box center [654, 397] width 1159 height 61
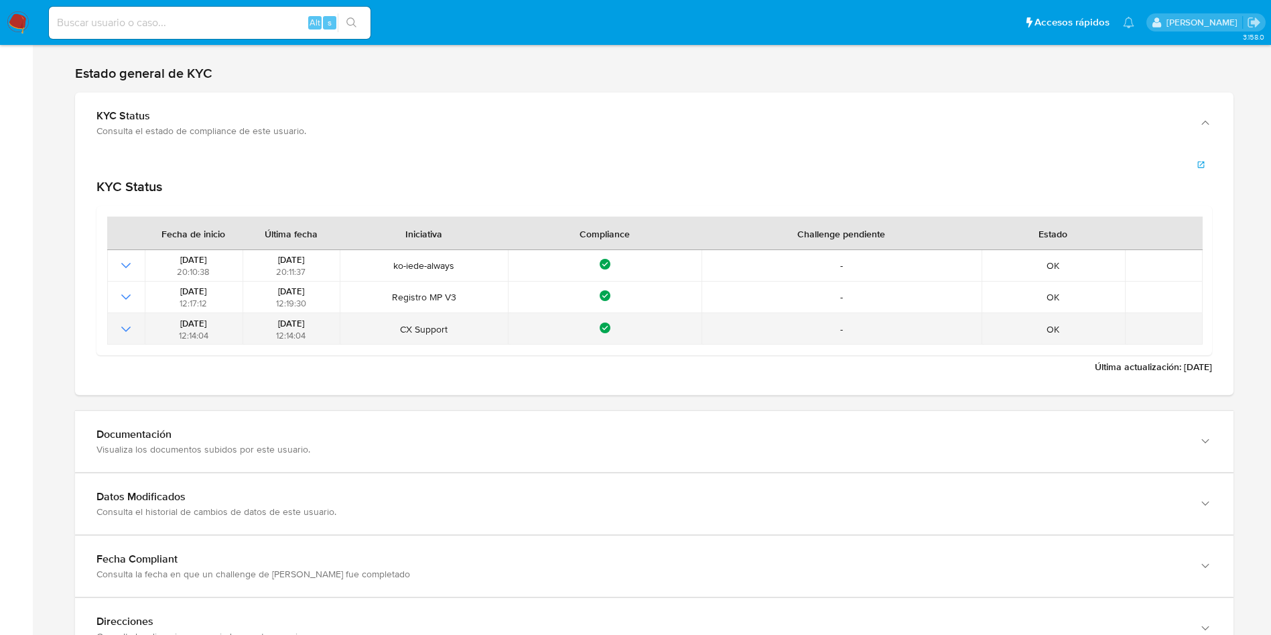
scroll to position [1307, 0]
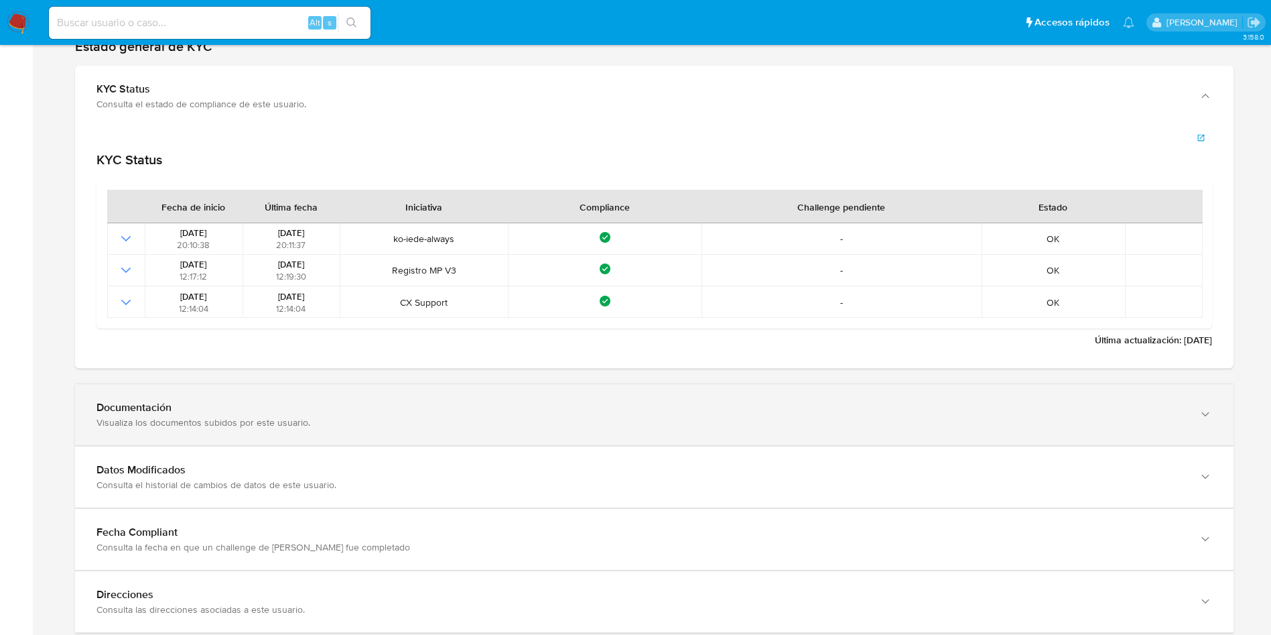
click at [342, 397] on div "Documentación Visualiza los documentos subidos por este usuario." at bounding box center [654, 414] width 1159 height 61
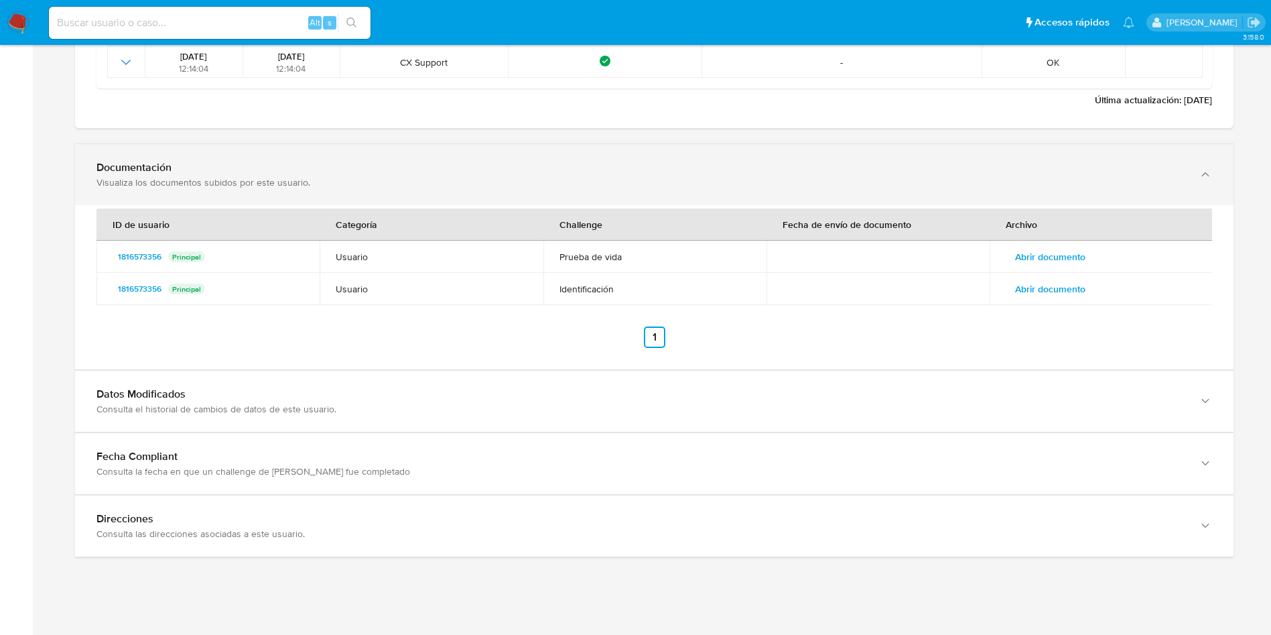
scroll to position [1557, 0]
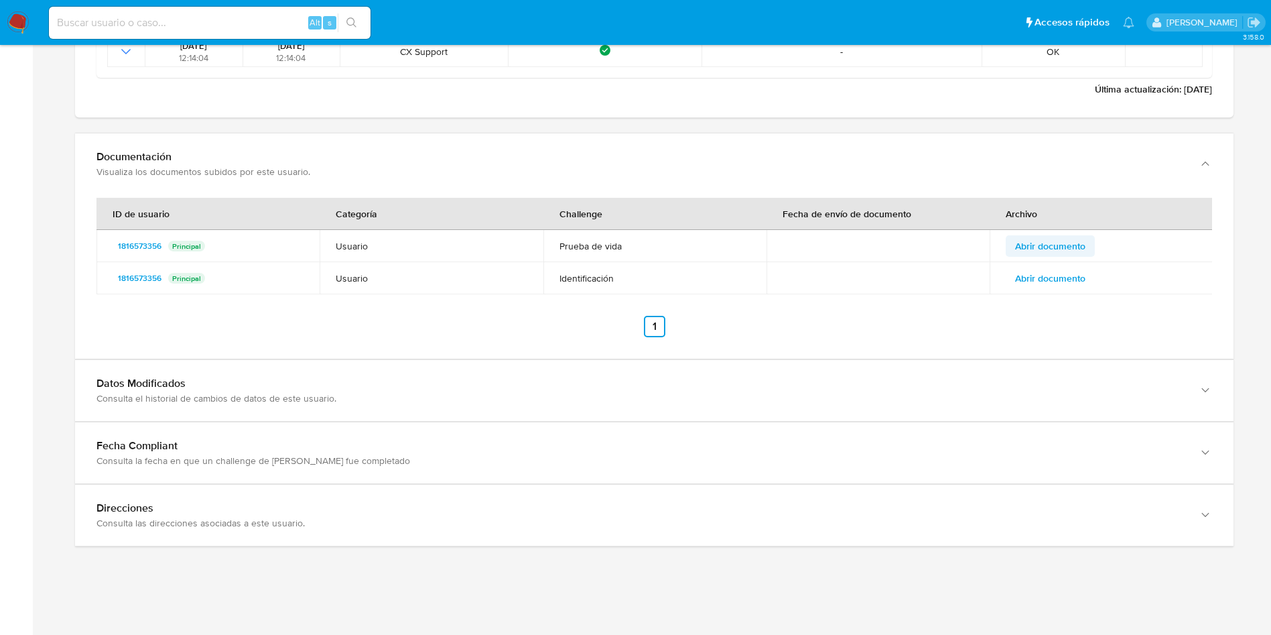
click at [1065, 249] on span "Abrir documento" at bounding box center [1050, 246] width 70 height 19
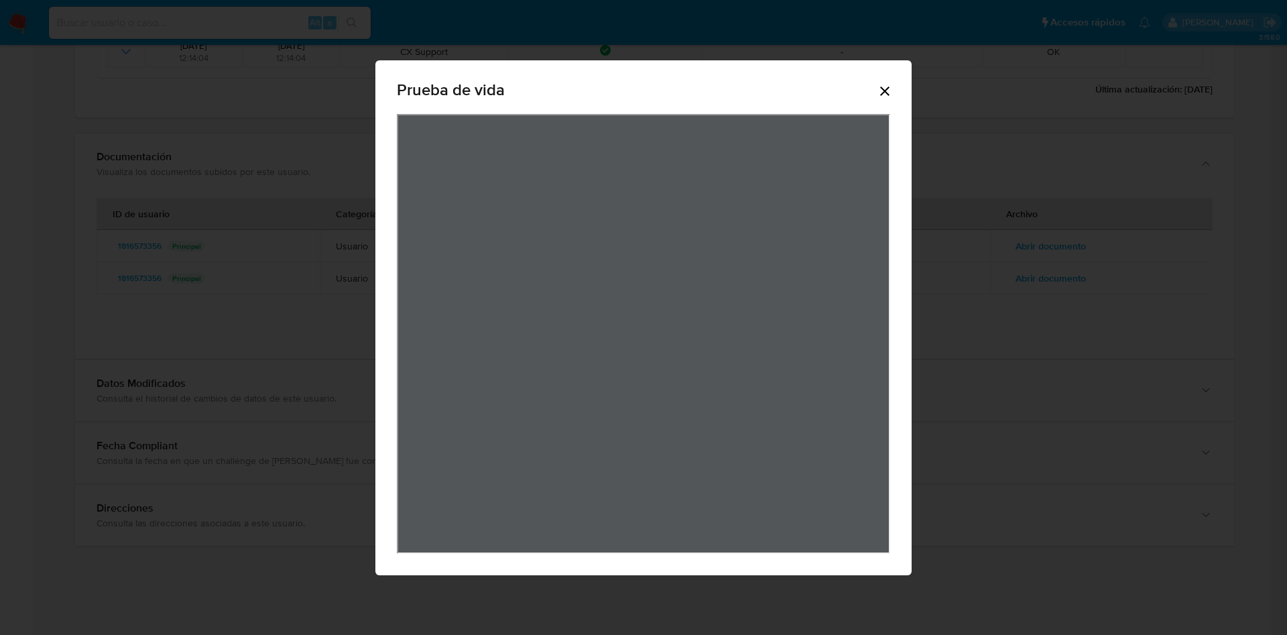
click at [895, 92] on div "Prueba de vida" at bounding box center [643, 317] width 536 height 515
click at [888, 86] on icon "Cerrar" at bounding box center [884, 90] width 9 height 9
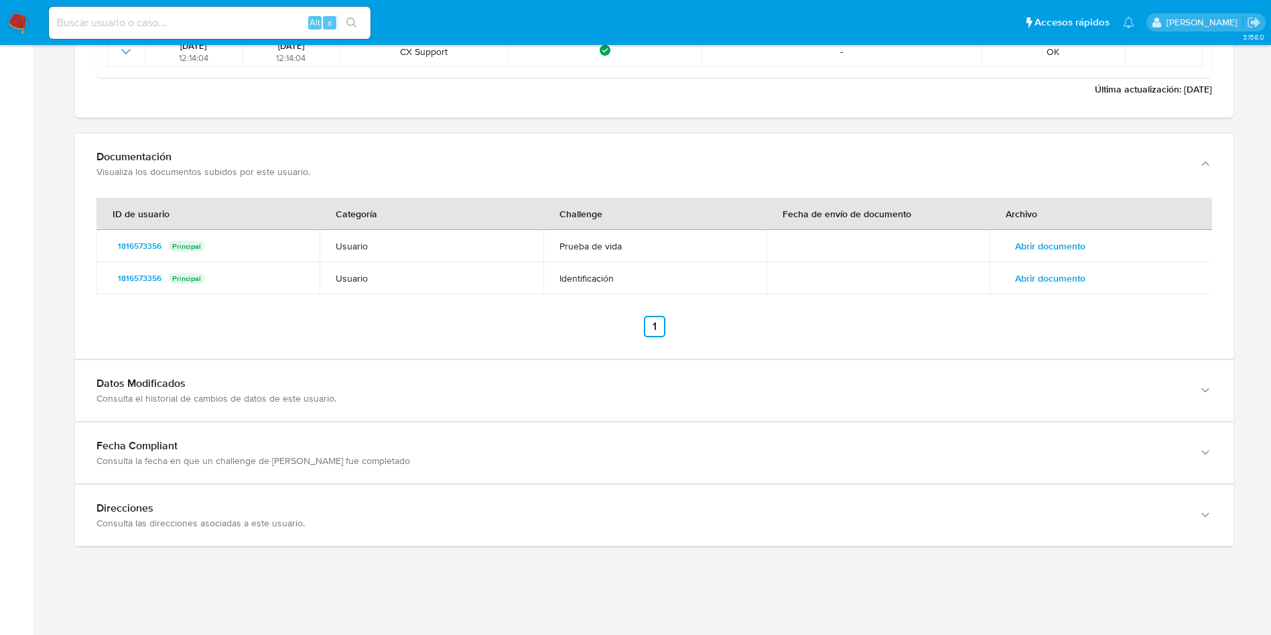
click at [1072, 279] on span "Abrir documento" at bounding box center [1050, 278] width 70 height 19
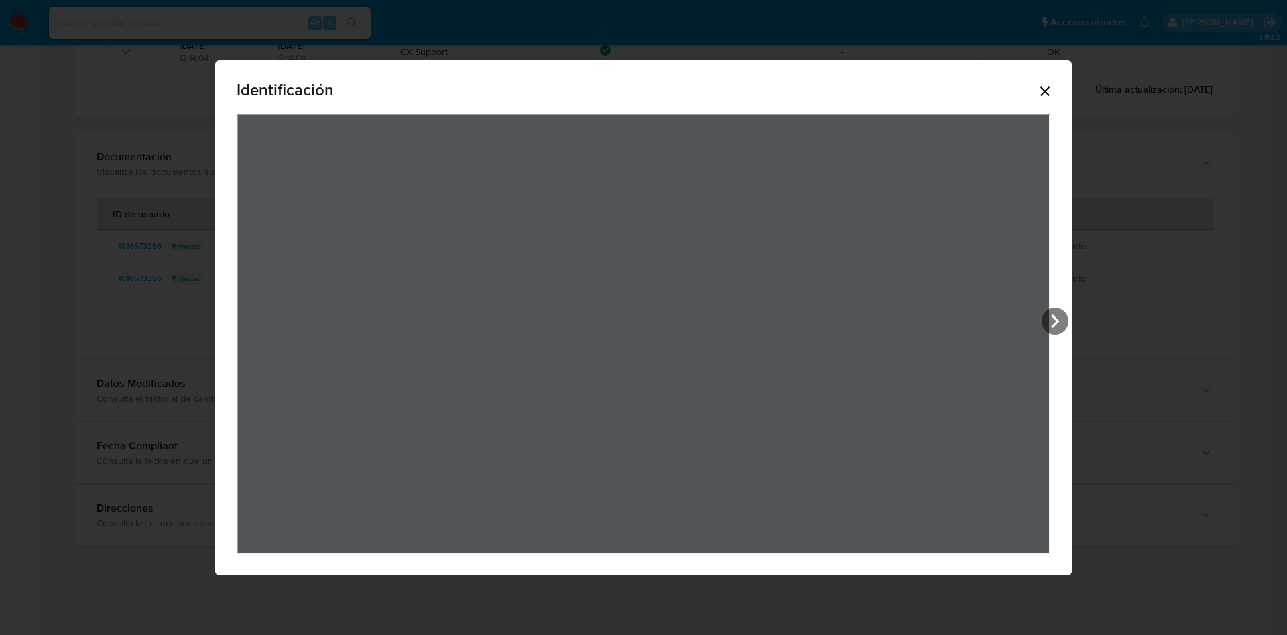
click at [1050, 99] on div "Identificación" at bounding box center [644, 92] width 814 height 43
click at [1063, 89] on div "Identificación" at bounding box center [643, 317] width 856 height 515
click at [1045, 86] on icon "Cerrar" at bounding box center [1045, 91] width 16 height 16
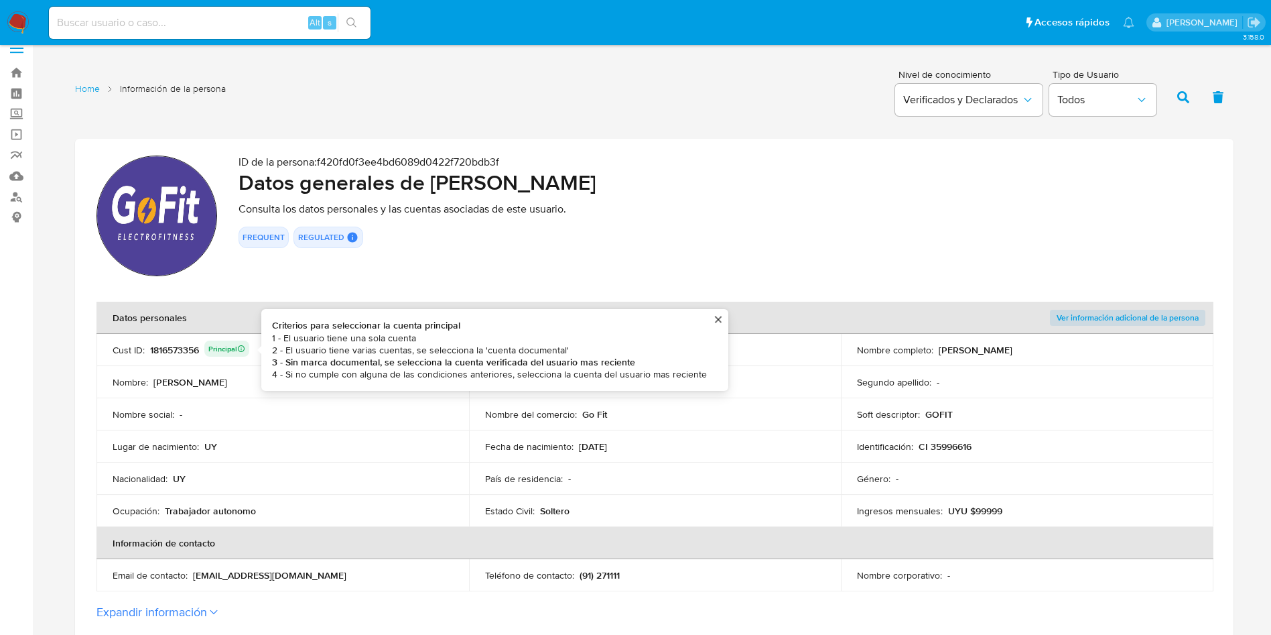
scroll to position [0, 0]
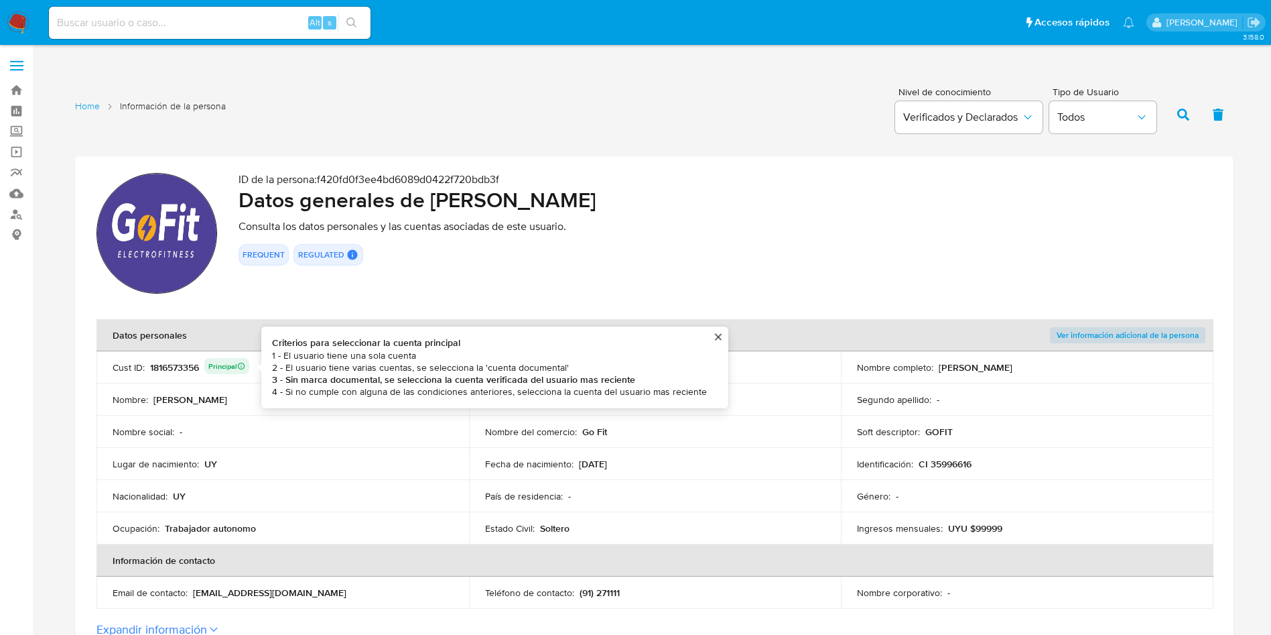
click at [196, 372] on div "1816573356 Principal Criterios para seleccionar la cuenta principal 1 - El usua…" at bounding box center [199, 367] width 99 height 19
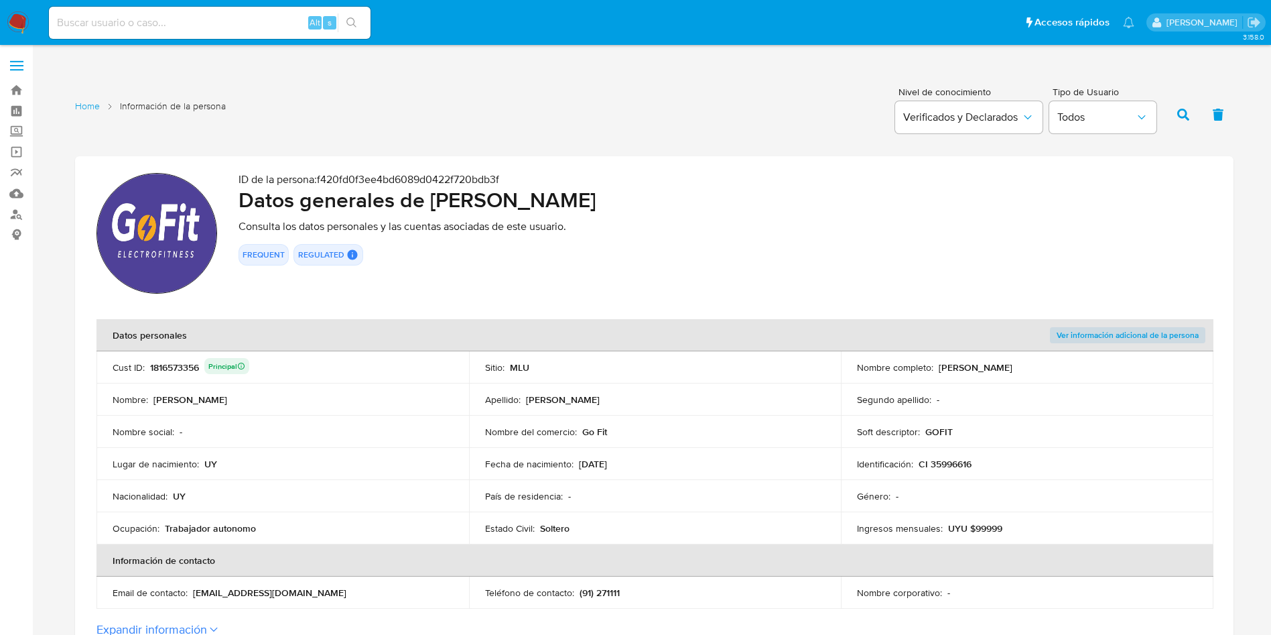
click at [196, 372] on div "1816573356 Principal" at bounding box center [199, 367] width 99 height 19
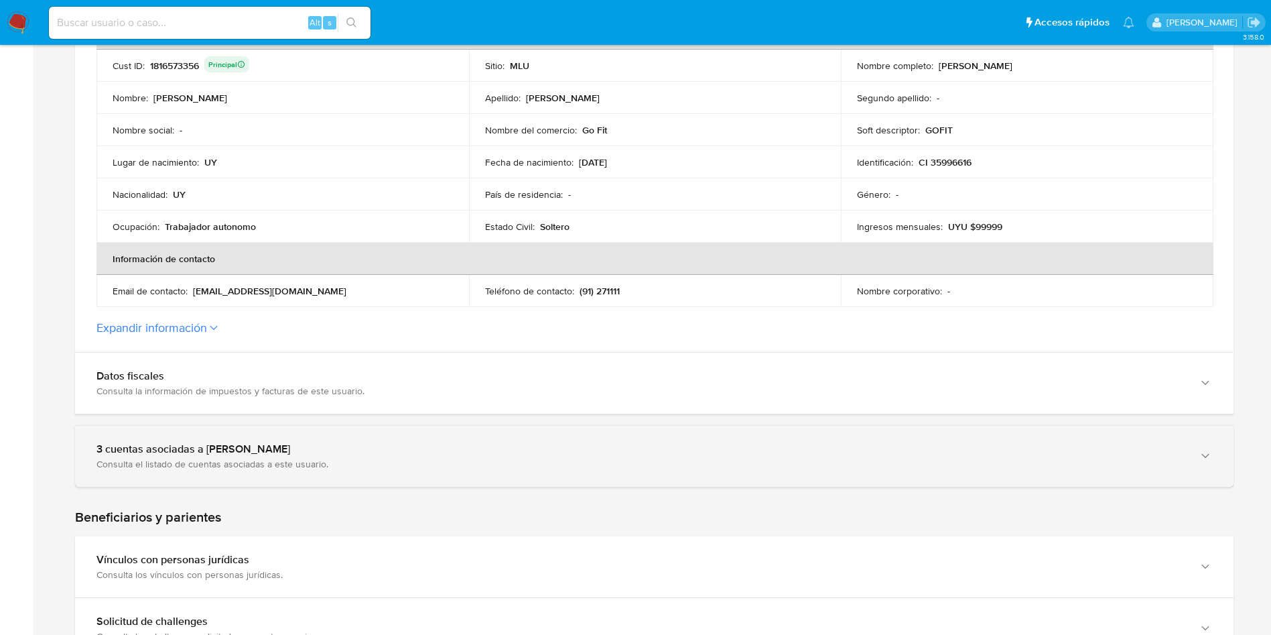
click at [208, 432] on div "3 cuentas asociadas a Natalia Retta Rossi Consulta el listado de cuentas asocia…" at bounding box center [654, 456] width 1159 height 61
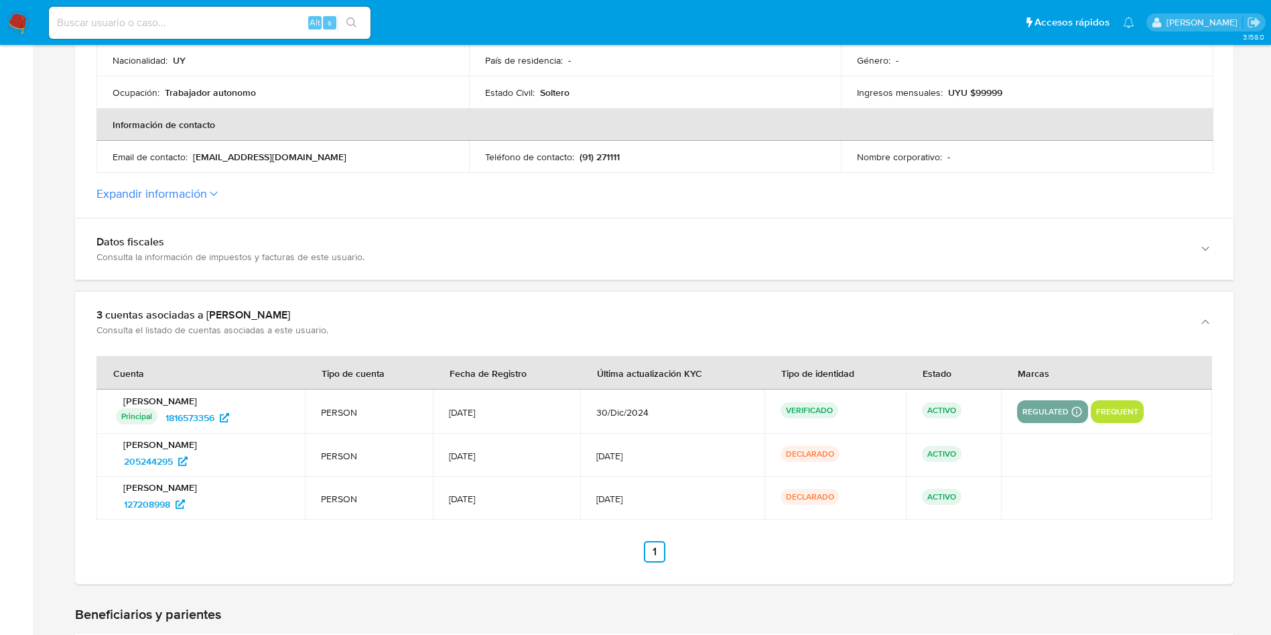
scroll to position [603, 0]
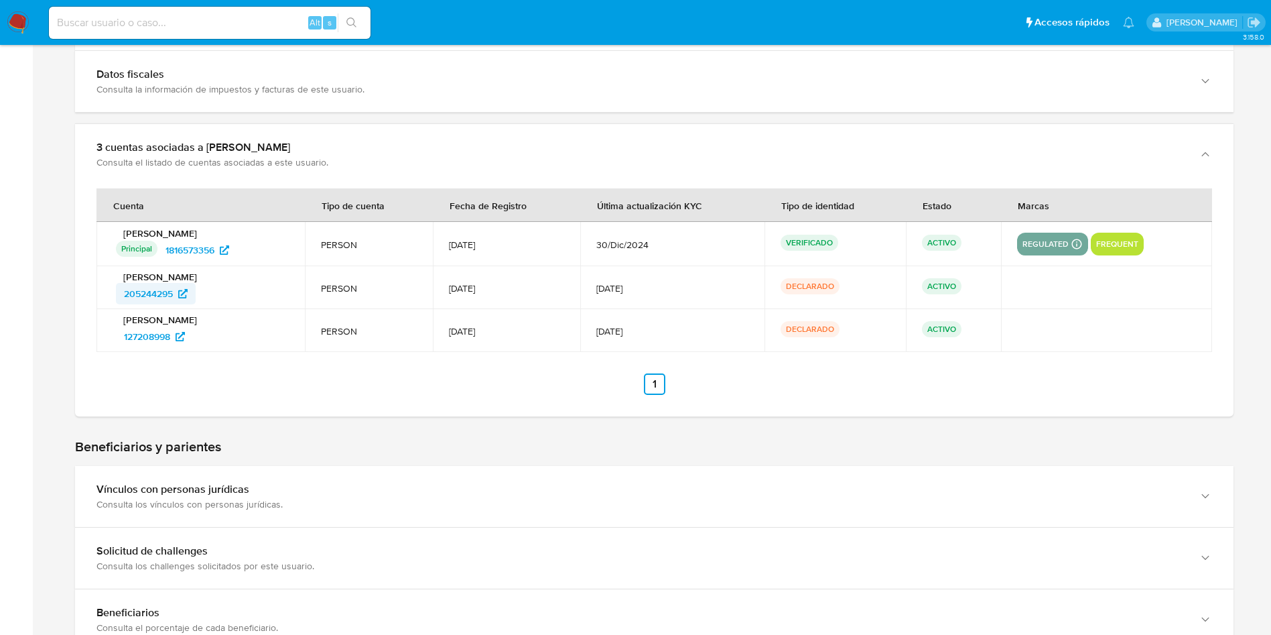
drag, startPoint x: 220, startPoint y: 298, endPoint x: 182, endPoint y: 294, distance: 38.3
click at [182, 294] on div "205244295" at bounding box center [202, 293] width 173 height 21
drag, startPoint x: 225, startPoint y: 330, endPoint x: 113, endPoint y: 334, distance: 112.0
click at [113, 334] on div "Natalia Retta Rossi 127208998" at bounding box center [201, 331] width 176 height 34
drag, startPoint x: 237, startPoint y: 288, endPoint x: 112, endPoint y: 286, distance: 125.3
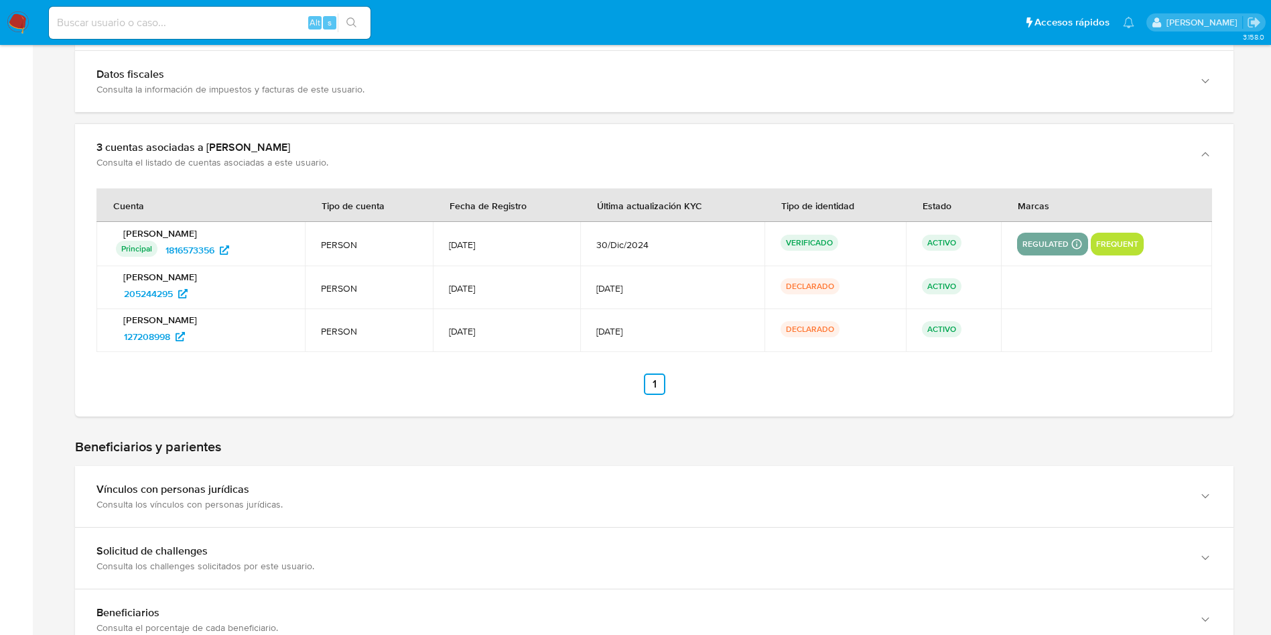
click at [112, 286] on td "Natalia Retta Rossi 205244295" at bounding box center [201, 287] width 208 height 43
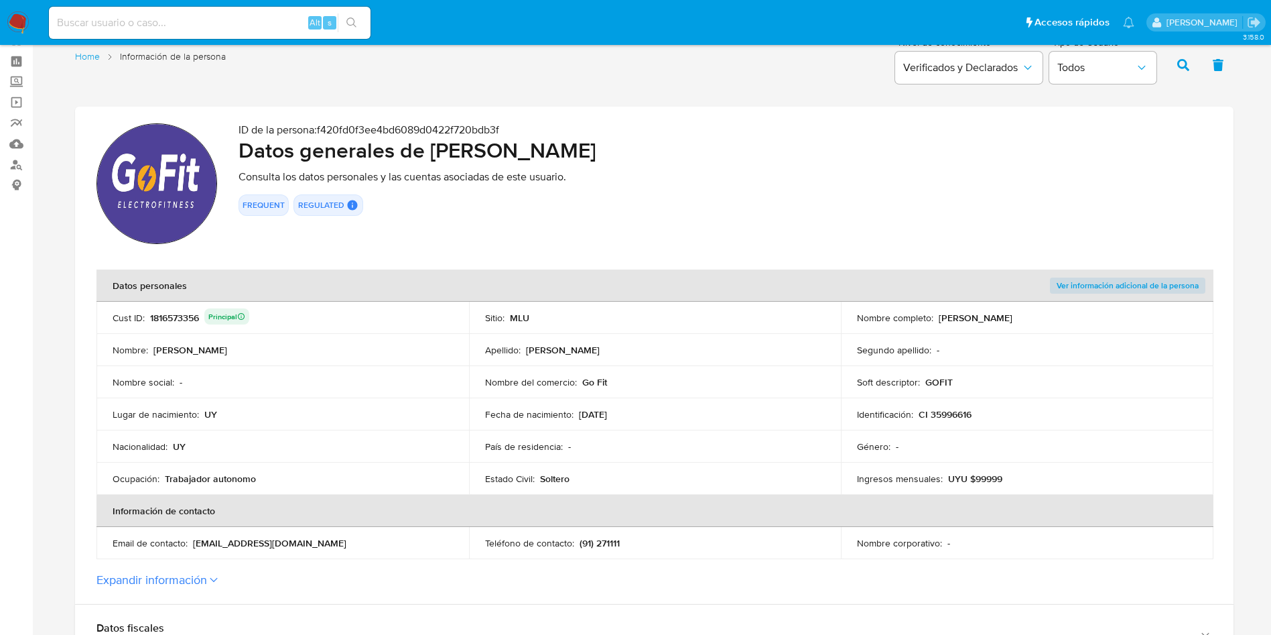
scroll to position [0, 0]
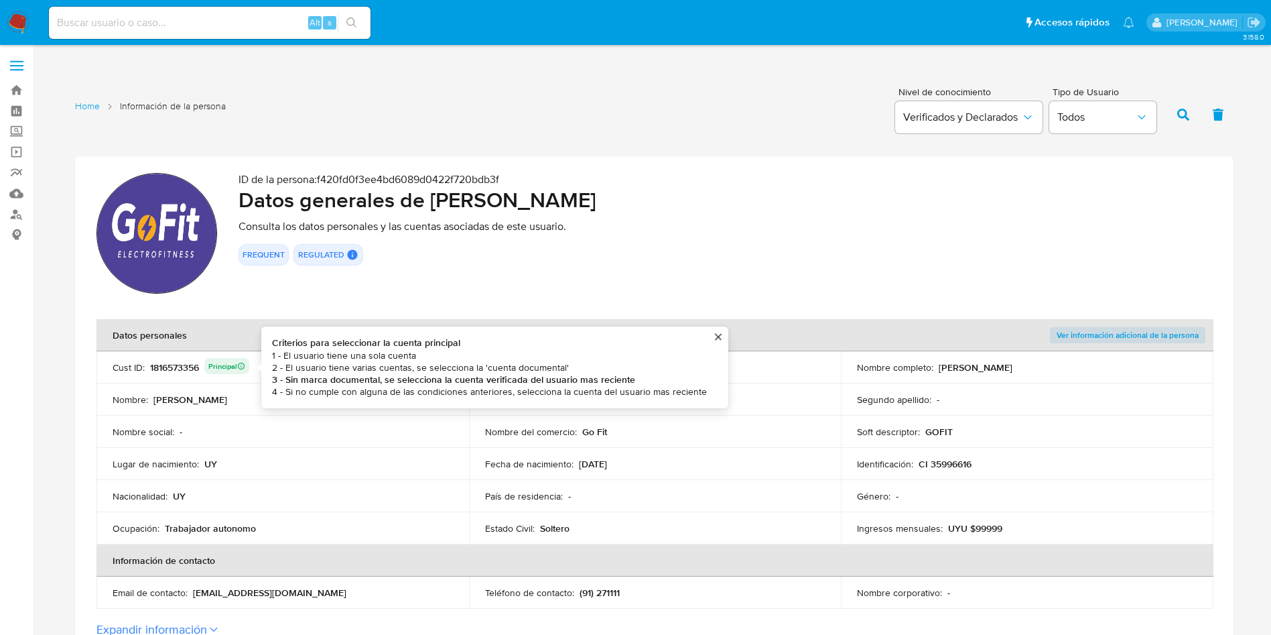
click at [177, 364] on div "1816573356 Principal Criterios para seleccionar la cuenta principal 1 - El usua…" at bounding box center [199, 367] width 99 height 19
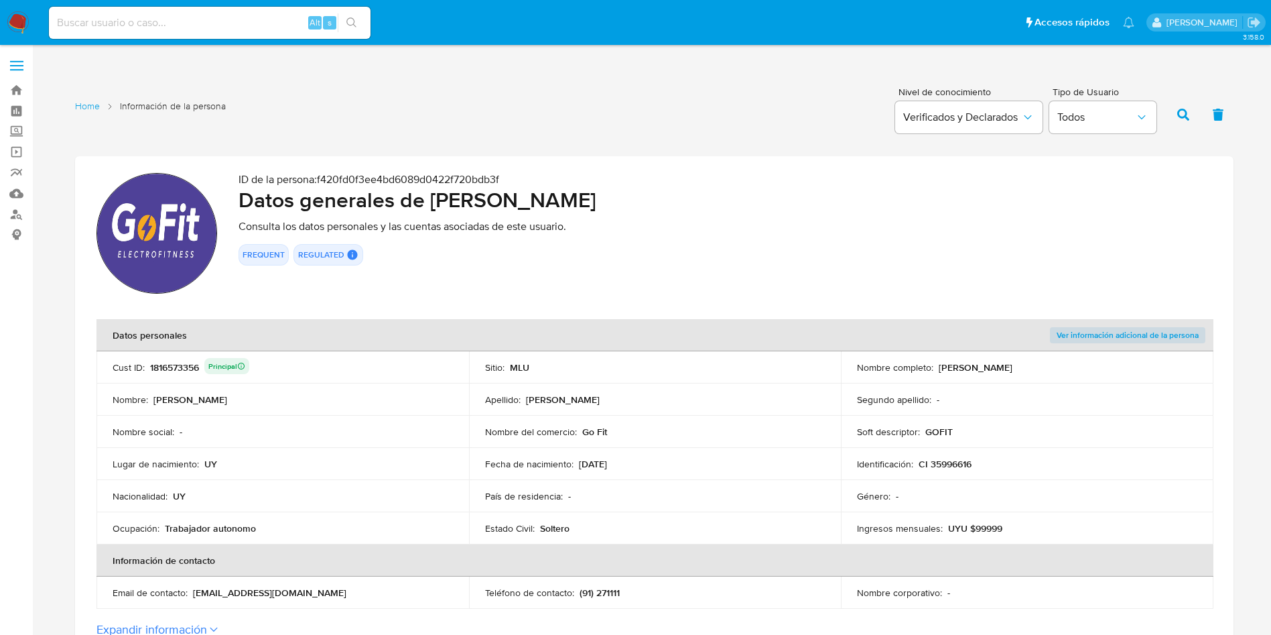
click at [179, 364] on div "1816573356 Principal" at bounding box center [199, 367] width 99 height 19
click at [182, 364] on div "1816573356 Principal" at bounding box center [199, 367] width 99 height 19
click at [182, 365] on div "1816573356 Principal" at bounding box center [199, 367] width 99 height 19
drag, startPoint x: 940, startPoint y: 367, endPoint x: 1039, endPoint y: 366, distance: 98.5
click at [1039, 366] on div "Nombre completo : Natalia Retta Rossi" at bounding box center [1027, 367] width 340 height 12
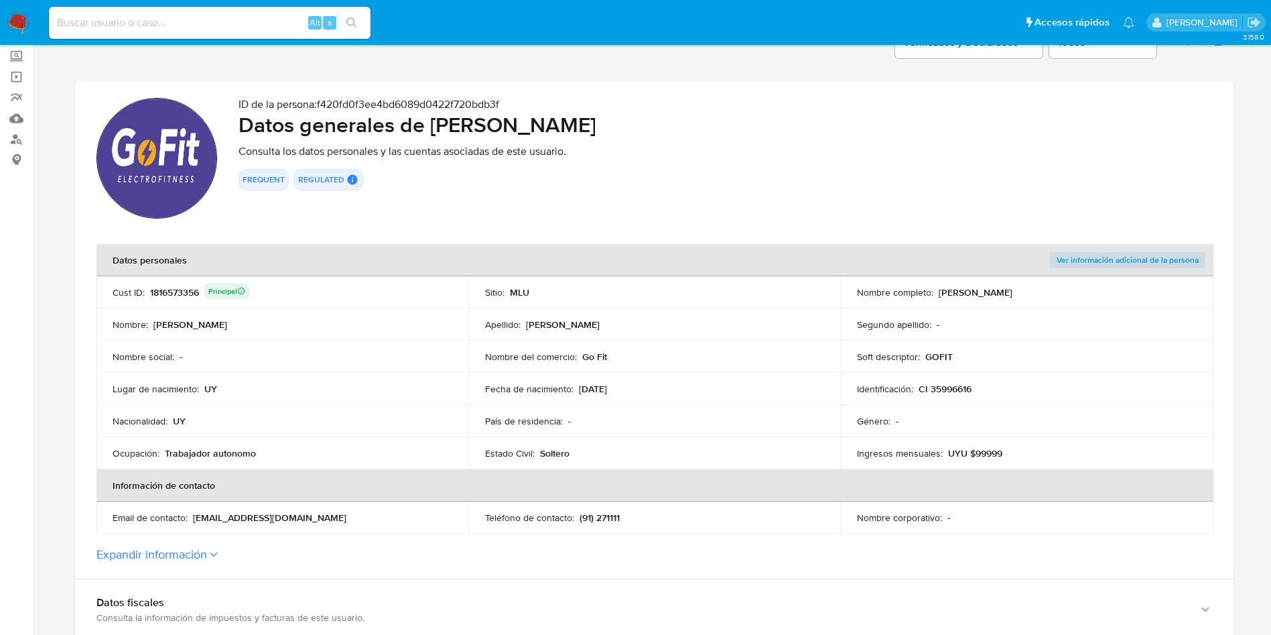
scroll to position [101, 0]
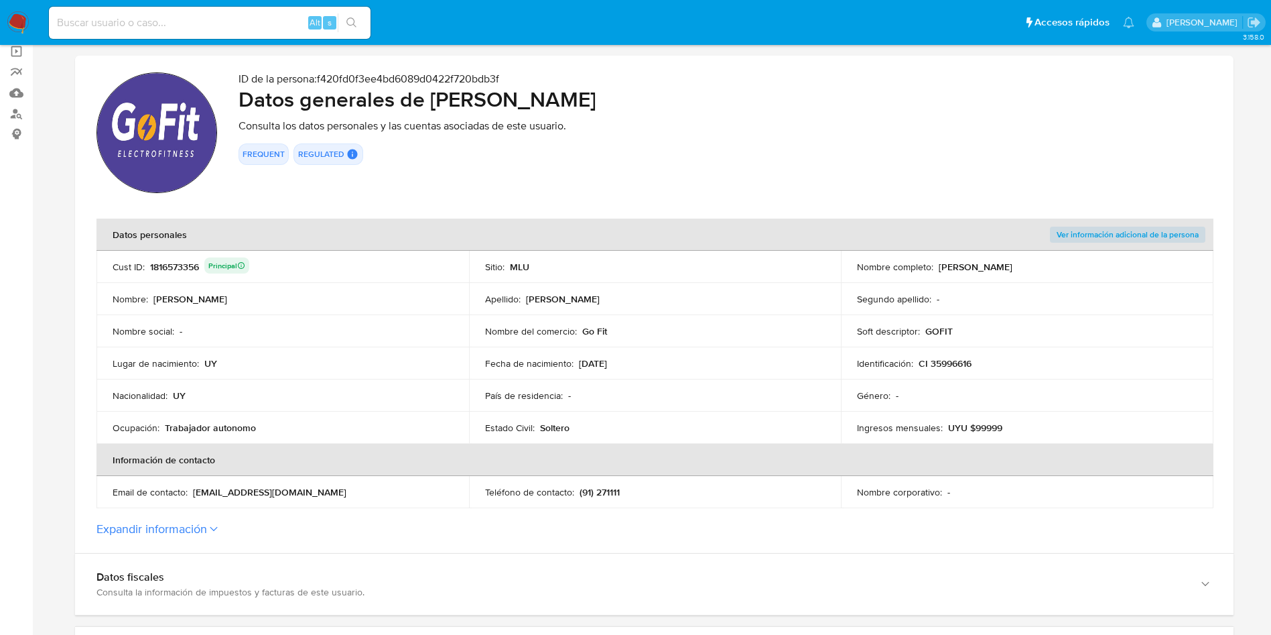
click at [712, 391] on div "País de residencia : -" at bounding box center [655, 395] width 340 height 12
click at [942, 359] on p "CI 35996616" at bounding box center [945, 363] width 53 height 12
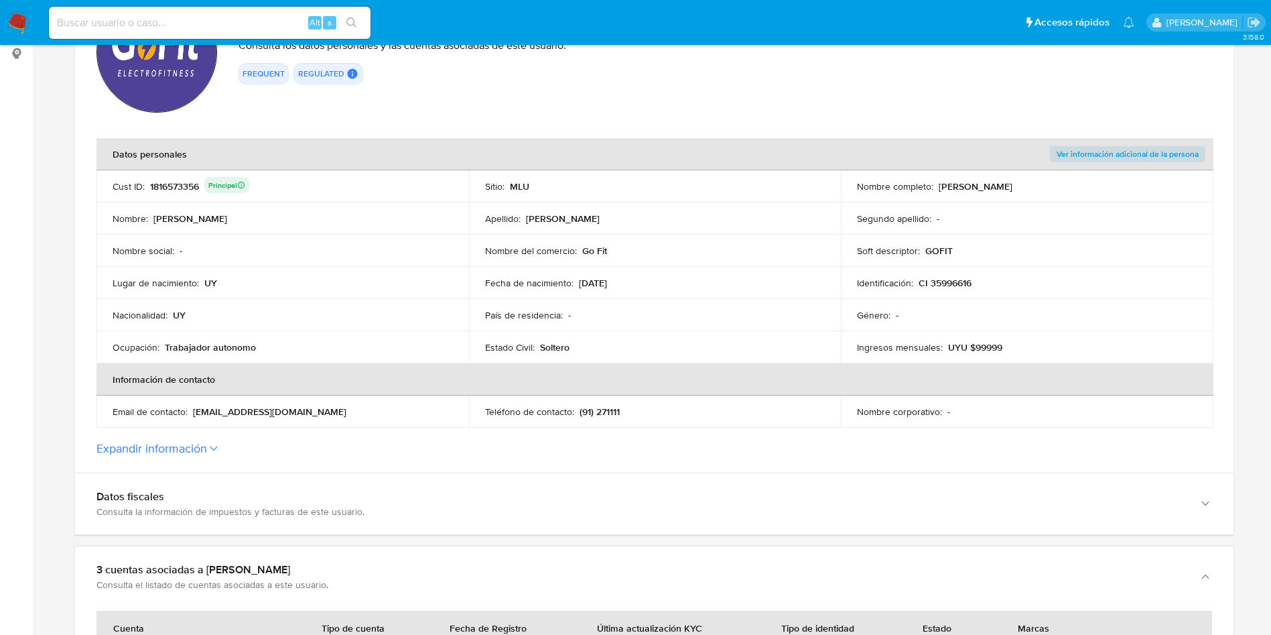
scroll to position [180, 0]
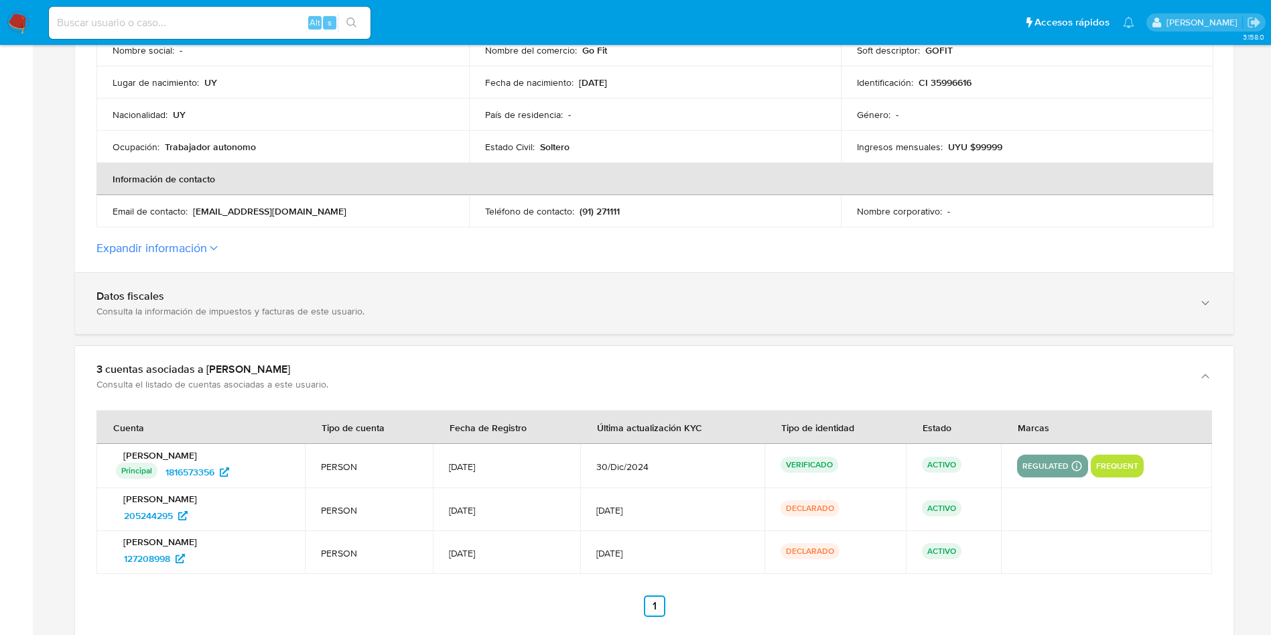
click at [242, 306] on div "Consulta la información de impuestos y facturas de este usuario." at bounding box center [641, 311] width 1089 height 12
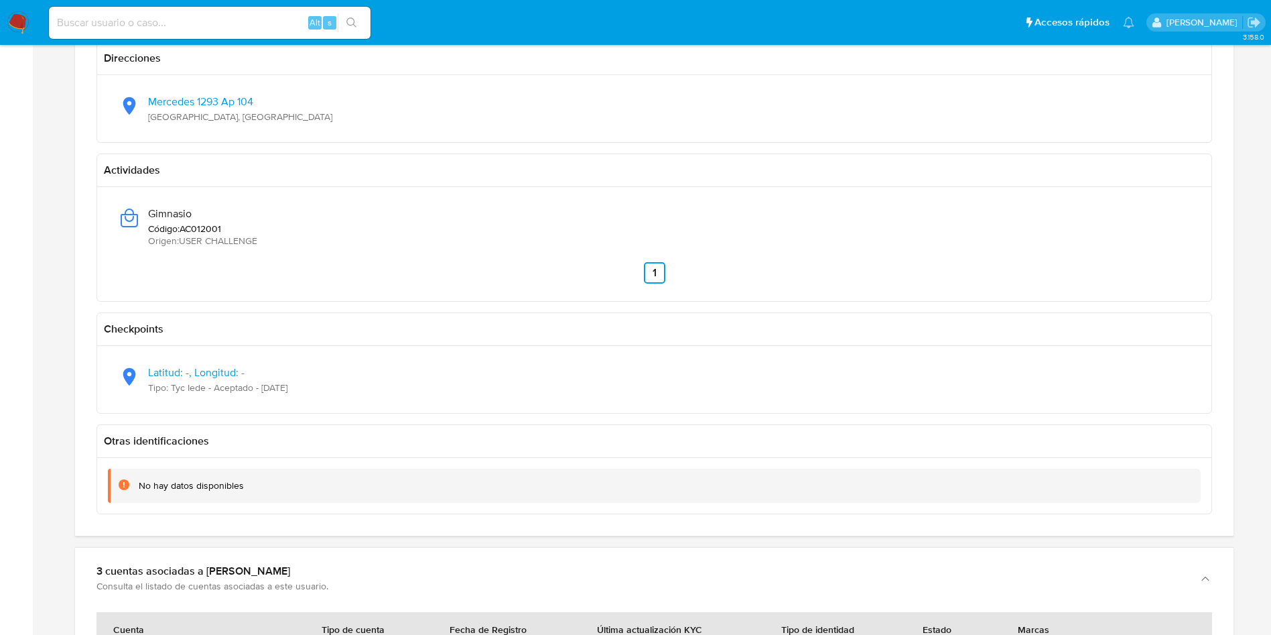
scroll to position [984, 0]
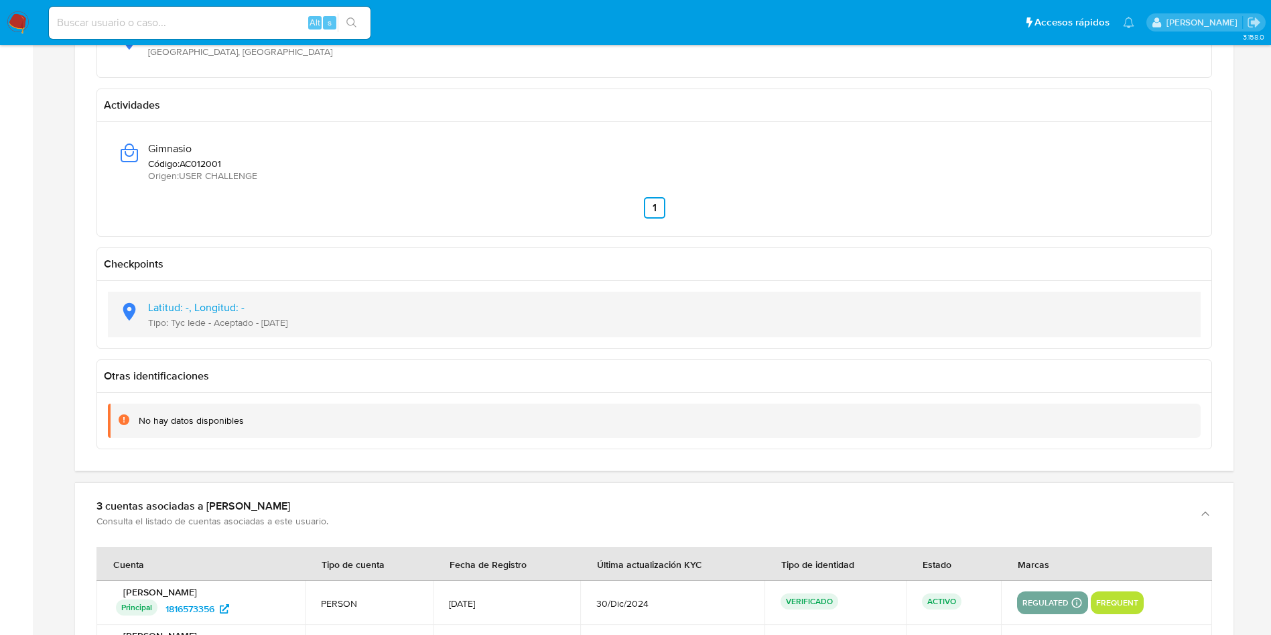
drag, startPoint x: 260, startPoint y: 322, endPoint x: 310, endPoint y: 326, distance: 50.4
click at [310, 326] on div "Latitud: -, Longitud: - Tipo: Tyc Iede - Aceptado - 16/05/2024" at bounding box center [655, 315] width 1072 height 46
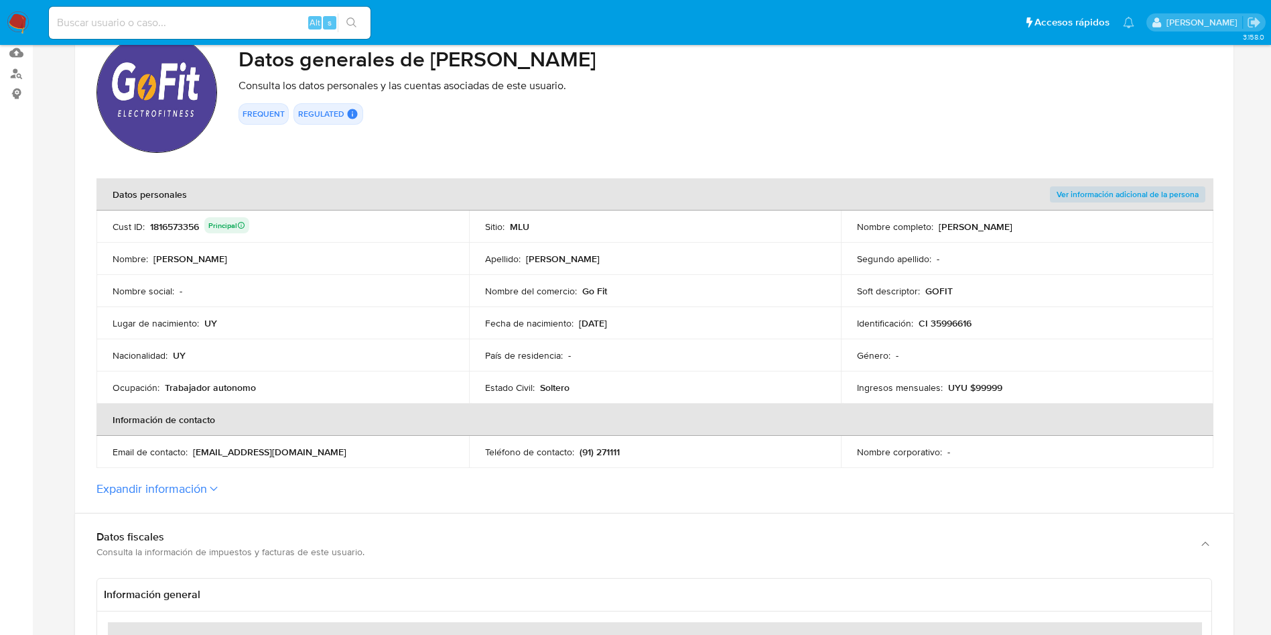
scroll to position [0, 0]
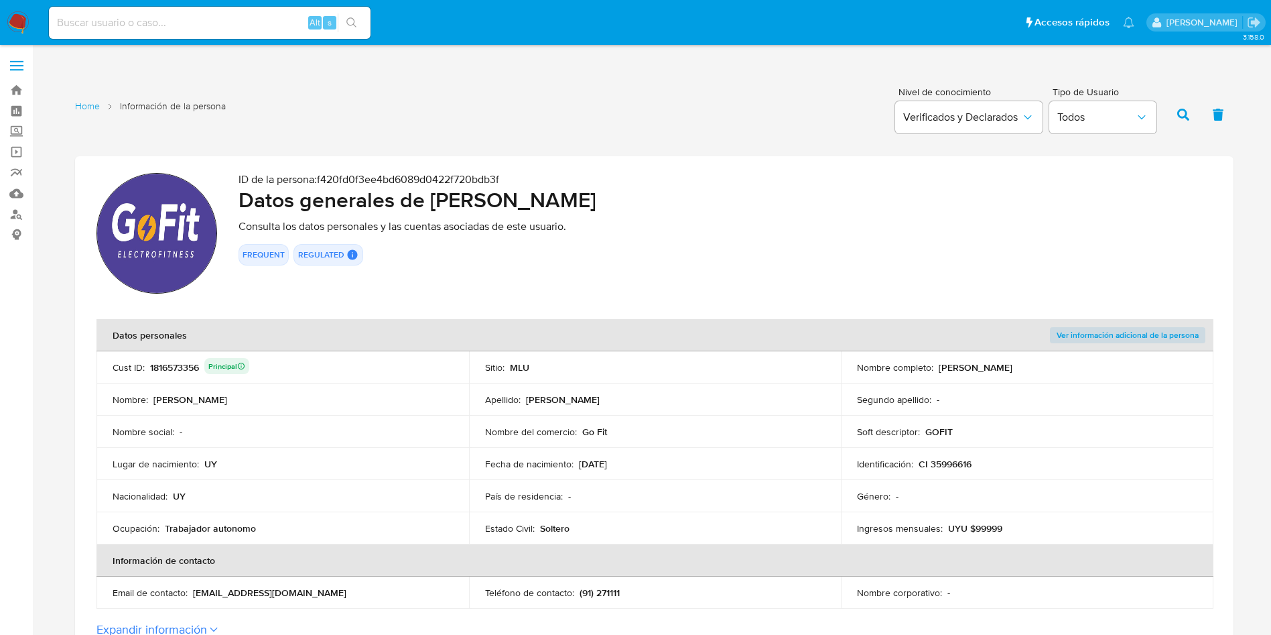
drag, startPoint x: 165, startPoint y: 526, endPoint x: 257, endPoint y: 524, distance: 92.5
click at [257, 524] on div "Ocupación : Trabajador autonomo" at bounding box center [283, 528] width 340 height 12
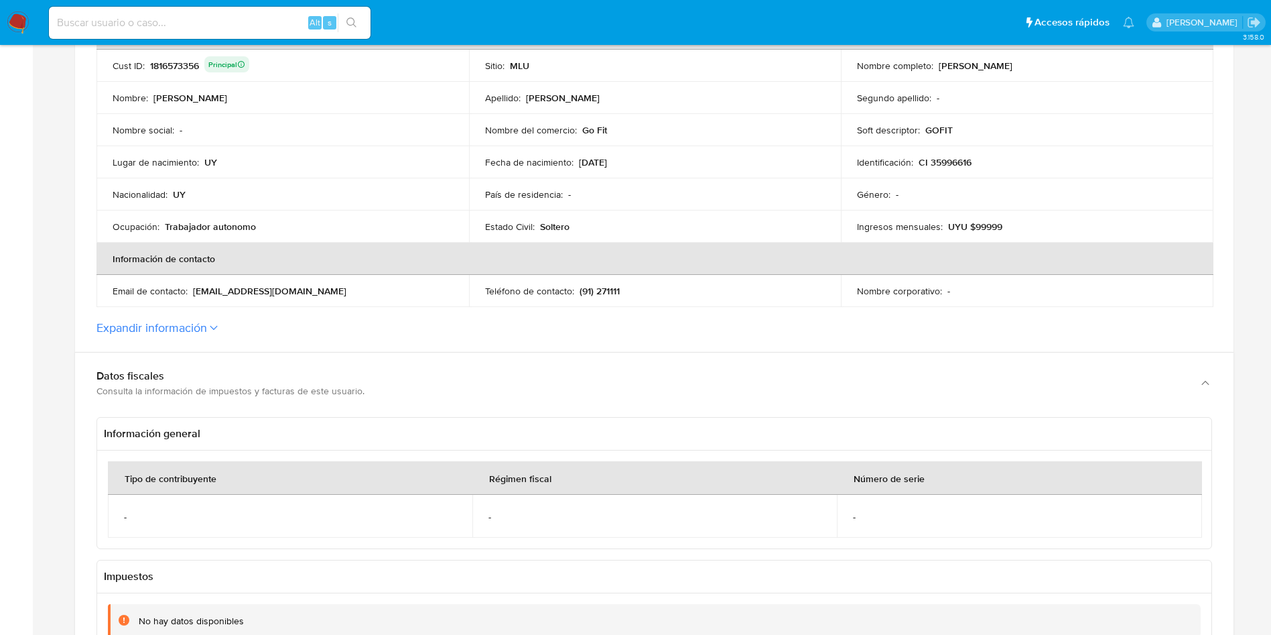
click at [209, 324] on label "Expandir información" at bounding box center [655, 327] width 1116 height 15
click at [207, 324] on button "Expandir información" at bounding box center [152, 327] width 111 height 15
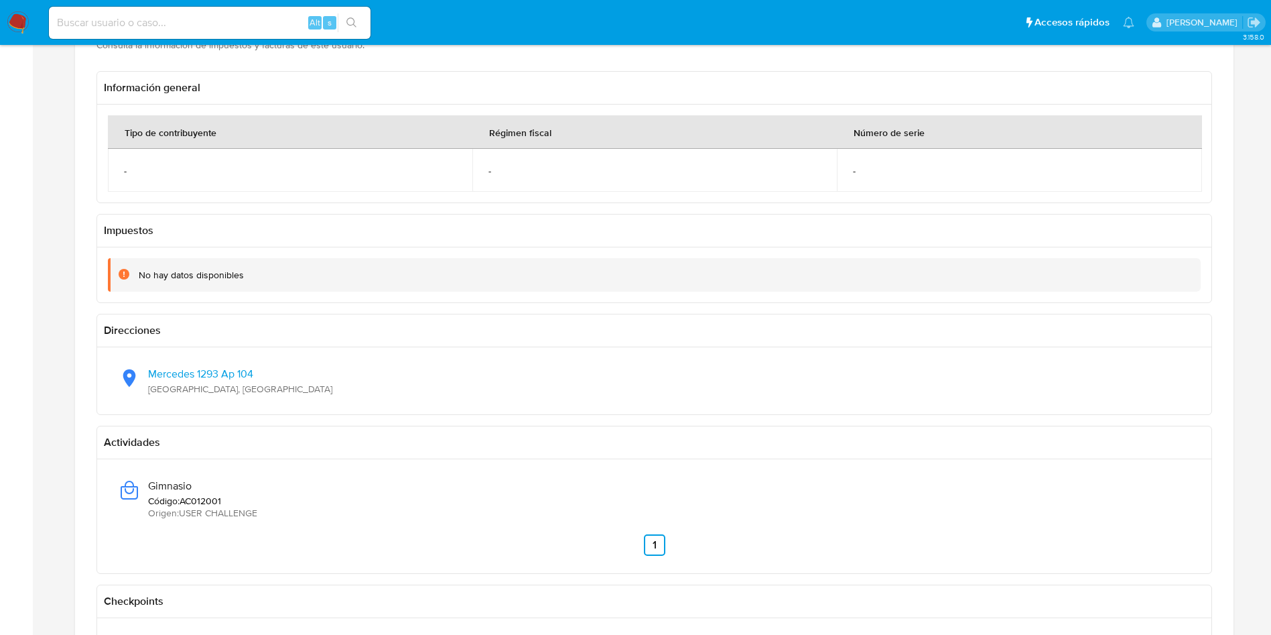
scroll to position [1005, 0]
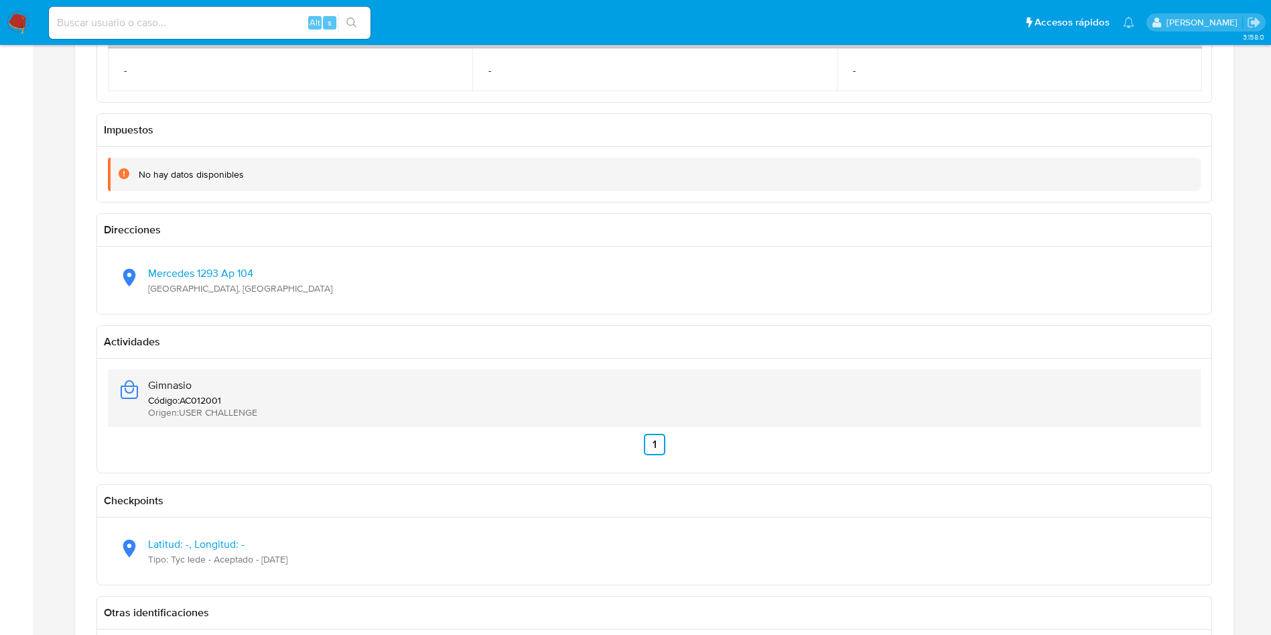
drag, startPoint x: 204, startPoint y: 379, endPoint x: 159, endPoint y: 369, distance: 46.0
click at [147, 382] on div "Gimnasio Código : AC012001 Origen : USER CHALLENGE" at bounding box center [655, 398] width 1072 height 58
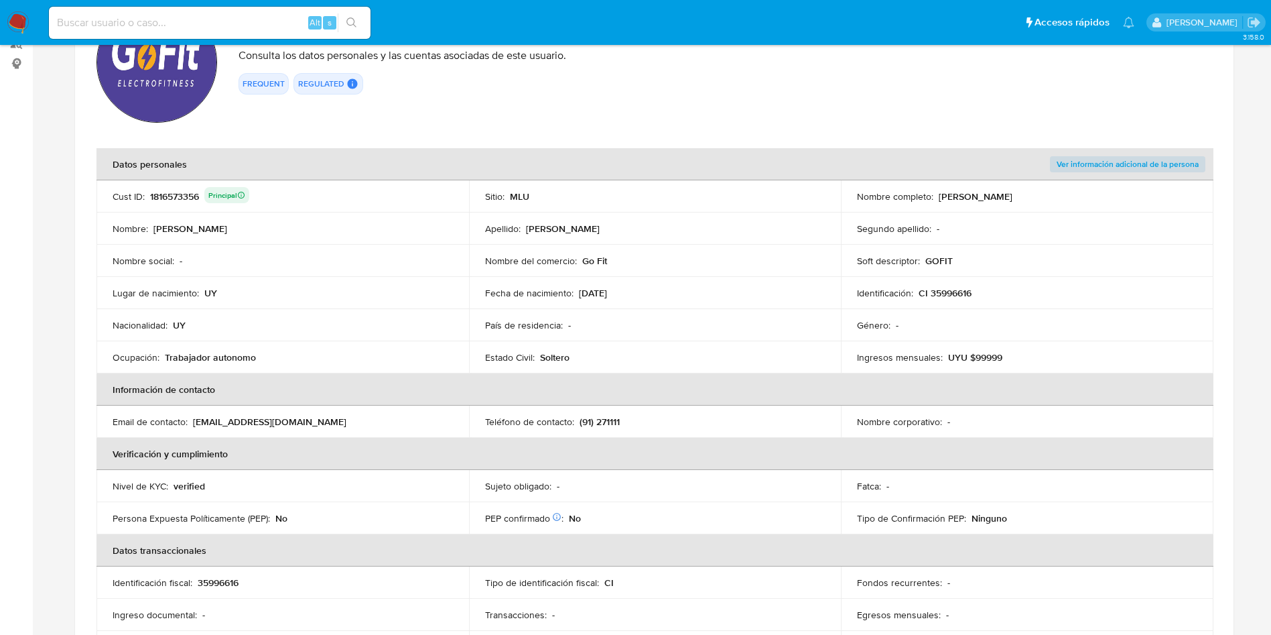
scroll to position [201, 0]
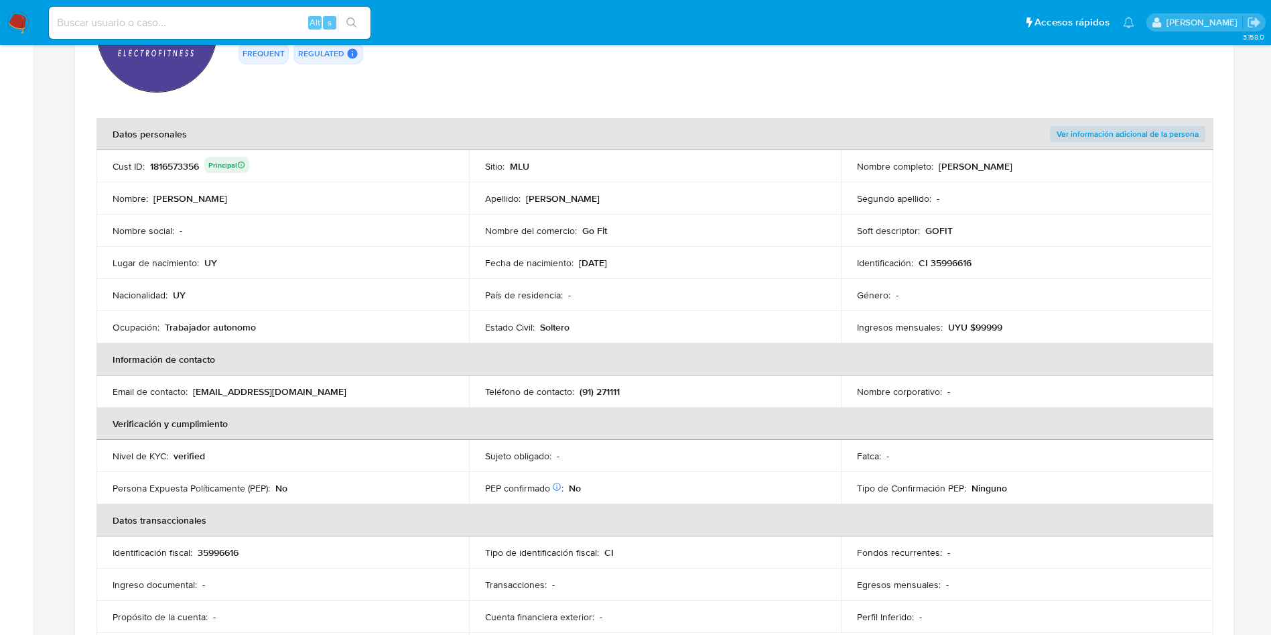
click at [669, 235] on div "Nombre del comercio : Go Fit" at bounding box center [655, 231] width 340 height 12
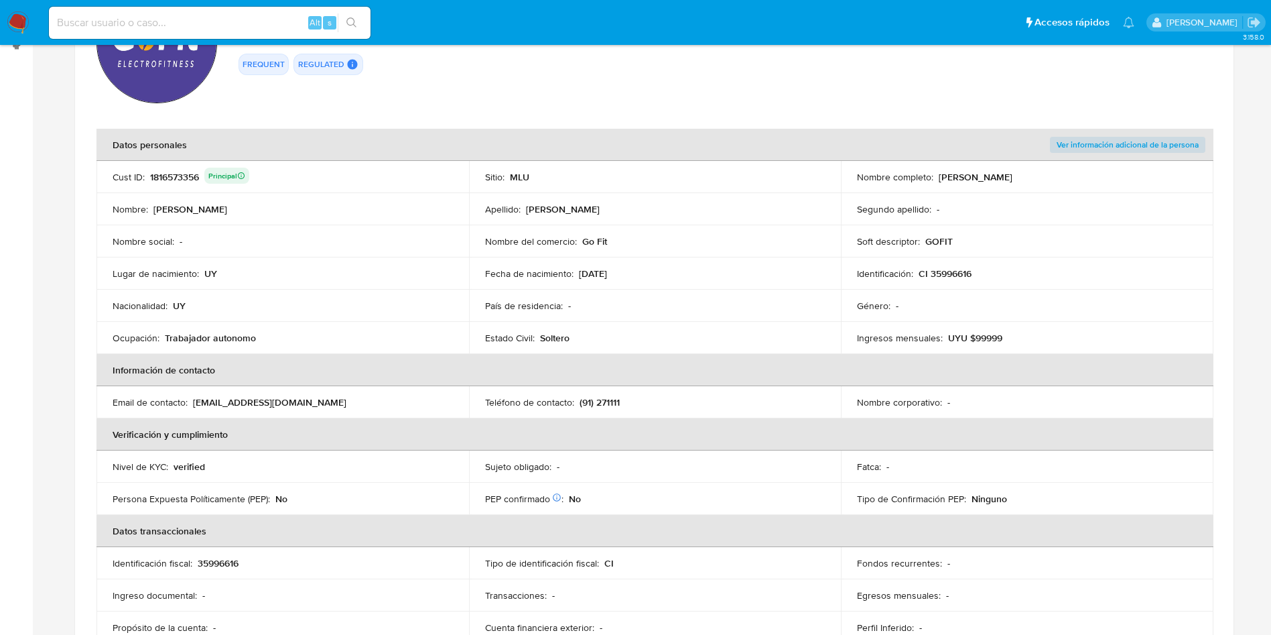
scroll to position [101, 0]
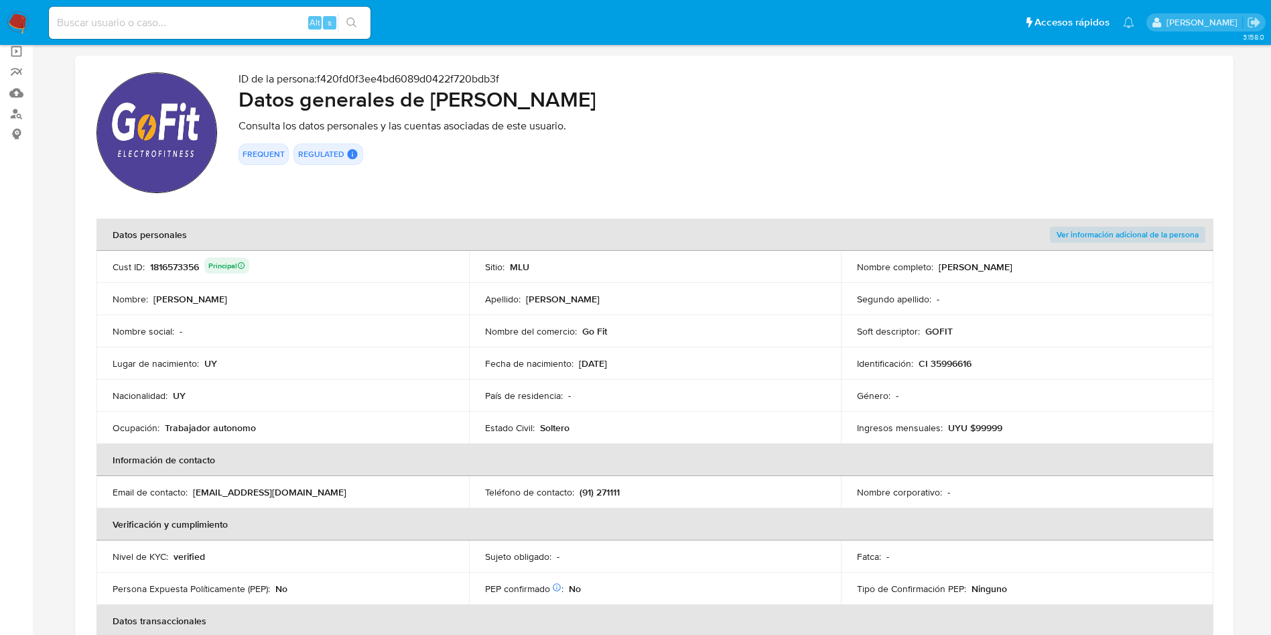
click at [550, 343] on td "Nombre del comercio : Go Fit" at bounding box center [655, 331] width 373 height 32
click at [543, 339] on td "Nombre del comercio : Go Fit" at bounding box center [655, 331] width 373 height 32
drag, startPoint x: 580, startPoint y: 330, endPoint x: 611, endPoint y: 337, distance: 31.5
click at [610, 334] on div "Nombre del comercio : Go Fit" at bounding box center [655, 331] width 340 height 12
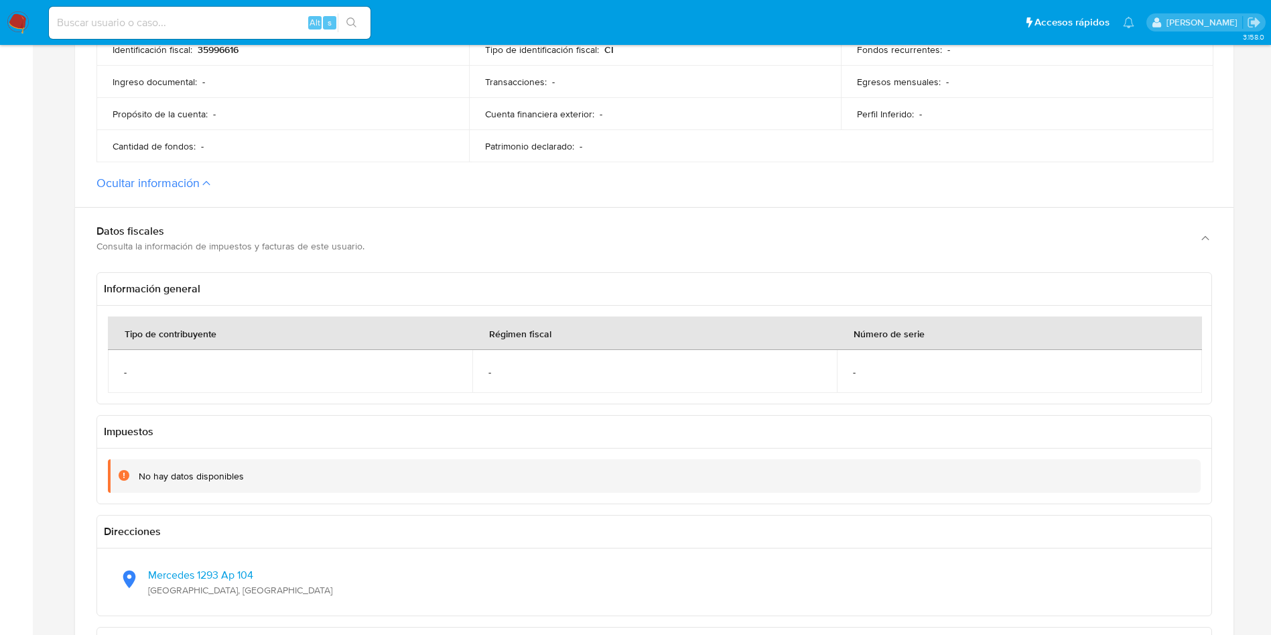
scroll to position [201, 0]
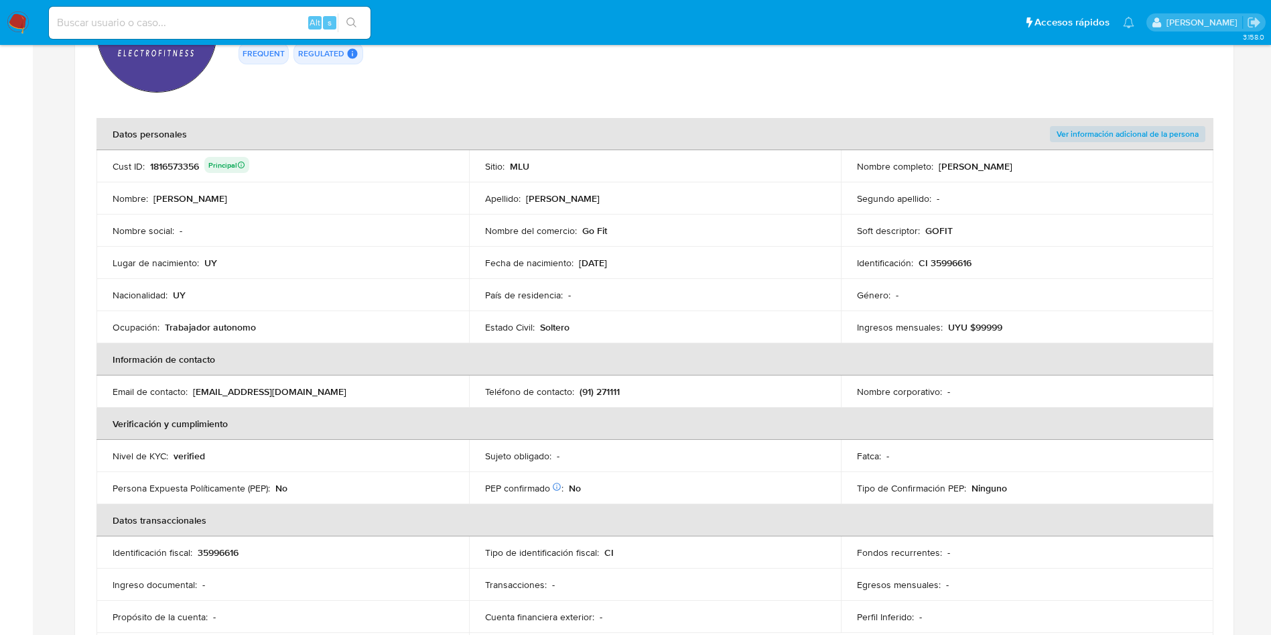
click at [941, 163] on p "Natalia Retta Rossi" at bounding box center [976, 166] width 74 height 12
drag, startPoint x: 942, startPoint y: 163, endPoint x: 1022, endPoint y: 161, distance: 80.4
click at [1022, 161] on div "Nombre completo : Natalia Retta Rossi" at bounding box center [1027, 166] width 340 height 12
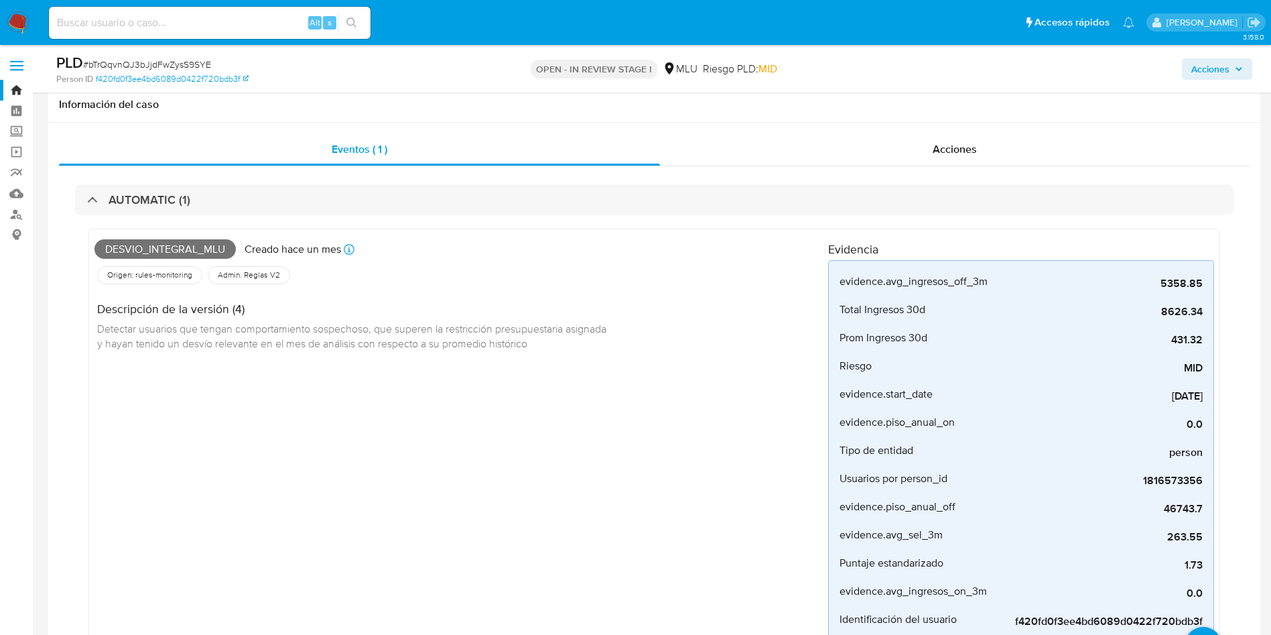
select select "10"
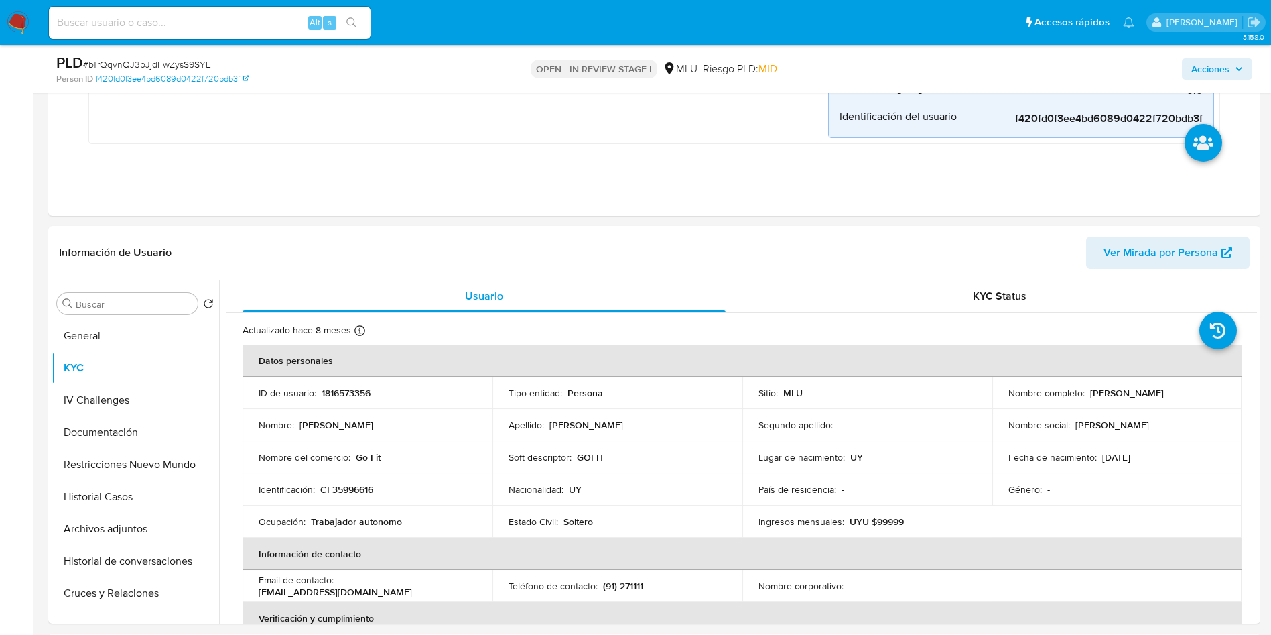
scroll to position [101, 0]
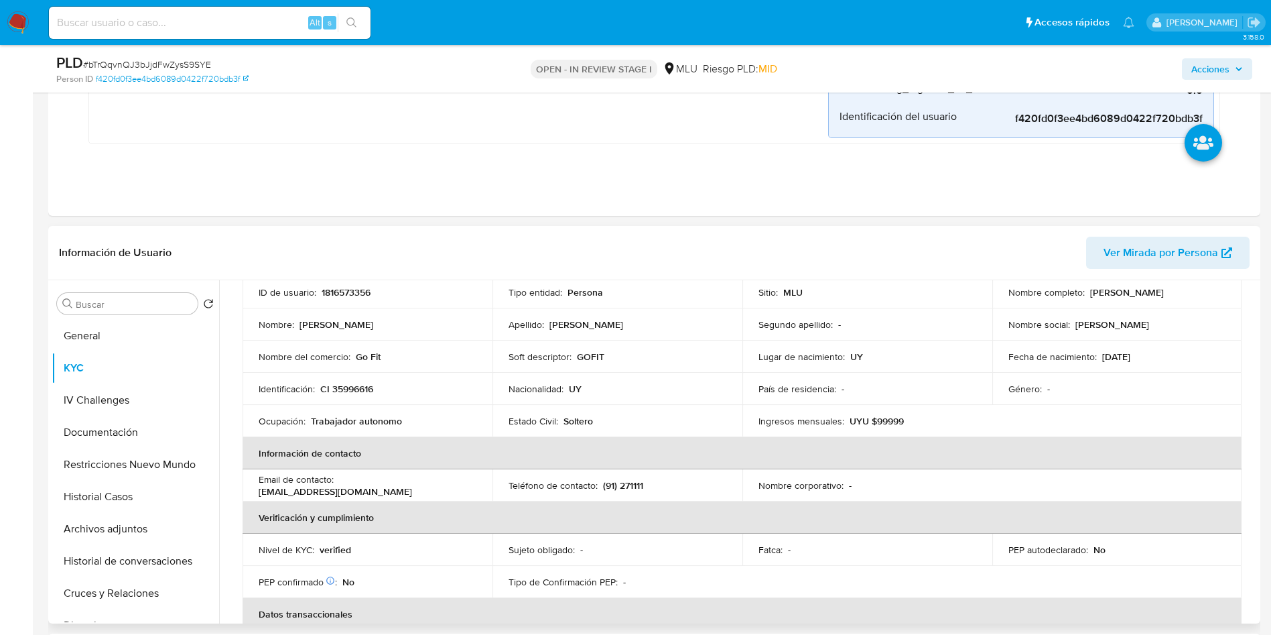
click at [1128, 420] on table "Datos personales ID de usuario : 1816573356 Tipo entidad : Persona Sitio : MLU …" at bounding box center [742, 485] width 999 height 483
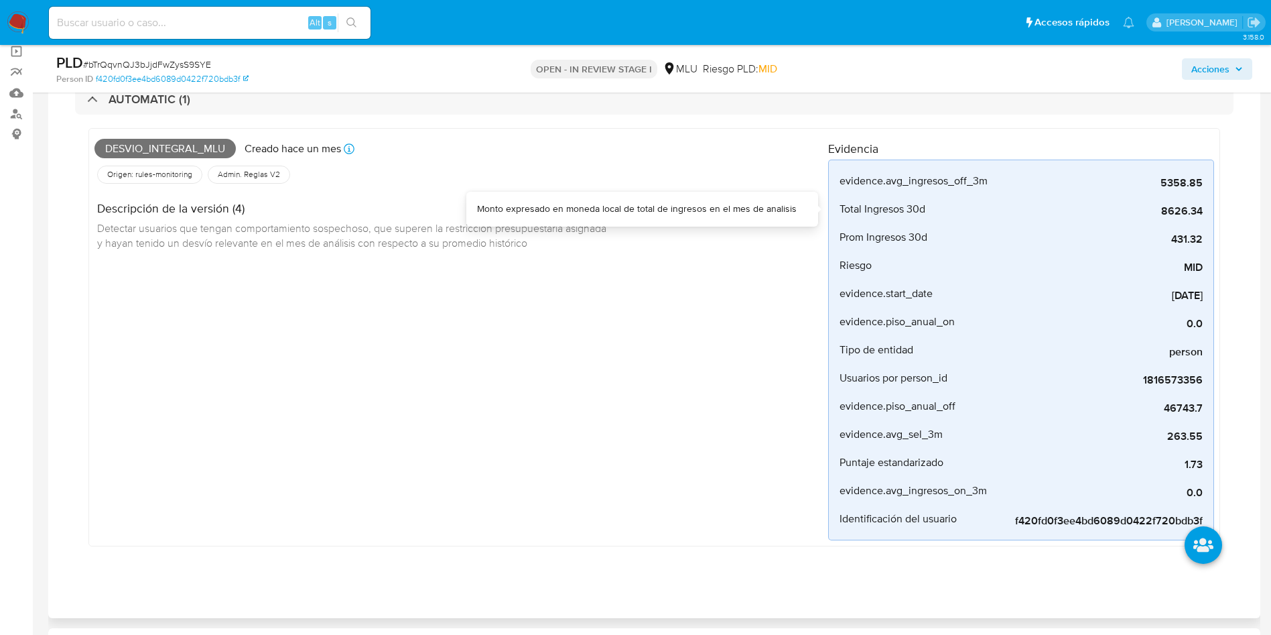
drag, startPoint x: 1165, startPoint y: 206, endPoint x: 1216, endPoint y: 206, distance: 51.6
click at [1216, 206] on div "Desvio_integral_mlu Creado [DATE] Creado: [DATE] 06:34:42 Origen: rules-monitor…" at bounding box center [654, 337] width 1132 height 418
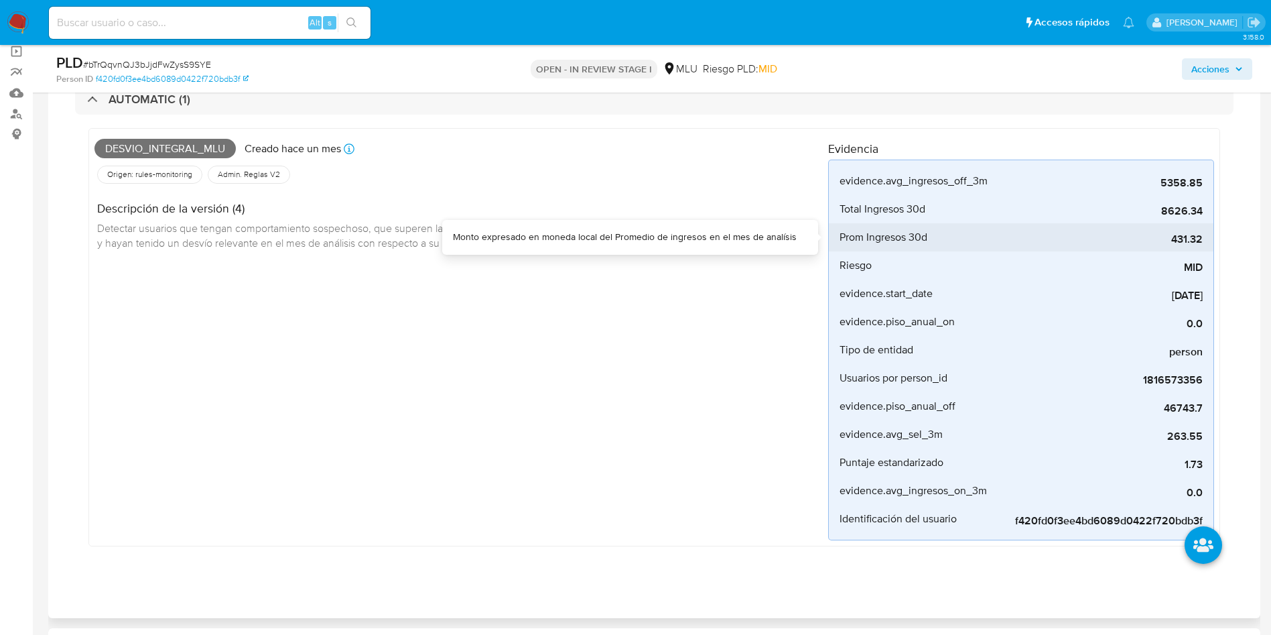
drag, startPoint x: 1170, startPoint y: 243, endPoint x: 1198, endPoint y: 243, distance: 28.2
click at [1196, 243] on span "431.32" at bounding box center [1102, 239] width 201 height 13
click at [1177, 235] on span "431.32" at bounding box center [1102, 239] width 201 height 13
drag, startPoint x: 1166, startPoint y: 235, endPoint x: 1212, endPoint y: 240, distance: 45.9
click at [1212, 240] on li "Prom Ingresos 30d 431.32" at bounding box center [1021, 237] width 385 height 28
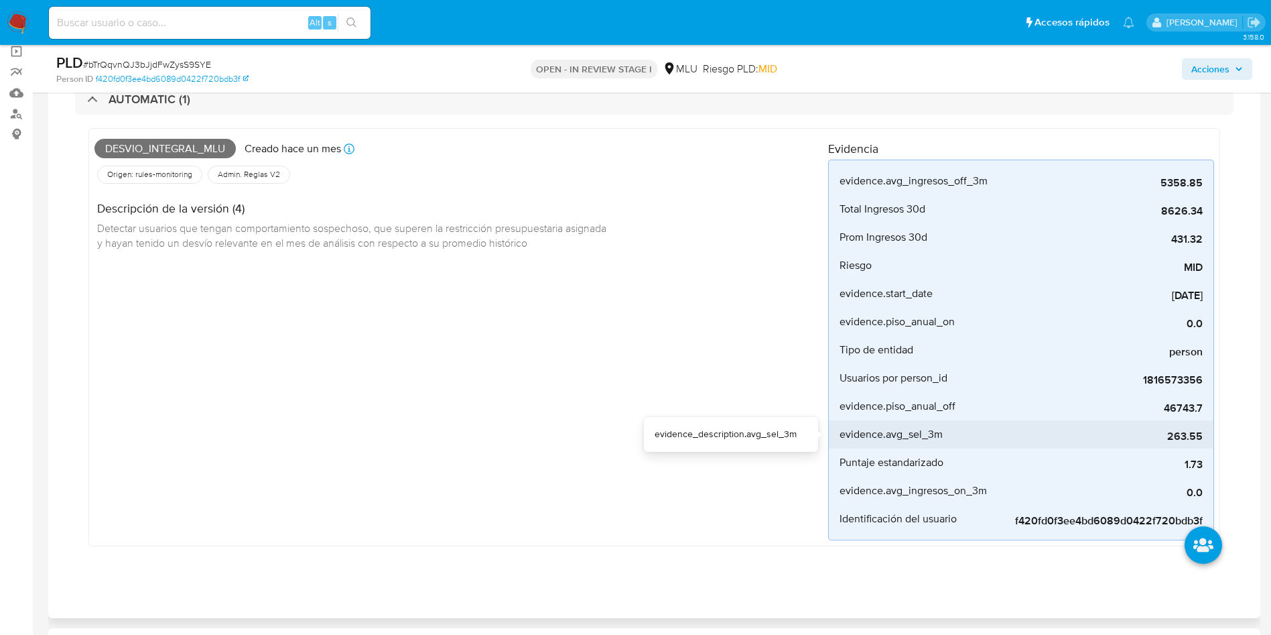
drag, startPoint x: 1167, startPoint y: 434, endPoint x: 1210, endPoint y: 430, distance: 43.7
click at [1210, 430] on li "evidence.avg_sel_3m 263.55" at bounding box center [1021, 434] width 385 height 28
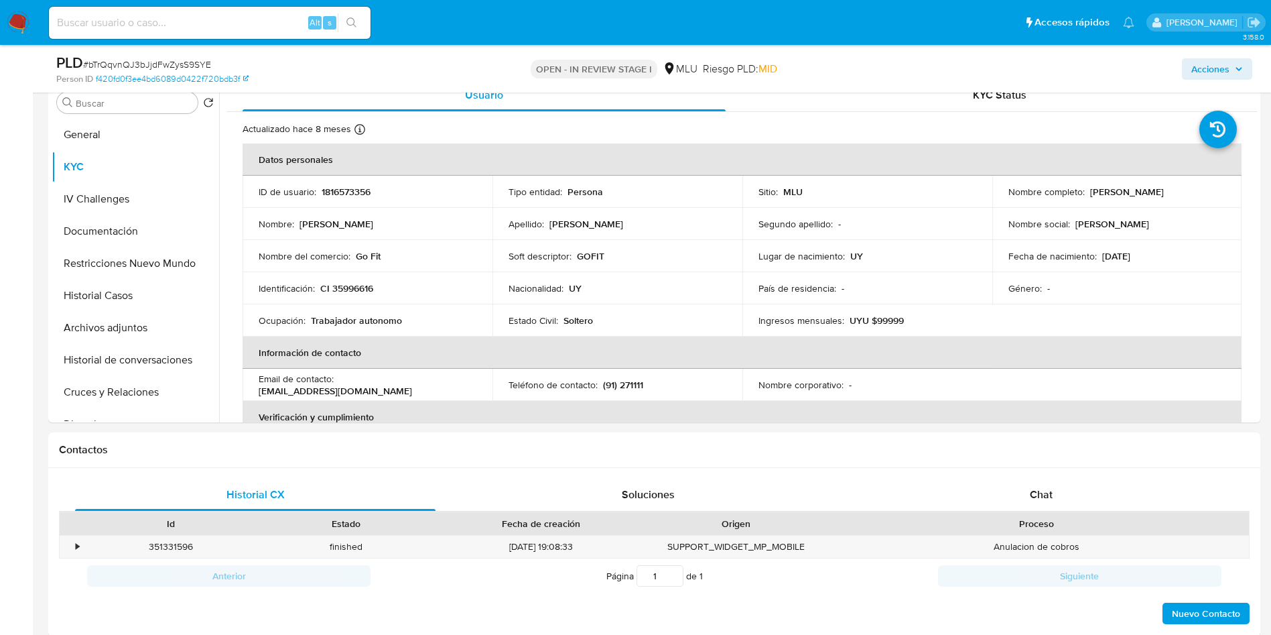
scroll to position [1206, 0]
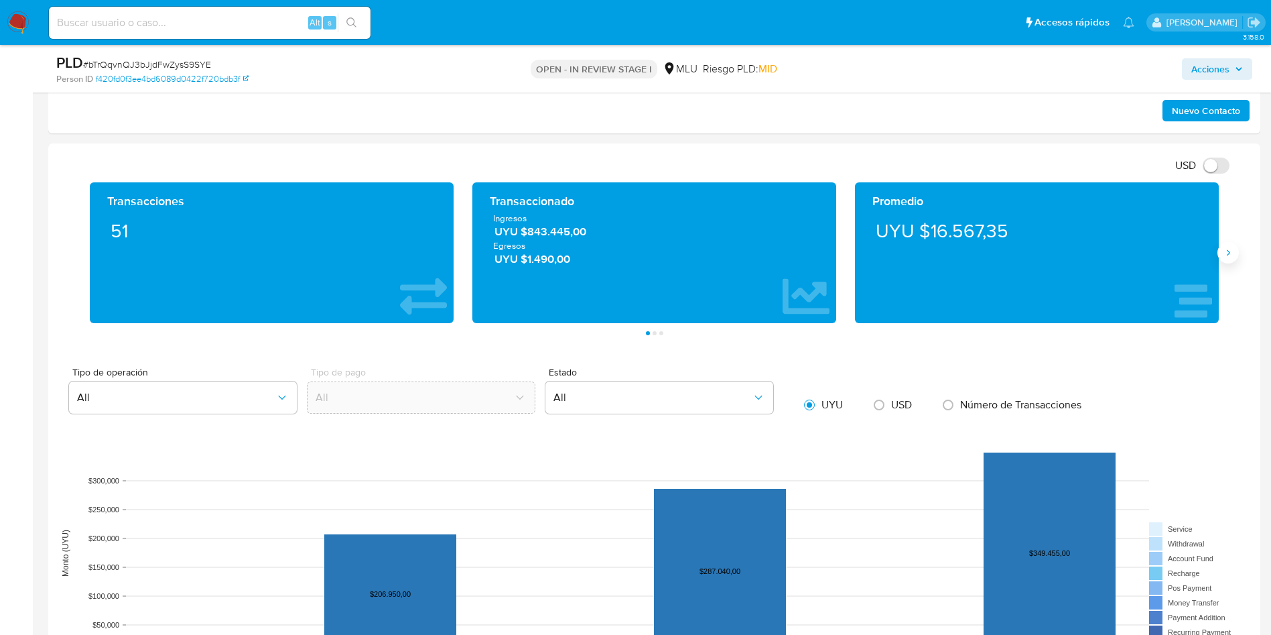
click at [1228, 255] on icon "Siguiente" at bounding box center [1228, 252] width 11 height 11
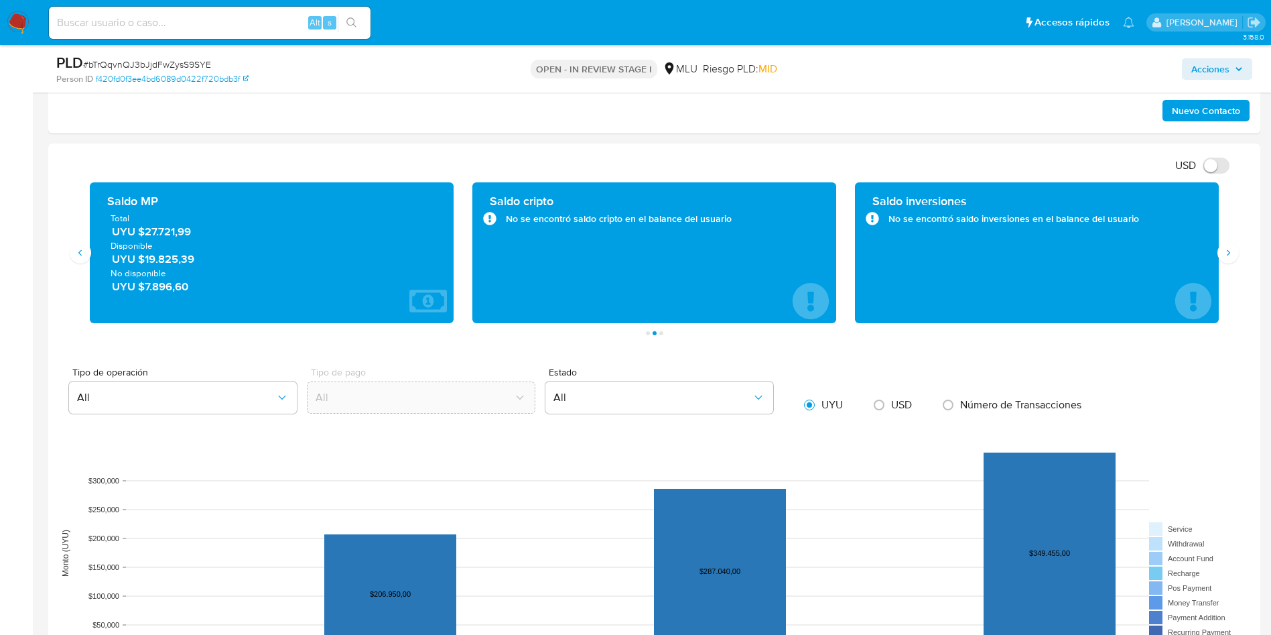
drag, startPoint x: 203, startPoint y: 227, endPoint x: 144, endPoint y: 239, distance: 60.2
click at [144, 239] on div "Total UYU $27.721,99 Disponible UYU $19.825,39 No disponible UYU $7.896,60" at bounding box center [272, 253] width 342 height 82
drag, startPoint x: 141, startPoint y: 231, endPoint x: 216, endPoint y: 235, distance: 75.2
click at [216, 235] on span "UYU $27.721,99" at bounding box center [272, 232] width 321 height 15
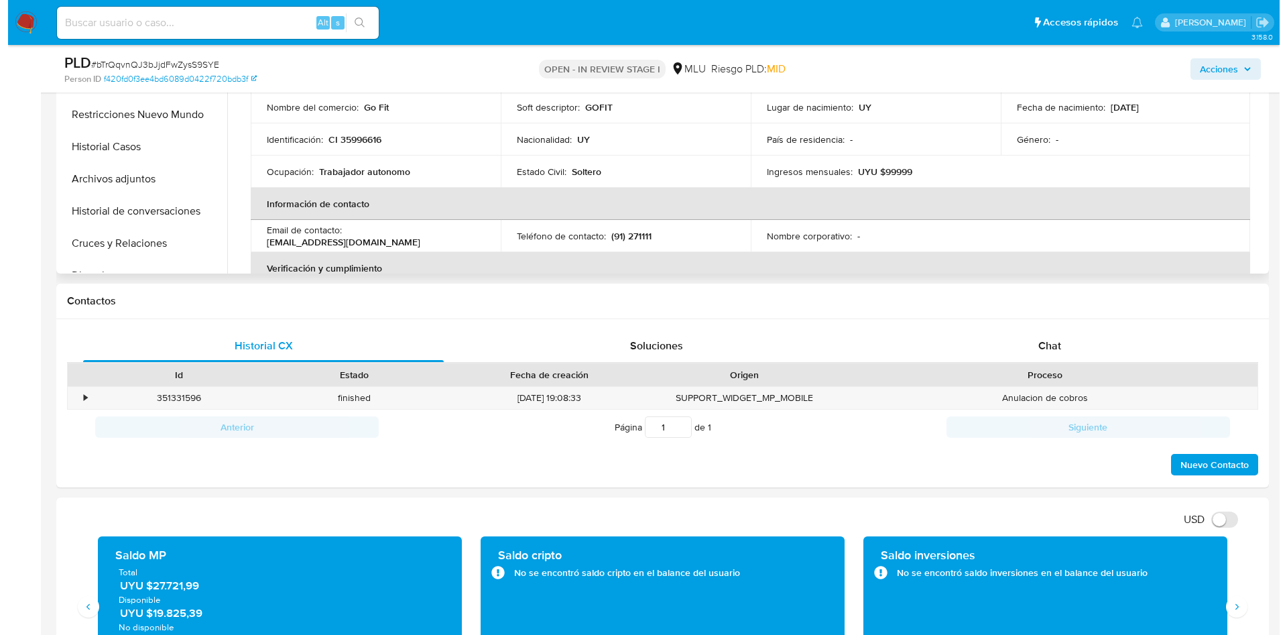
scroll to position [704, 0]
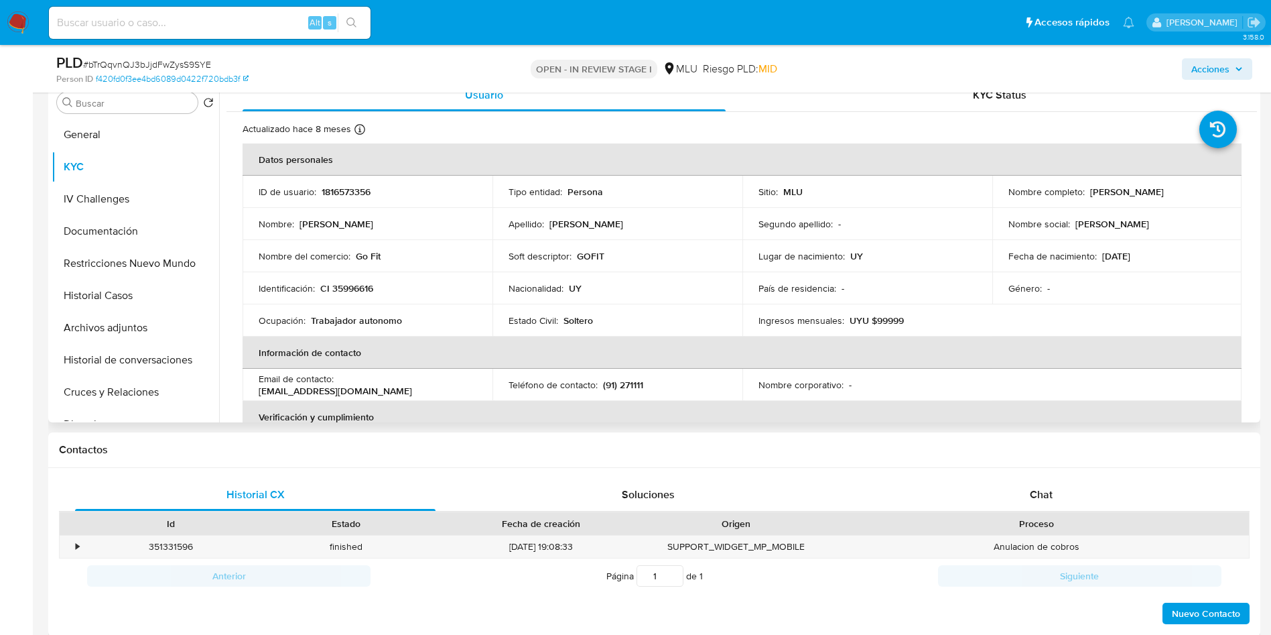
click at [350, 188] on p "1816573356" at bounding box center [346, 192] width 49 height 12
copy p "1816573356"
drag, startPoint x: 1086, startPoint y: 190, endPoint x: 1192, endPoint y: 190, distance: 105.9
click at [1192, 190] on div "Nombre completo : [PERSON_NAME]" at bounding box center [1118, 192] width 218 height 12
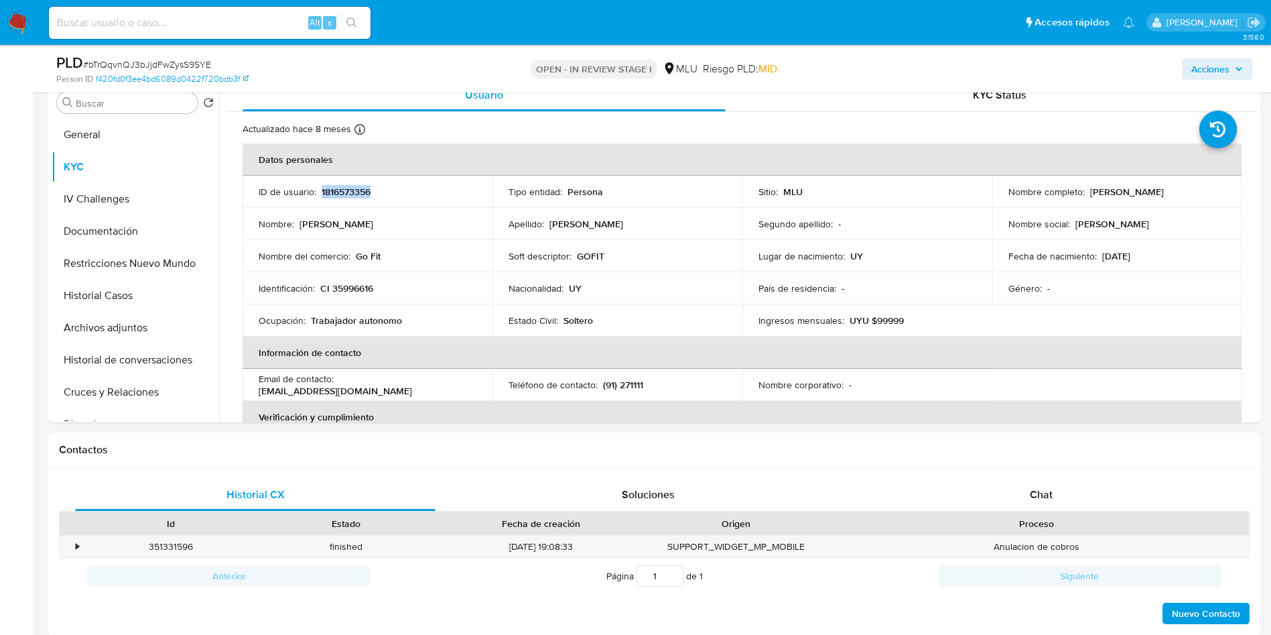
copy p "[PERSON_NAME]"
click at [1037, 390] on table "Datos personales ID de usuario : 1816573356 Tipo entidad : Persona Sitio : MLU …" at bounding box center [742, 384] width 999 height 483
drag, startPoint x: 143, startPoint y: 341, endPoint x: 143, endPoint y: 348, distance: 6.7
click at [143, 340] on button "Archivos adjuntos" at bounding box center [136, 328] width 168 height 32
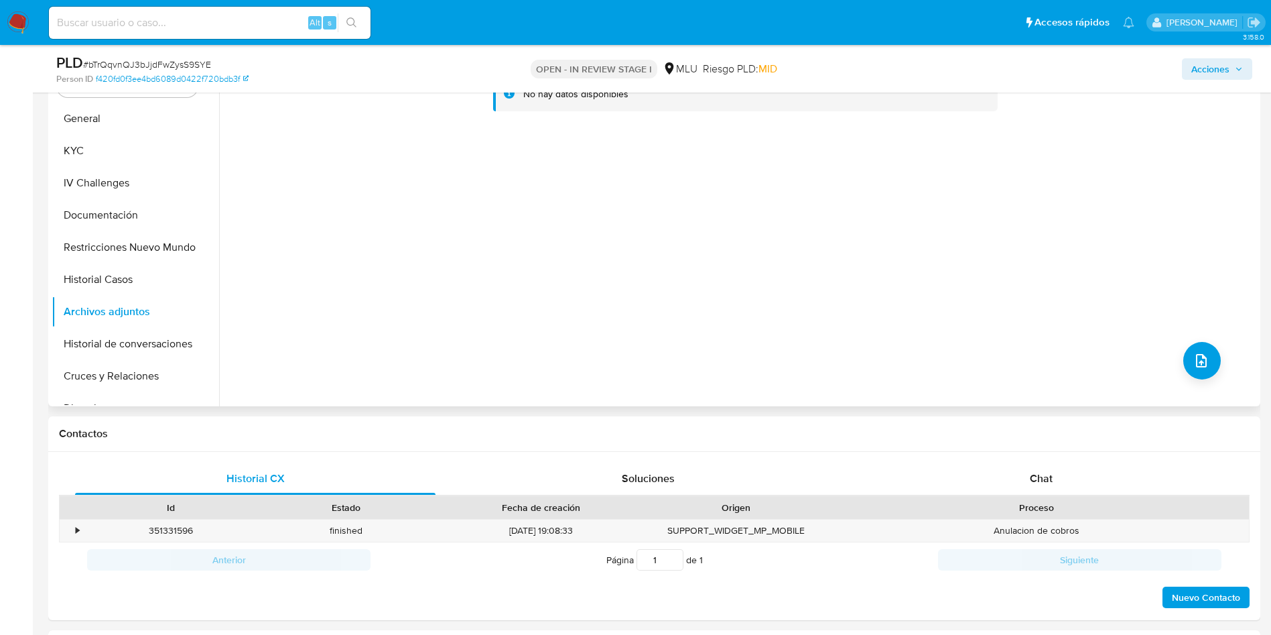
drag, startPoint x: 1217, startPoint y: 397, endPoint x: 1201, endPoint y: 381, distance: 22.7
click at [1206, 389] on div "No hay datos disponibles" at bounding box center [738, 234] width 1038 height 343
click at [1198, 371] on button "upload-file" at bounding box center [1203, 361] width 38 height 38
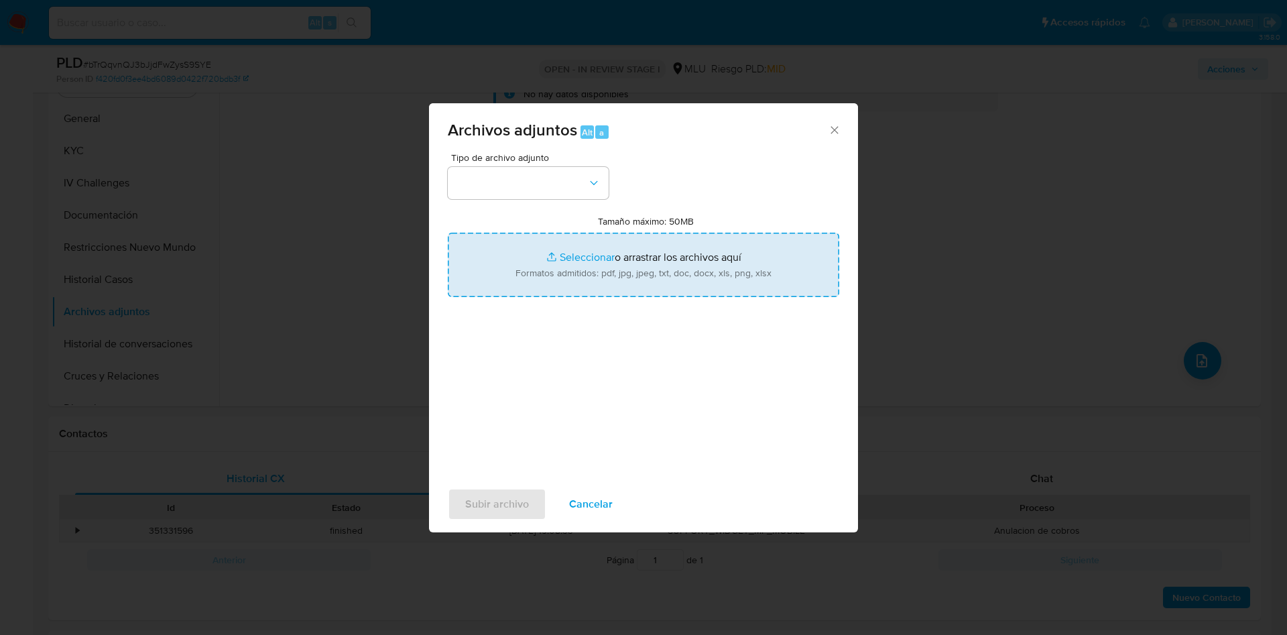
click at [732, 279] on input "Tamaño máximo: 50MB Seleccionar archivos" at bounding box center [643, 265] width 391 height 64
type input "C:\fakepath\Anexos 1816573356 - 10_09_2025.pdf"
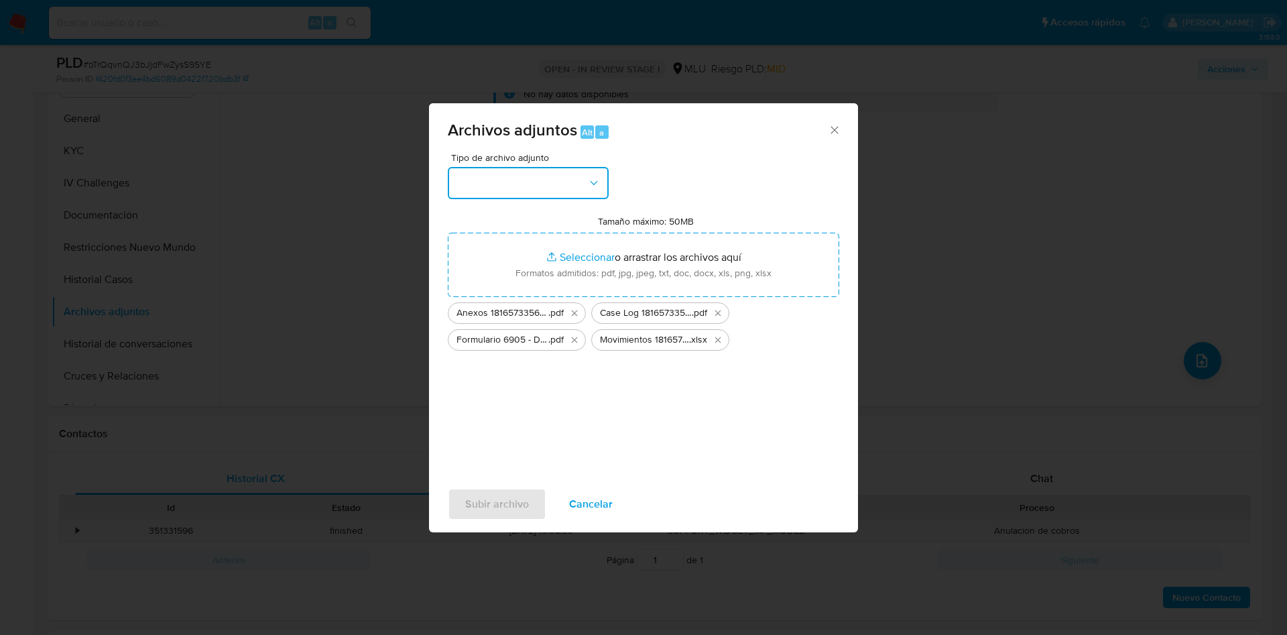
click at [483, 196] on button "button" at bounding box center [528, 183] width 161 height 32
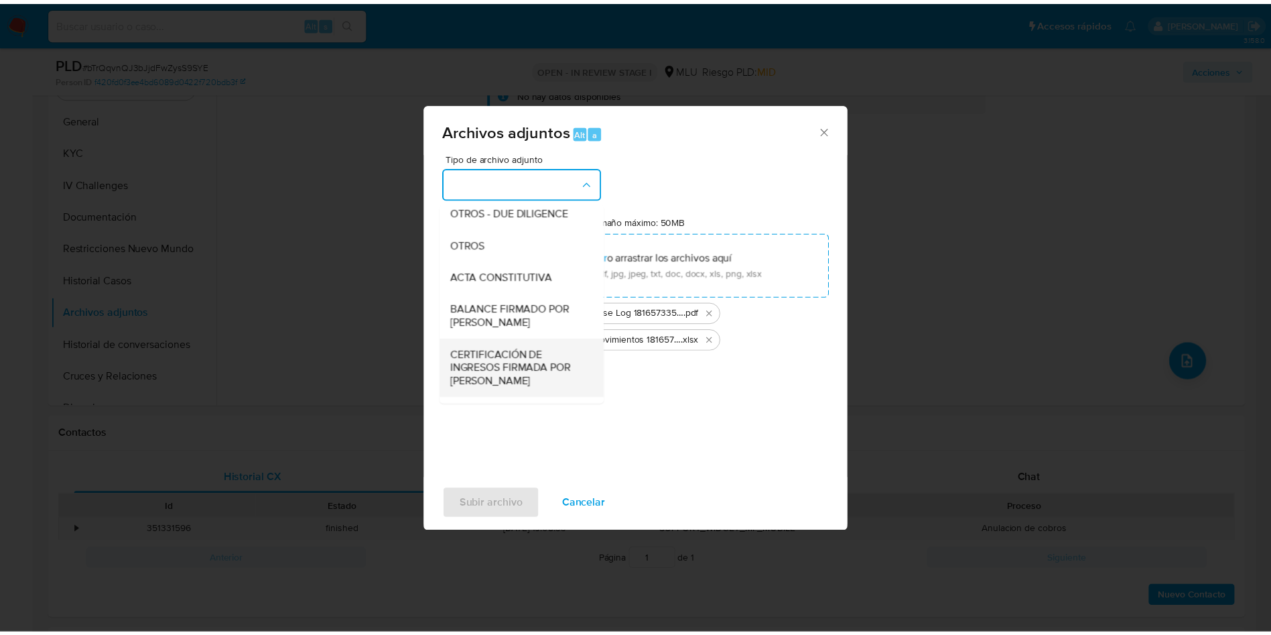
scroll to position [201, 0]
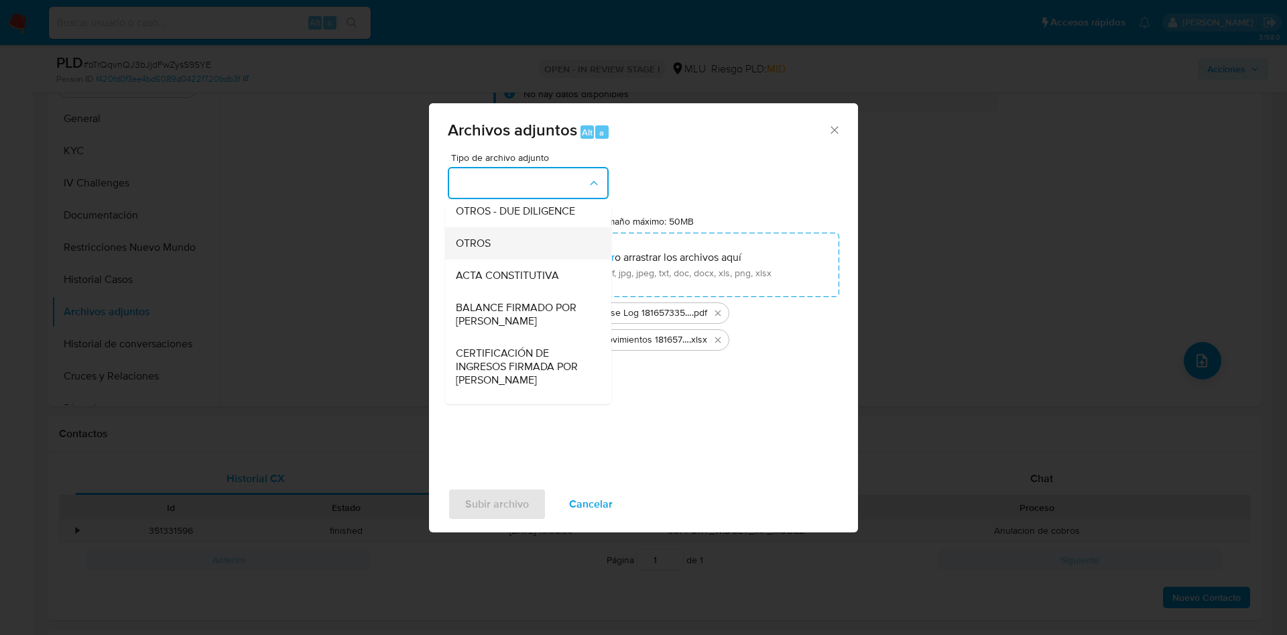
click at [499, 251] on div "OTROS" at bounding box center [524, 243] width 137 height 32
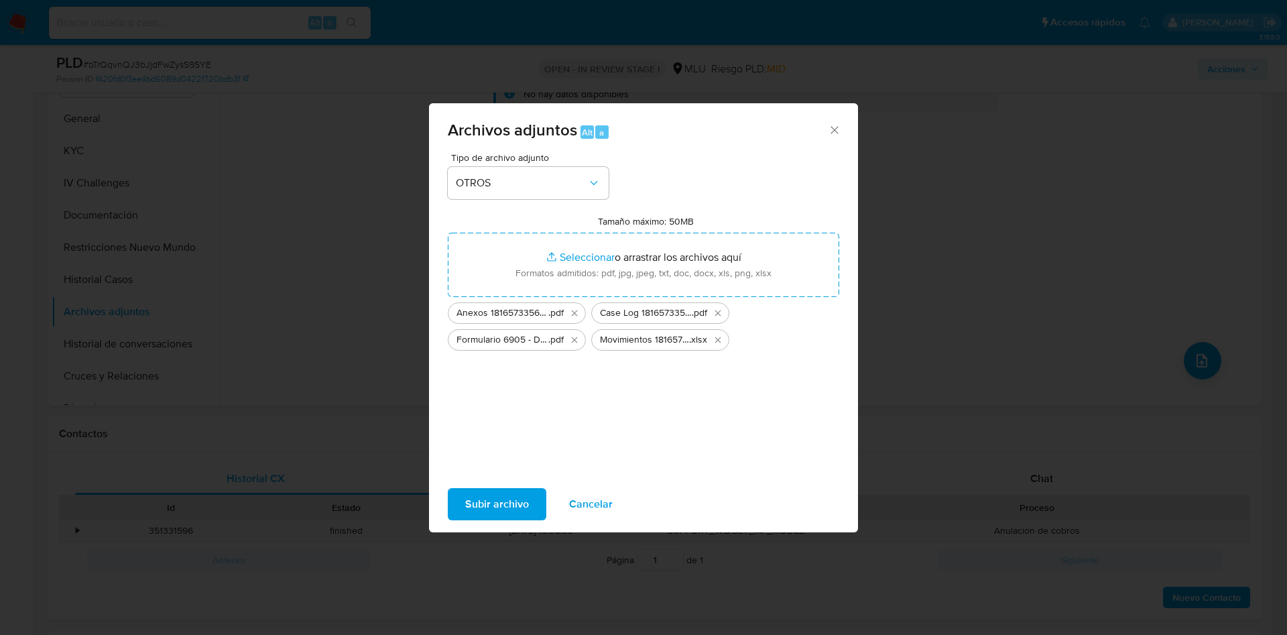
click at [517, 504] on span "Subir archivo" at bounding box center [497, 503] width 64 height 29
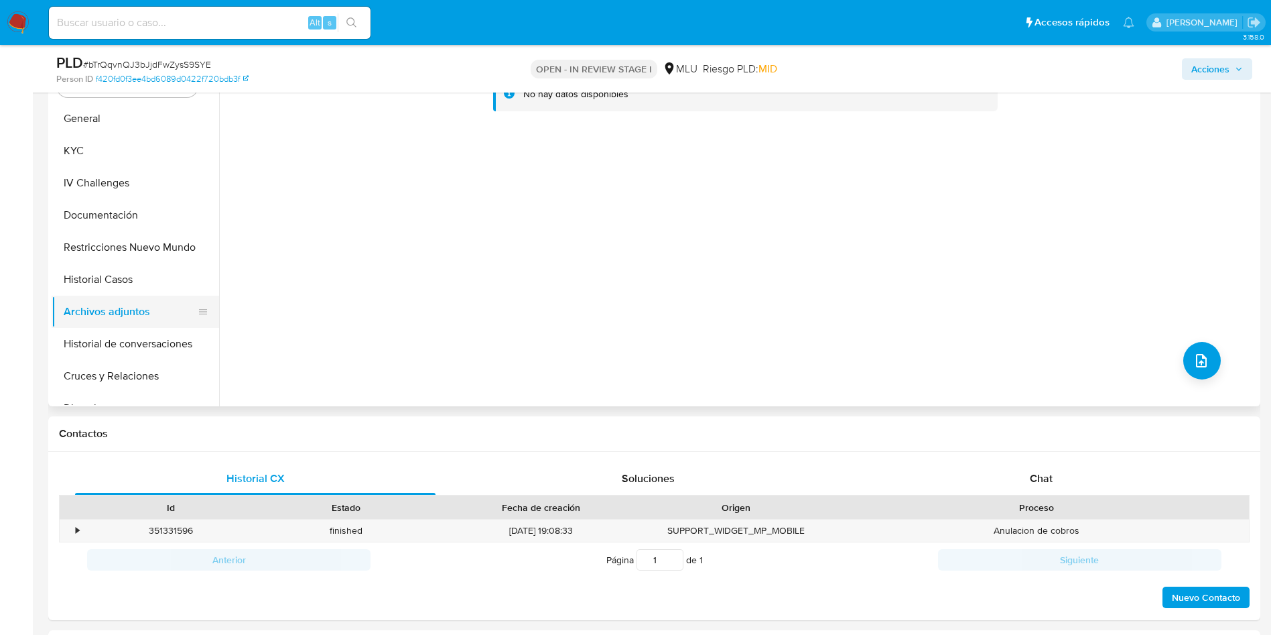
drag, startPoint x: 111, startPoint y: 269, endPoint x: 121, endPoint y: 309, distance: 41.4
click at [112, 271] on button "Historial Casos" at bounding box center [136, 279] width 168 height 32
click at [123, 315] on button "Archivos adjuntos" at bounding box center [130, 312] width 157 height 32
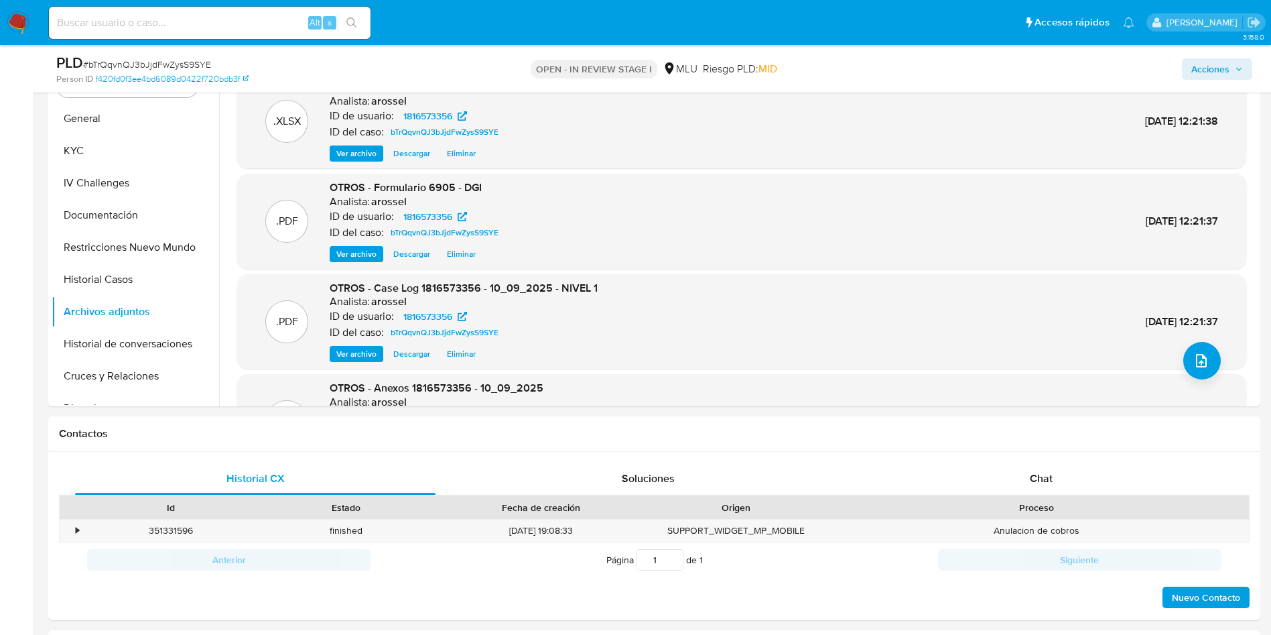
drag, startPoint x: 1229, startPoint y: 64, endPoint x: 1029, endPoint y: 63, distance: 199.7
click at [1228, 62] on span "Acciones" at bounding box center [1211, 68] width 38 height 21
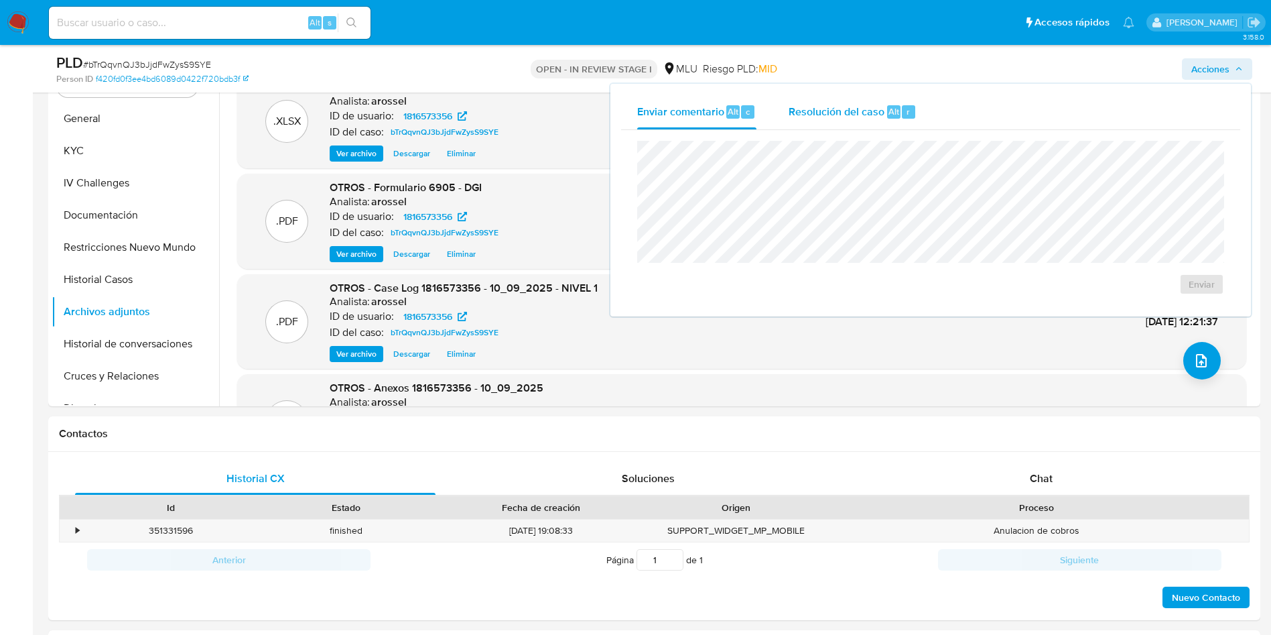
click at [876, 108] on span "Resolución del caso" at bounding box center [837, 110] width 96 height 15
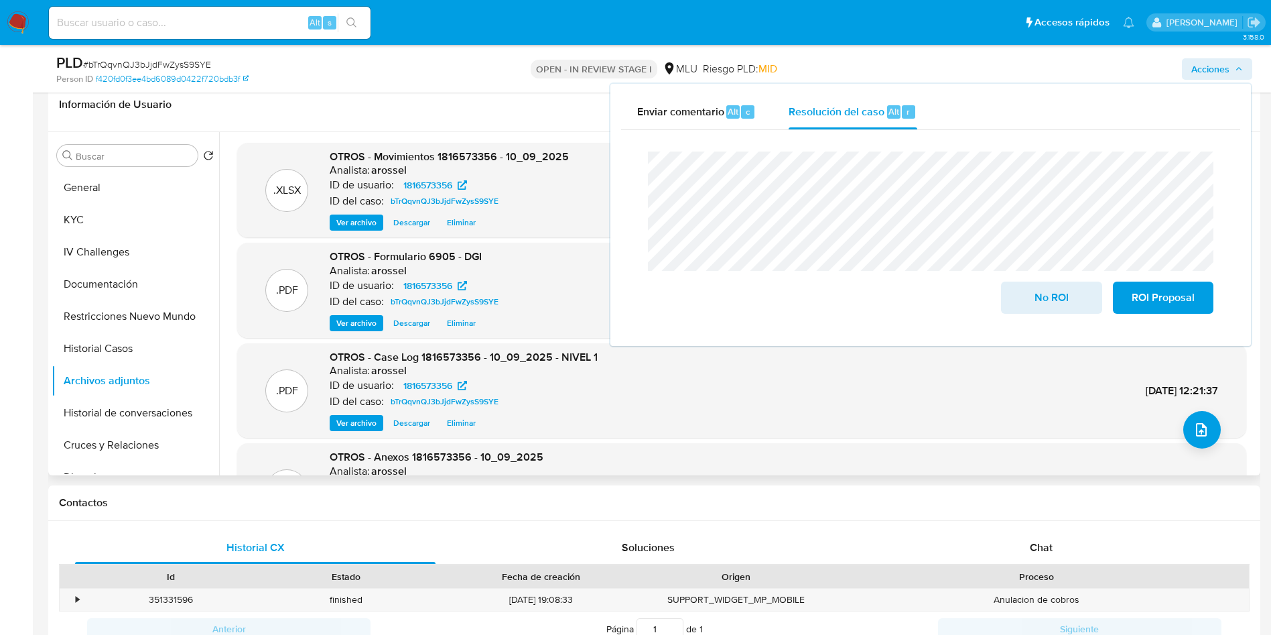
scroll to position [603, 0]
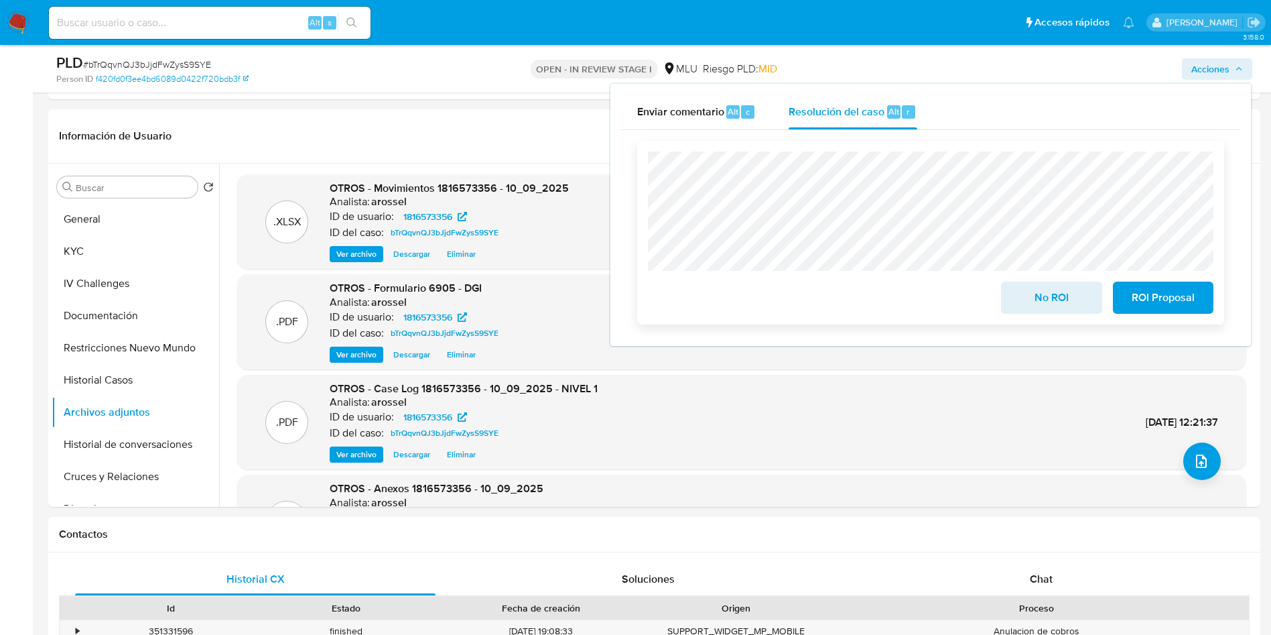
click at [1033, 306] on span "No ROI" at bounding box center [1052, 297] width 66 height 29
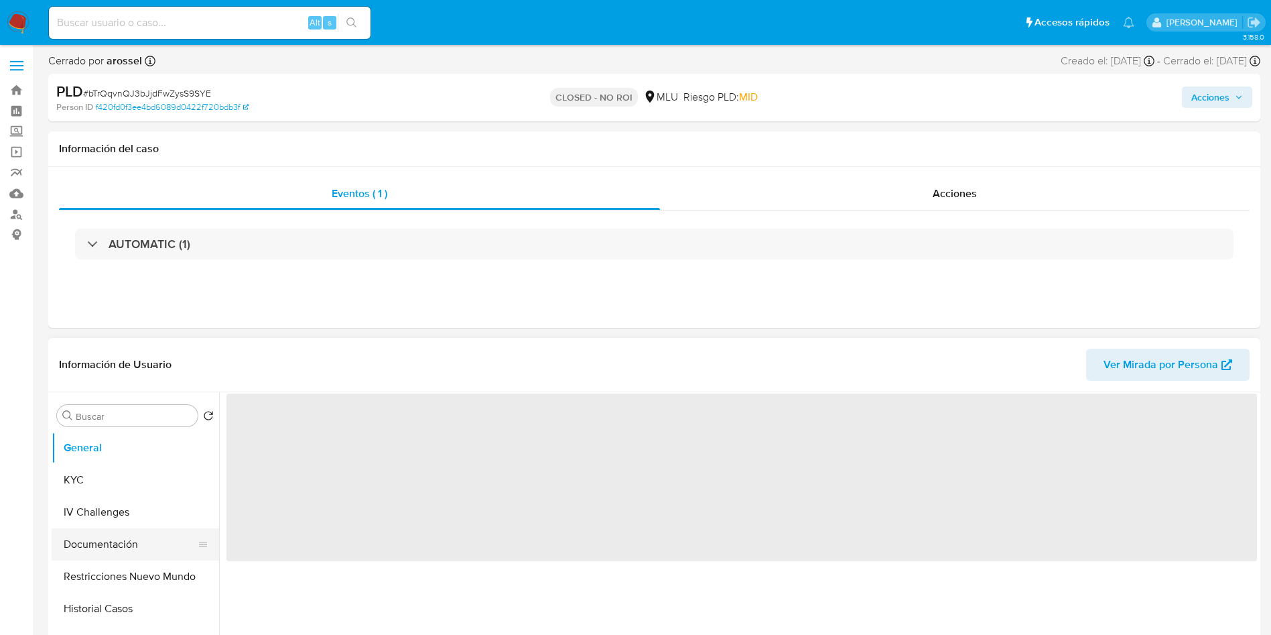
click at [96, 535] on button "Documentación" at bounding box center [130, 544] width 157 height 32
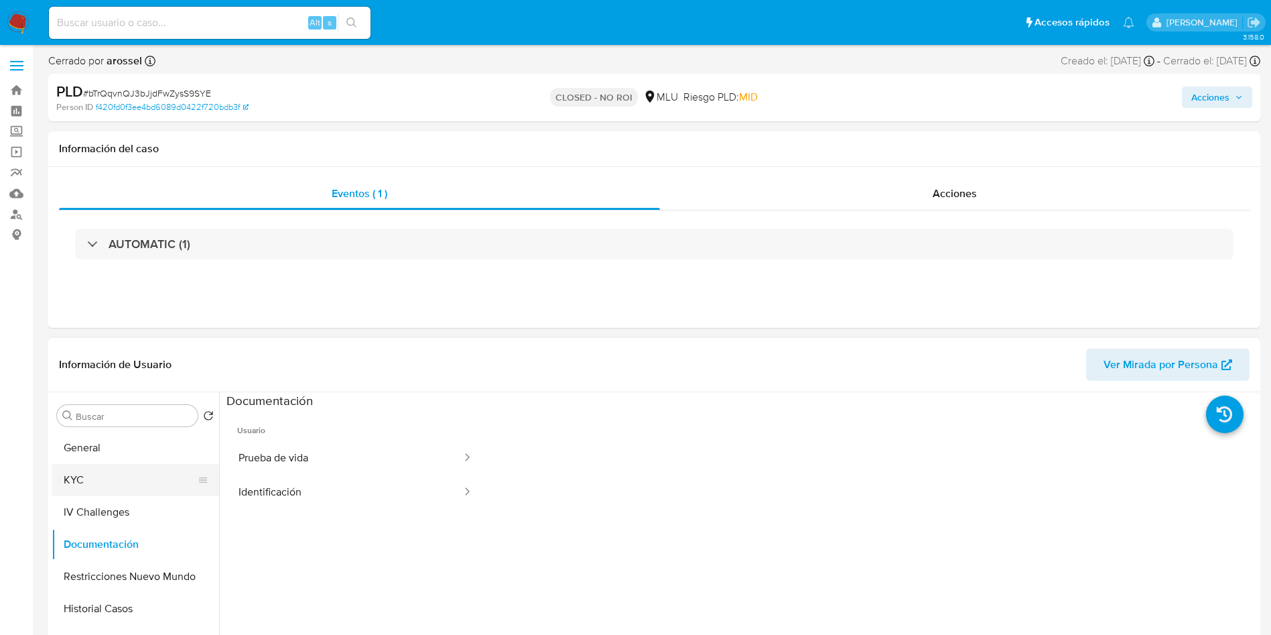
click at [132, 479] on button "KYC" at bounding box center [130, 480] width 157 height 32
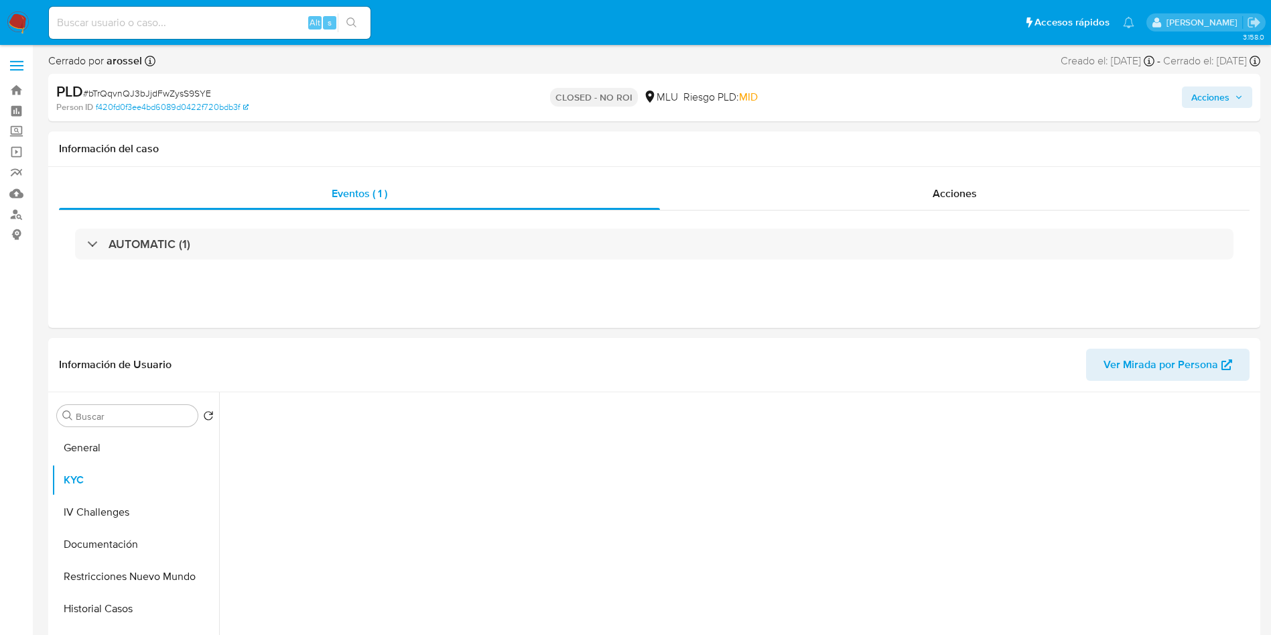
select select "10"
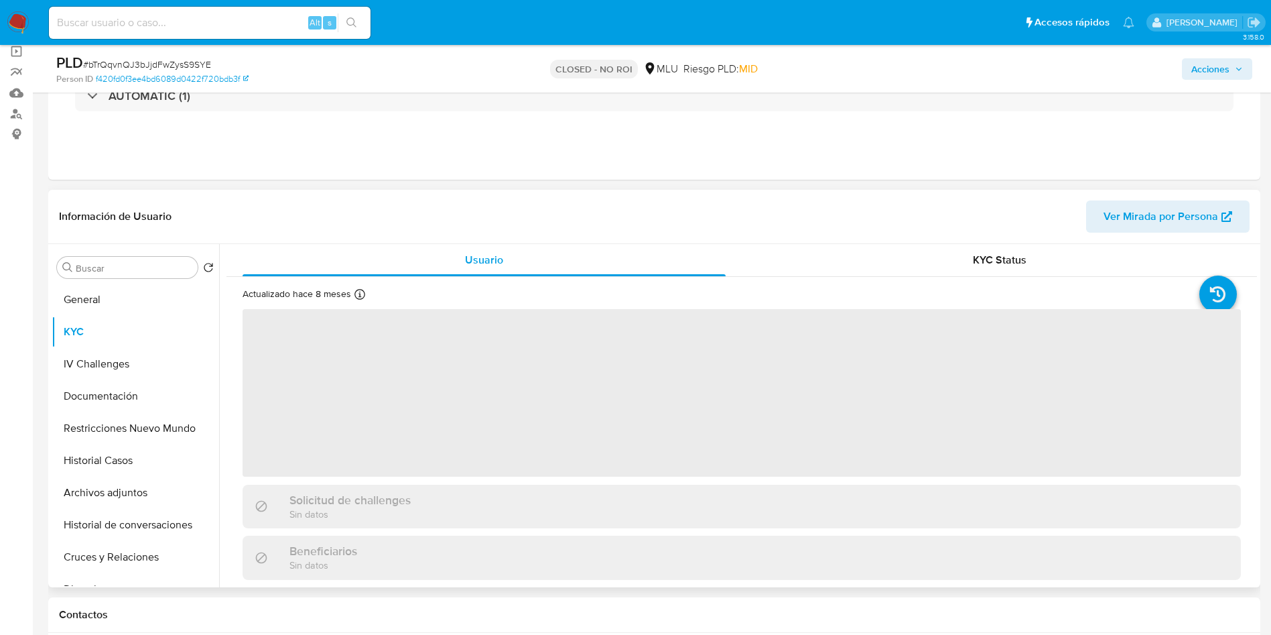
scroll to position [201, 0]
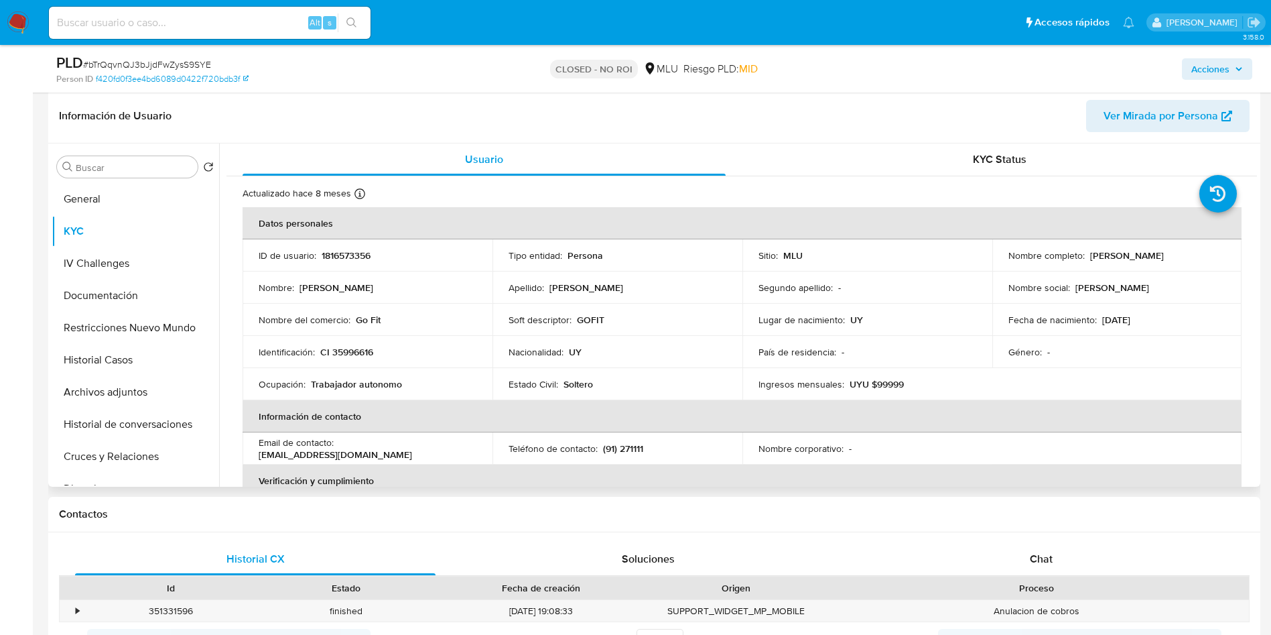
drag, startPoint x: 1086, startPoint y: 253, endPoint x: 1177, endPoint y: 251, distance: 91.2
click at [1177, 251] on div "Nombre completo : [PERSON_NAME]" at bounding box center [1118, 255] width 218 height 12
copy p "[PERSON_NAME]"
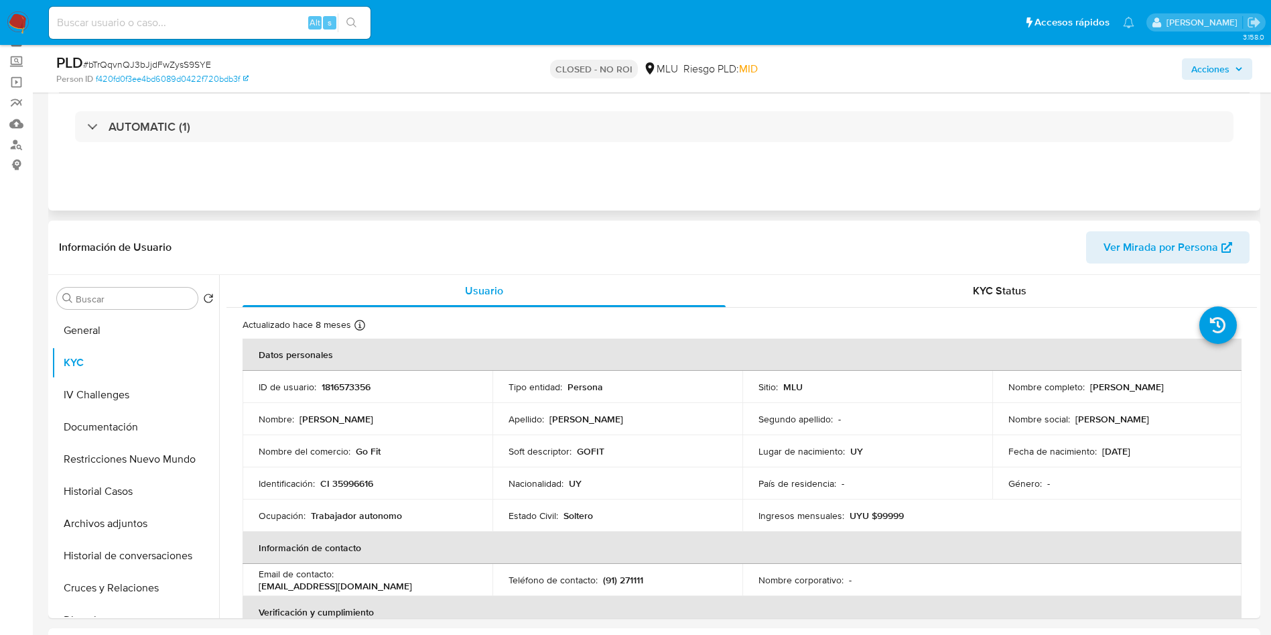
scroll to position [0, 0]
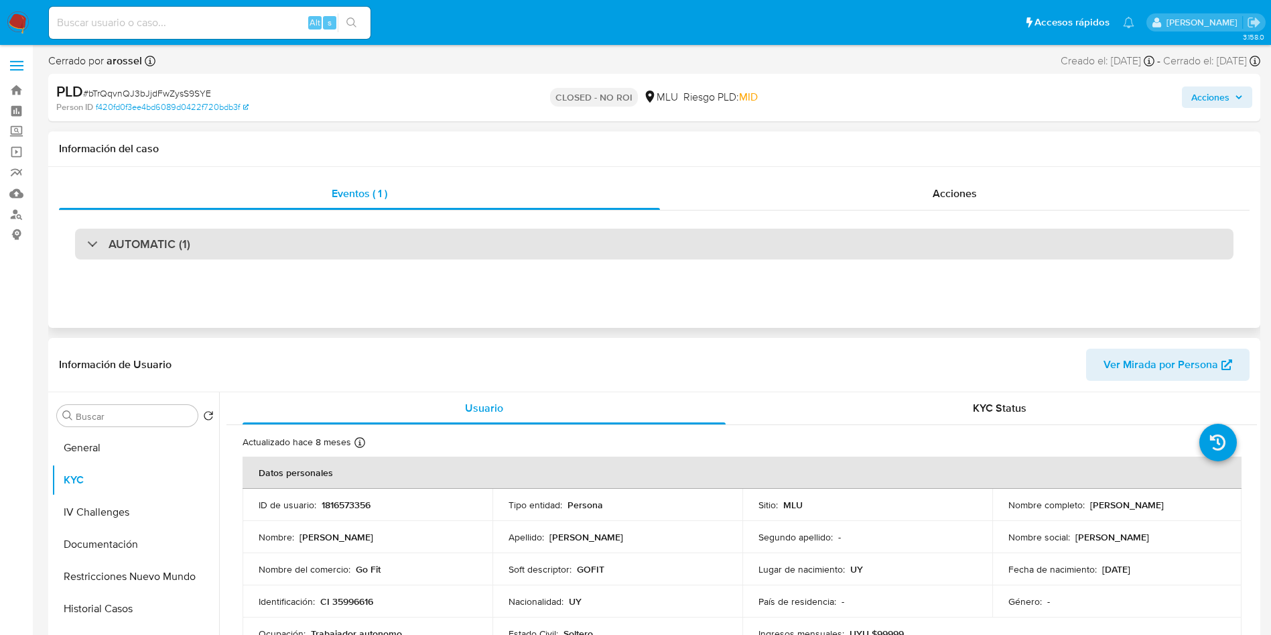
click at [261, 235] on div "AUTOMATIC (1)" at bounding box center [654, 244] width 1159 height 31
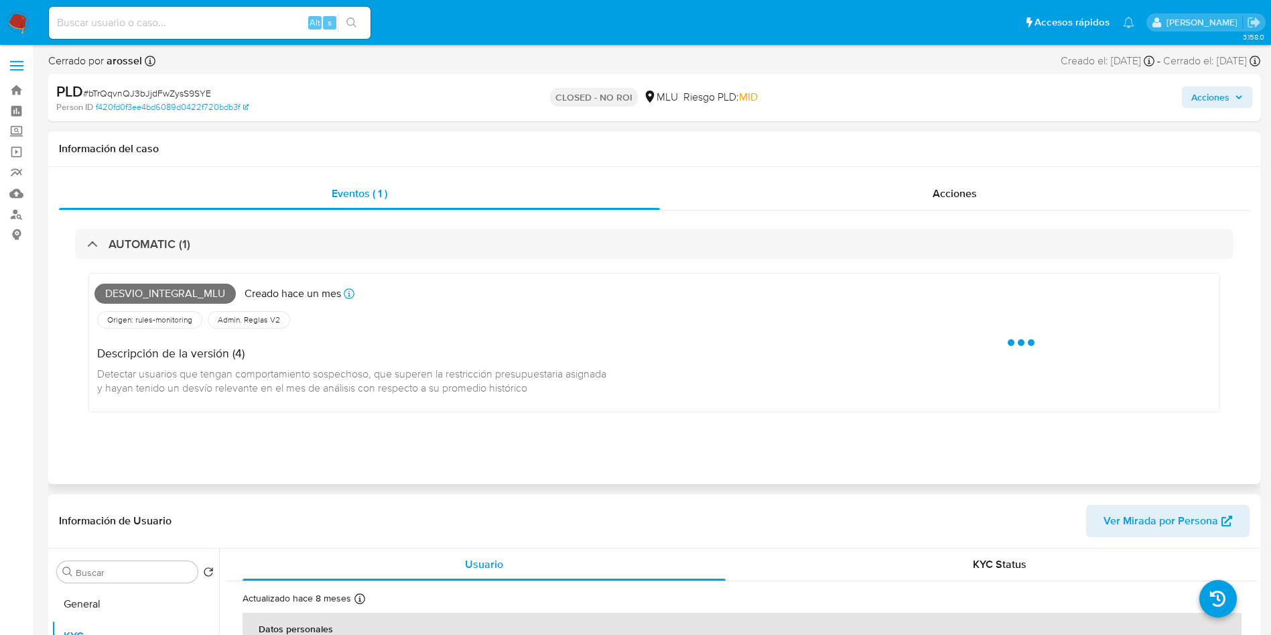
click at [185, 296] on span "Desvio_integral_mlu" at bounding box center [164, 293] width 141 height 20
copy span "Desvio_integral_mlu"
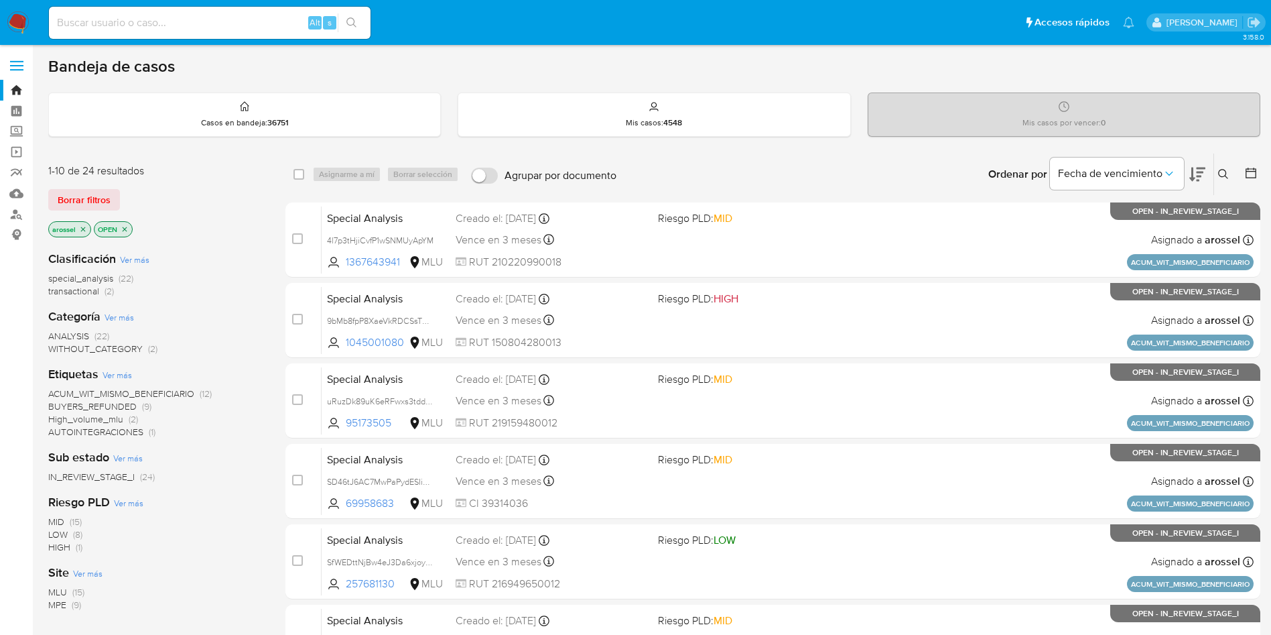
click at [255, 223] on div "arossel OPEN" at bounding box center [155, 230] width 214 height 19
